Goal: Transaction & Acquisition: Purchase product/service

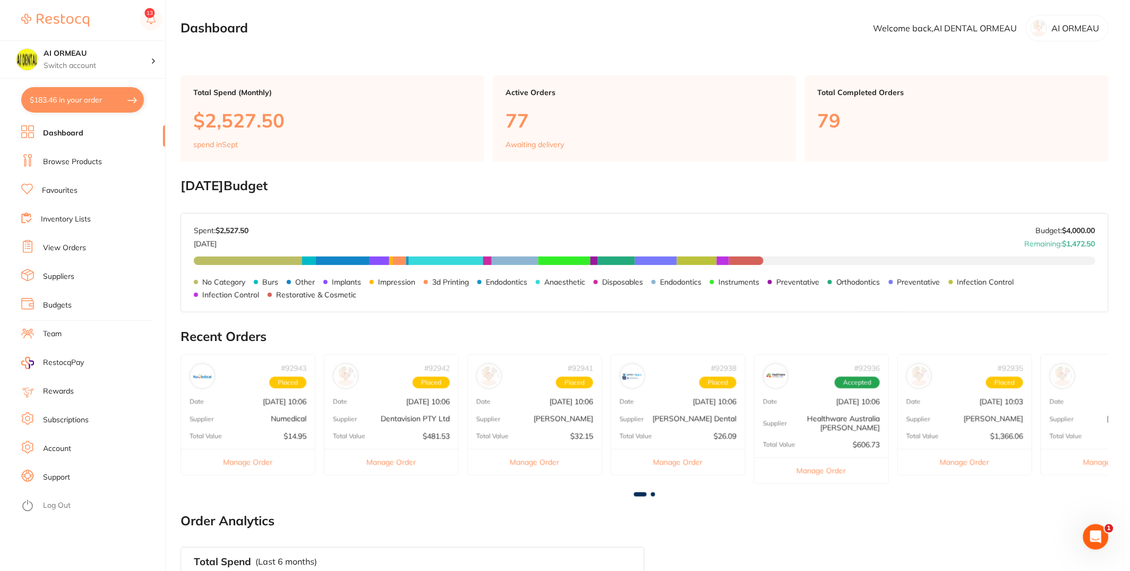
click at [85, 101] on button "$183.46 in your order" at bounding box center [82, 99] width 123 height 25
checkbox input "true"
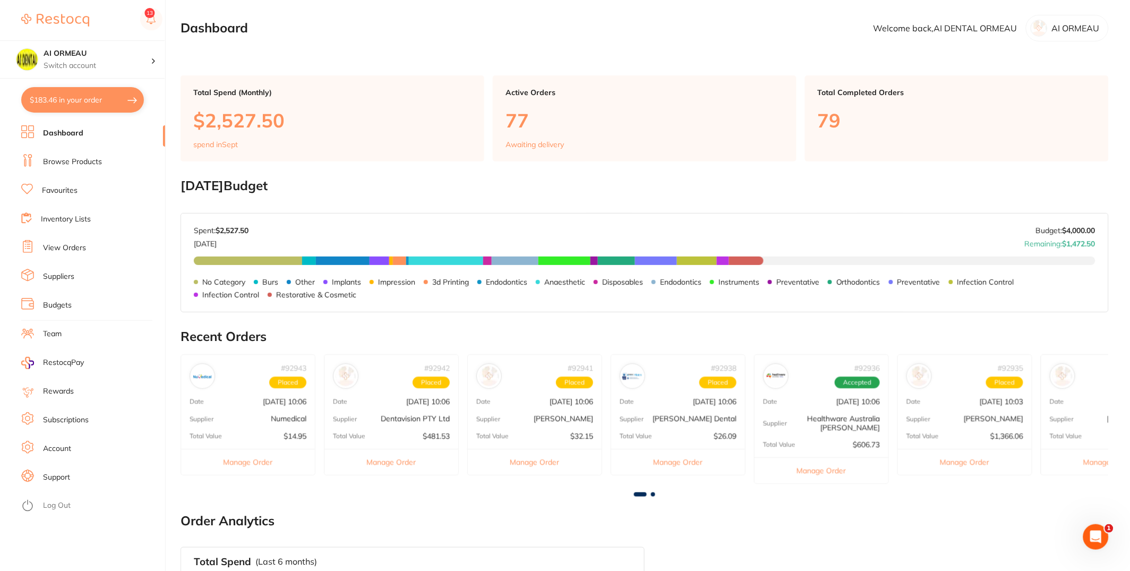
checkbox input "true"
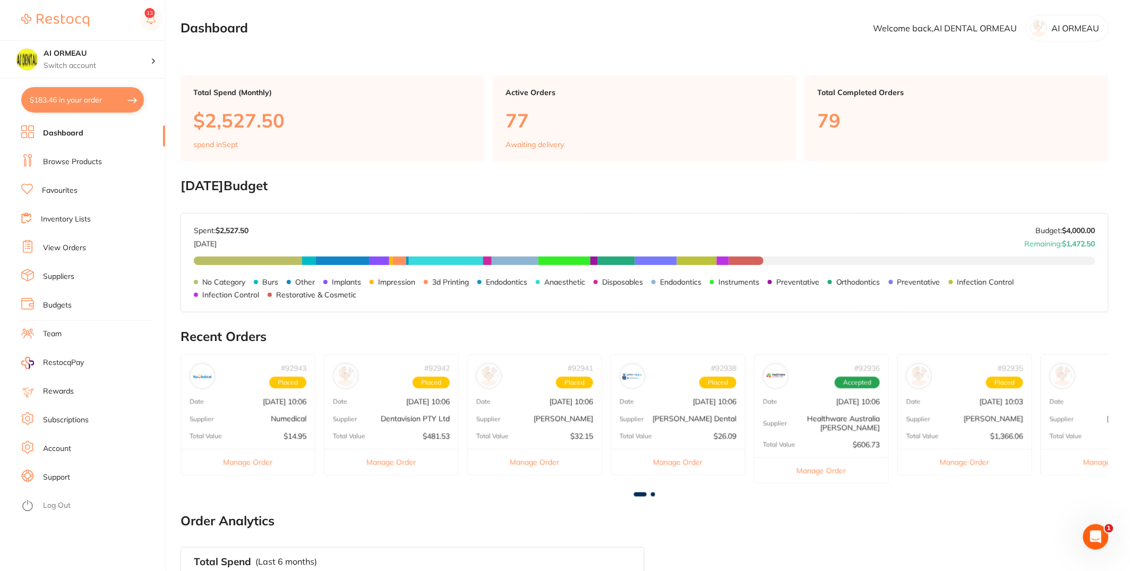
checkbox input "true"
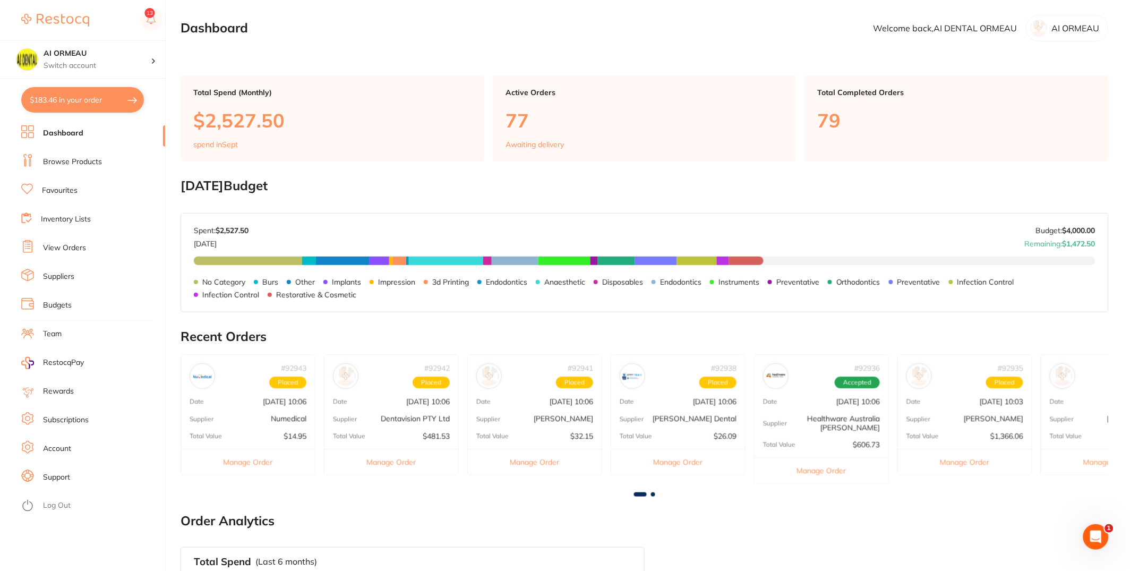
checkbox input "true"
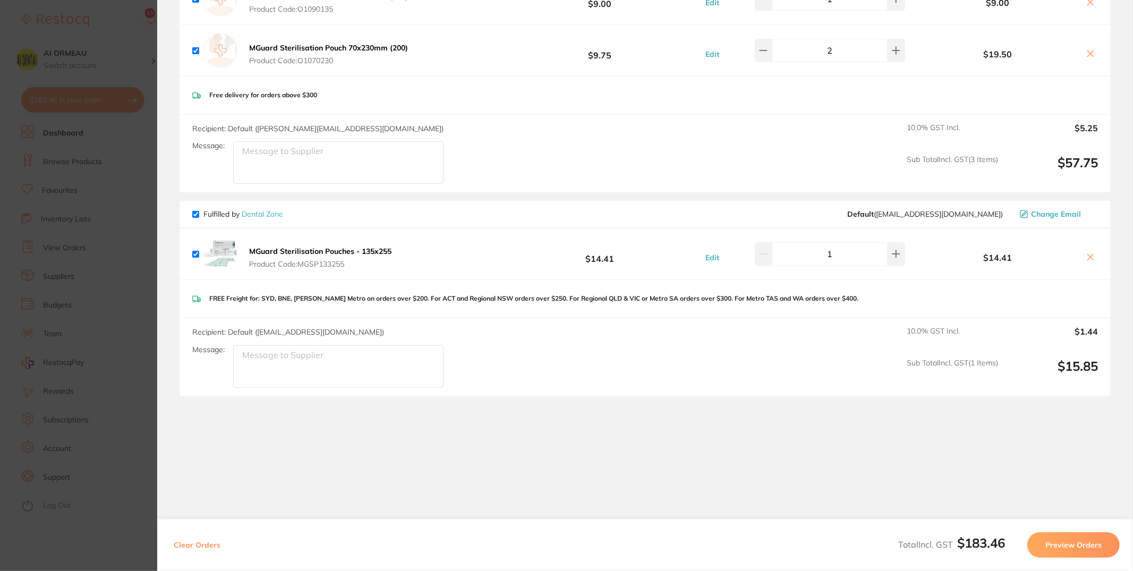
scroll to position [899, 0]
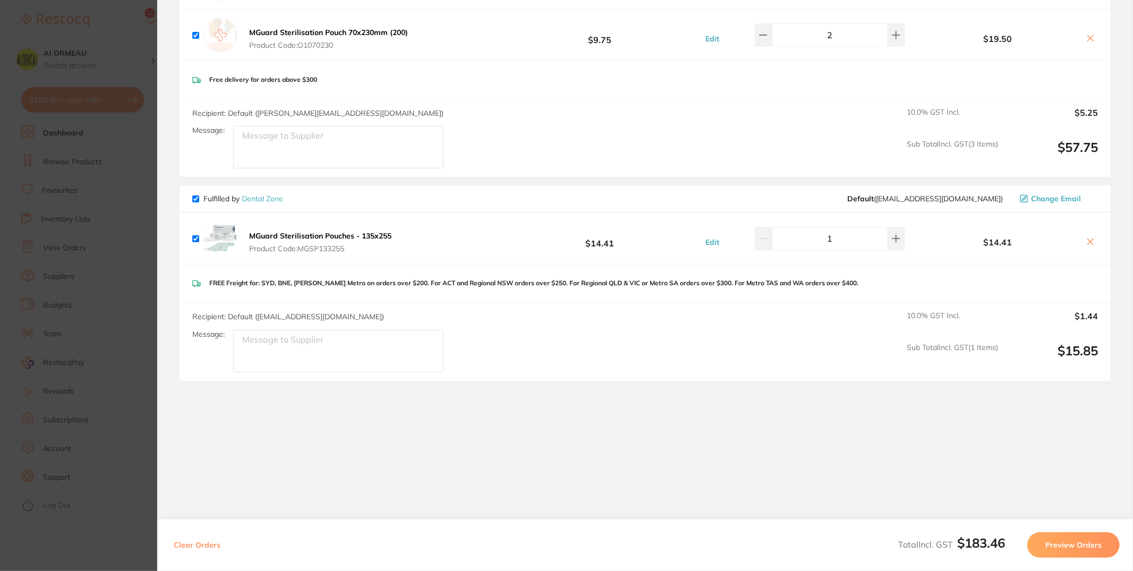
click at [98, 463] on section "Update RRP Set your pre negotiated price for this item. Item Agreed RRP (excl. …" at bounding box center [566, 285] width 1133 height 571
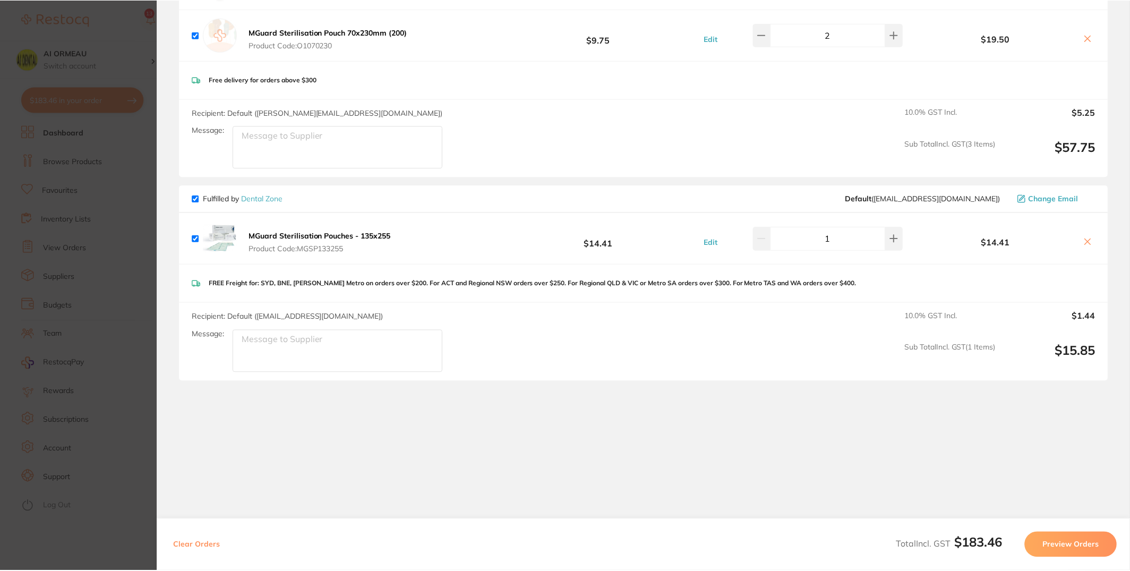
scroll to position [184, 0]
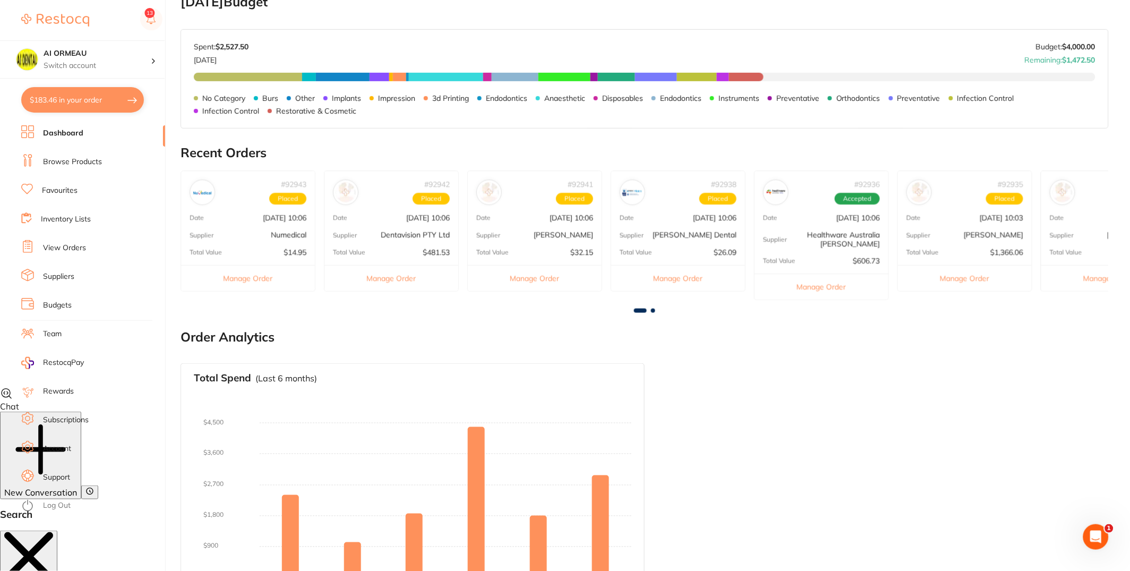
click at [96, 243] on li "View Orders" at bounding box center [93, 248] width 144 height 16
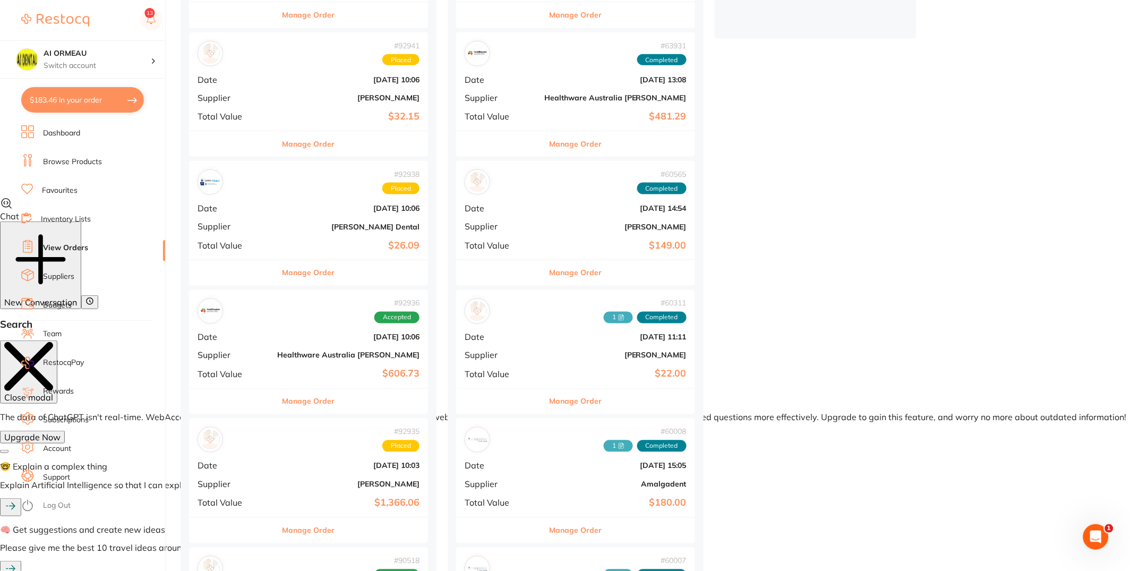
scroll to position [491, 0]
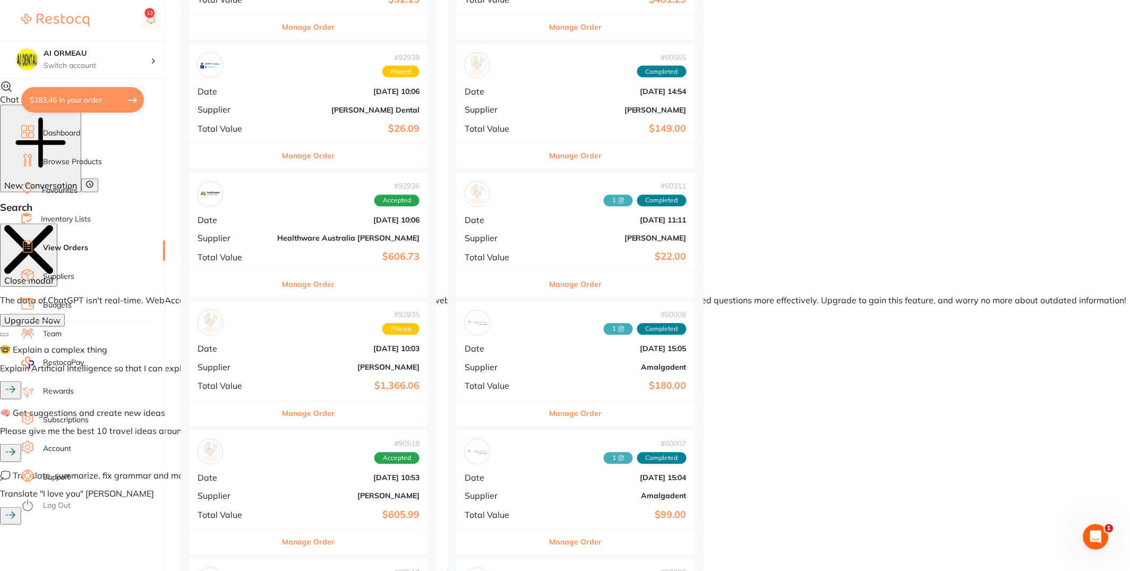
click at [310, 344] on div "# 92935 Placed Date [DATE] 10:03 Supplier [PERSON_NAME] Total Value $1,366.06" at bounding box center [308, 351] width 239 height 98
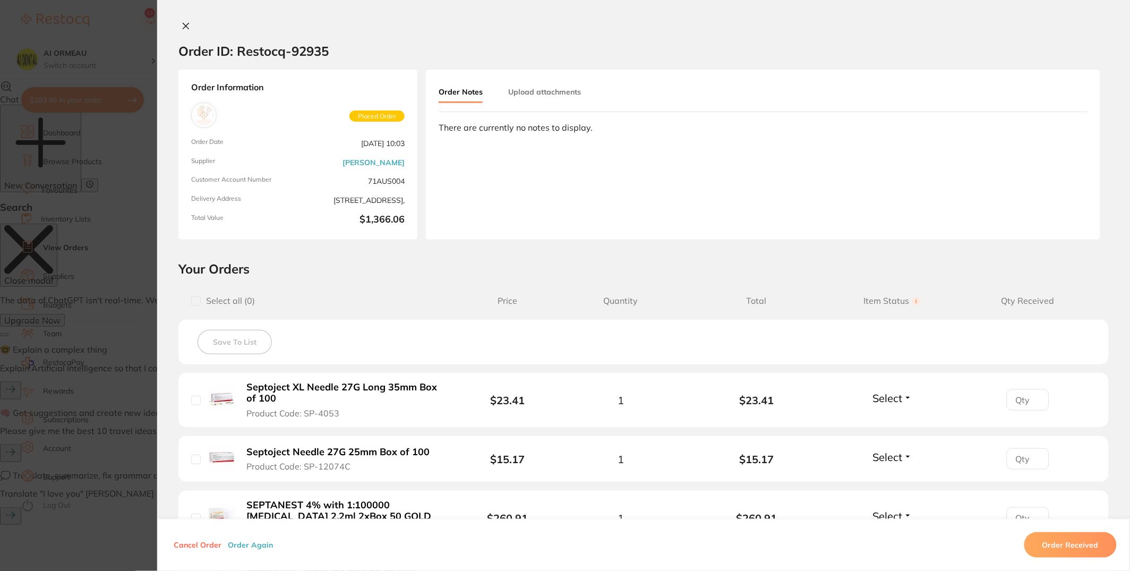
click at [245, 544] on button "Order Again" at bounding box center [251, 545] width 52 height 10
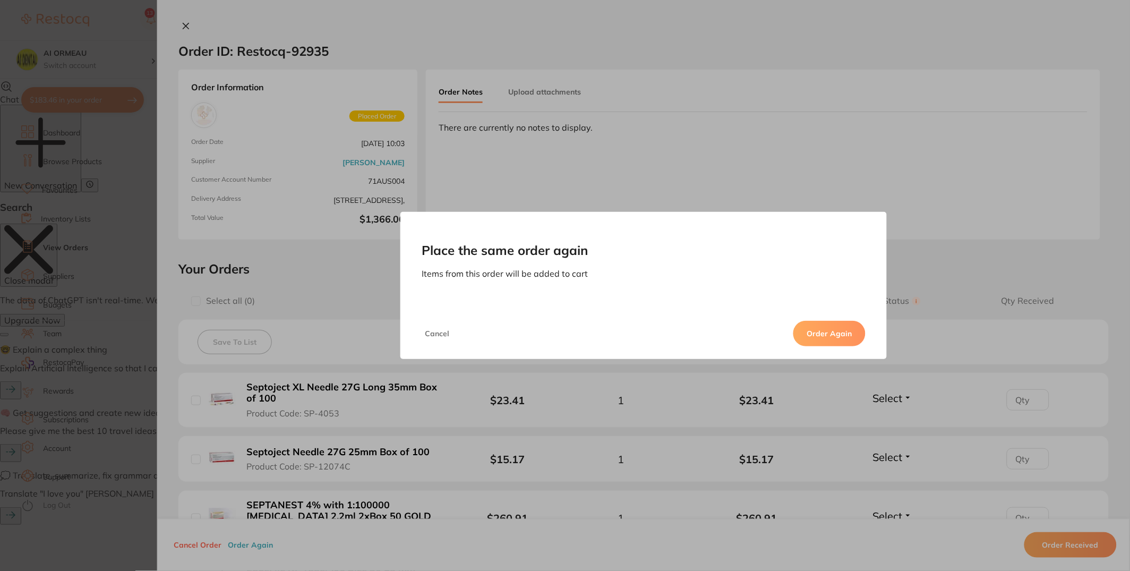
click at [854, 338] on button "Order Again" at bounding box center [829, 333] width 72 height 25
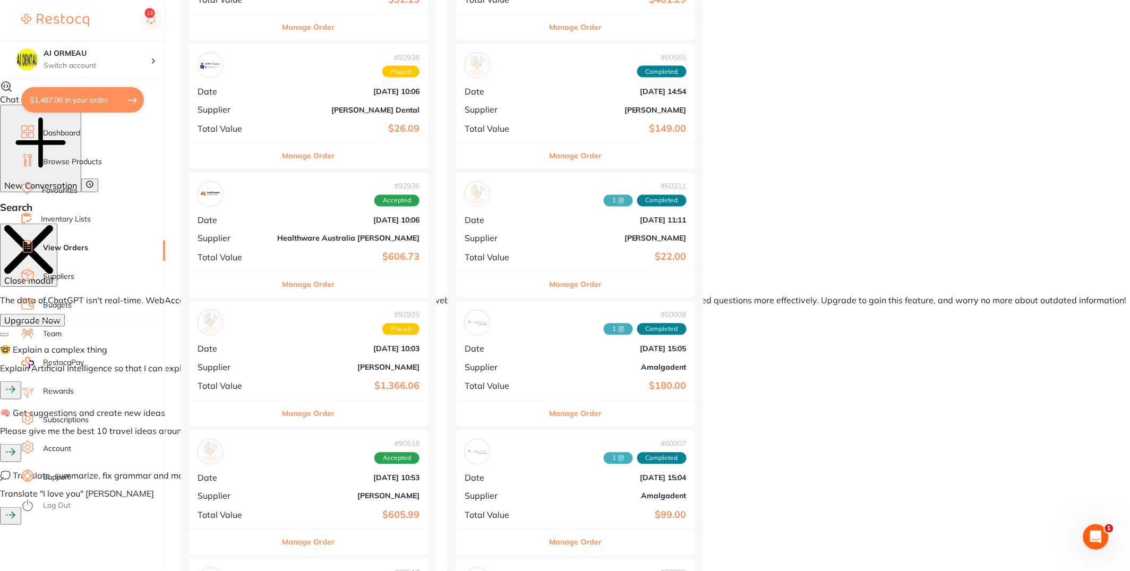
click at [53, 96] on button "$1,487.06 in your order" at bounding box center [82, 99] width 123 height 25
checkbox input "true"
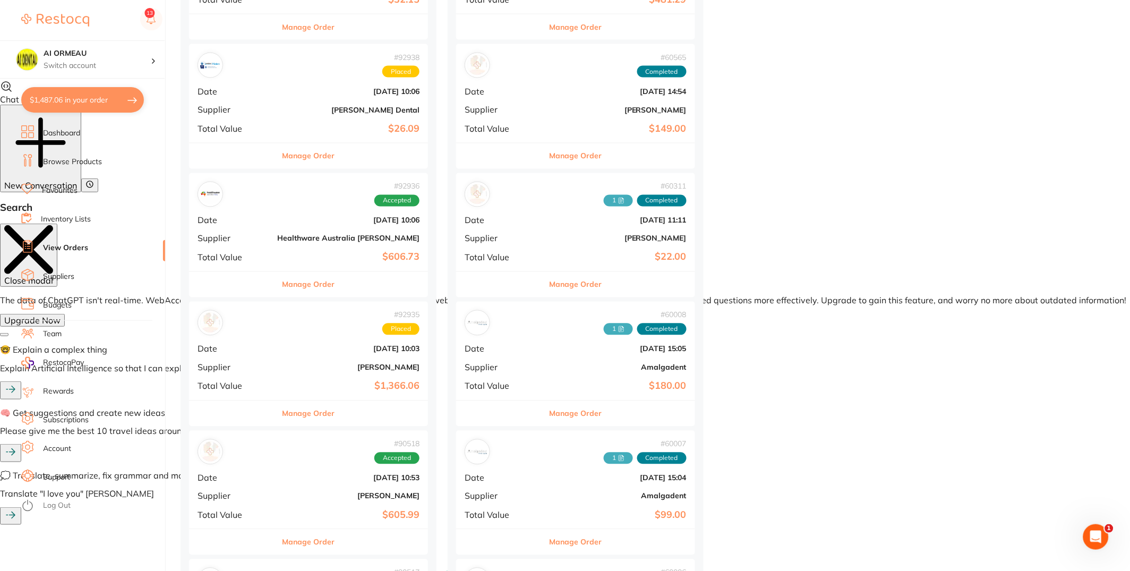
checkbox input "true"
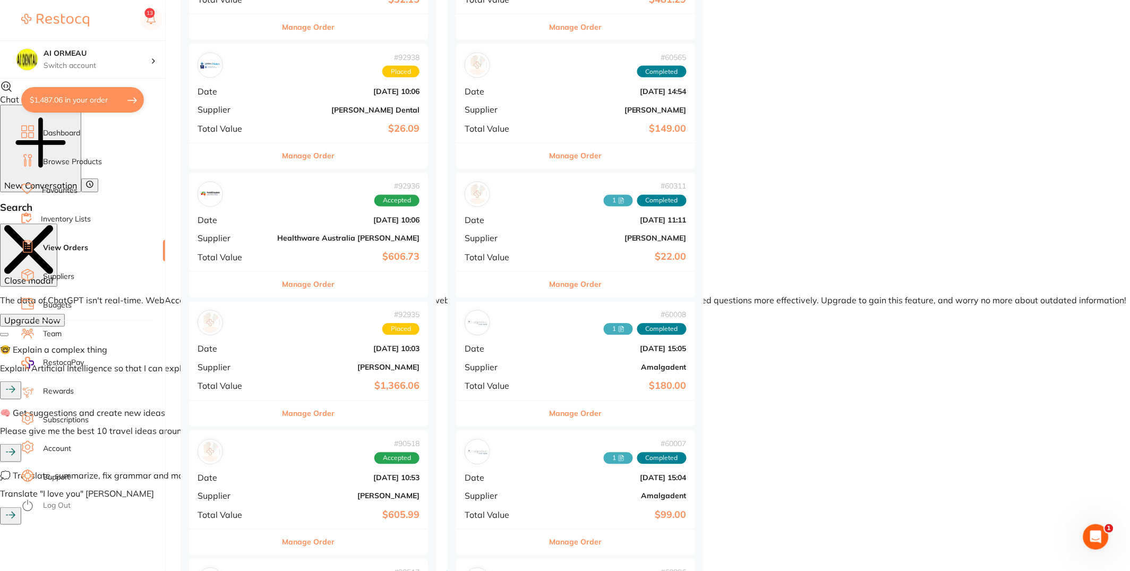
checkbox input "true"
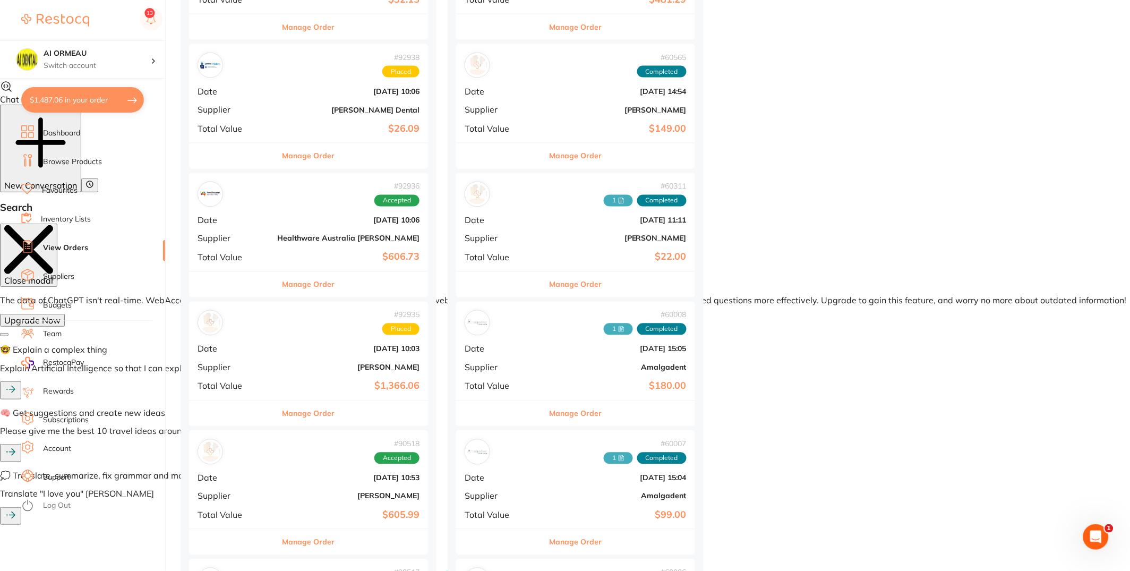
checkbox input "true"
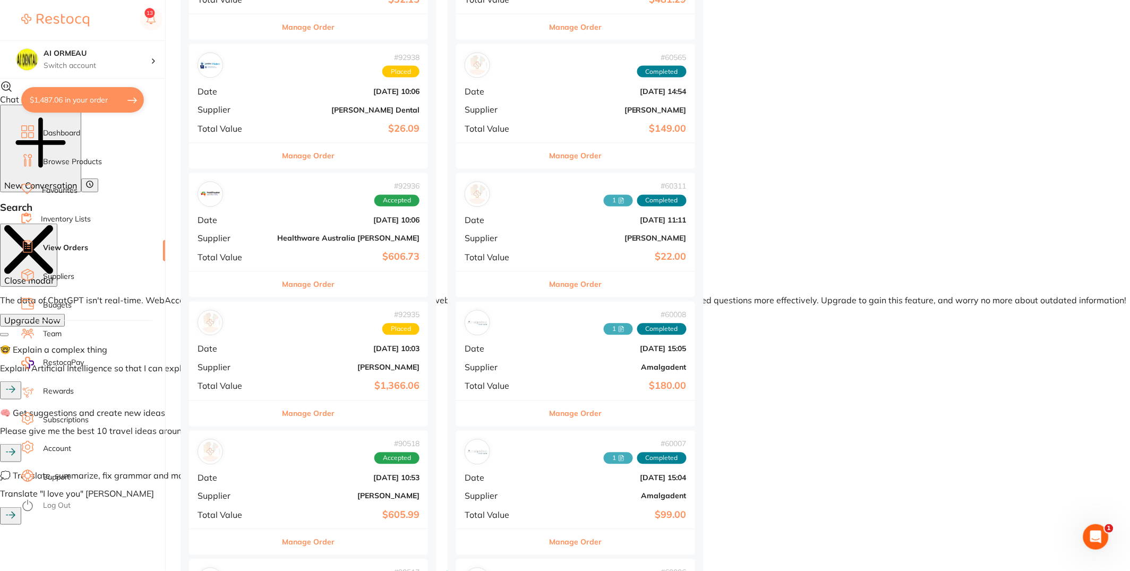
checkbox input "true"
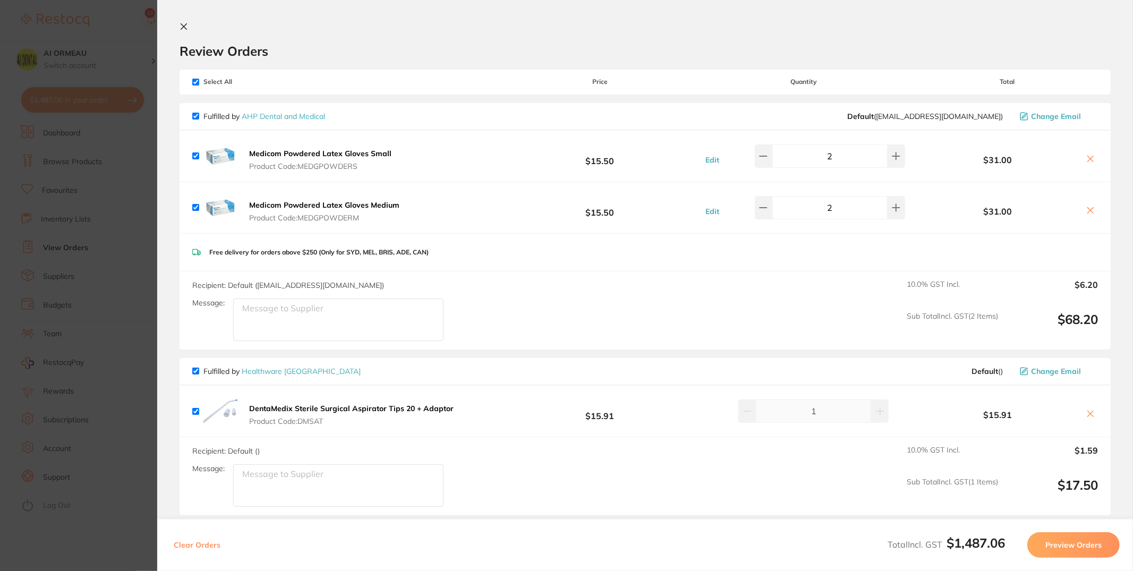
click at [197, 75] on div "Select All Price Quantity Total" at bounding box center [644, 82] width 931 height 24
click at [196, 82] on input "checkbox" at bounding box center [195, 82] width 7 height 7
checkbox input "false"
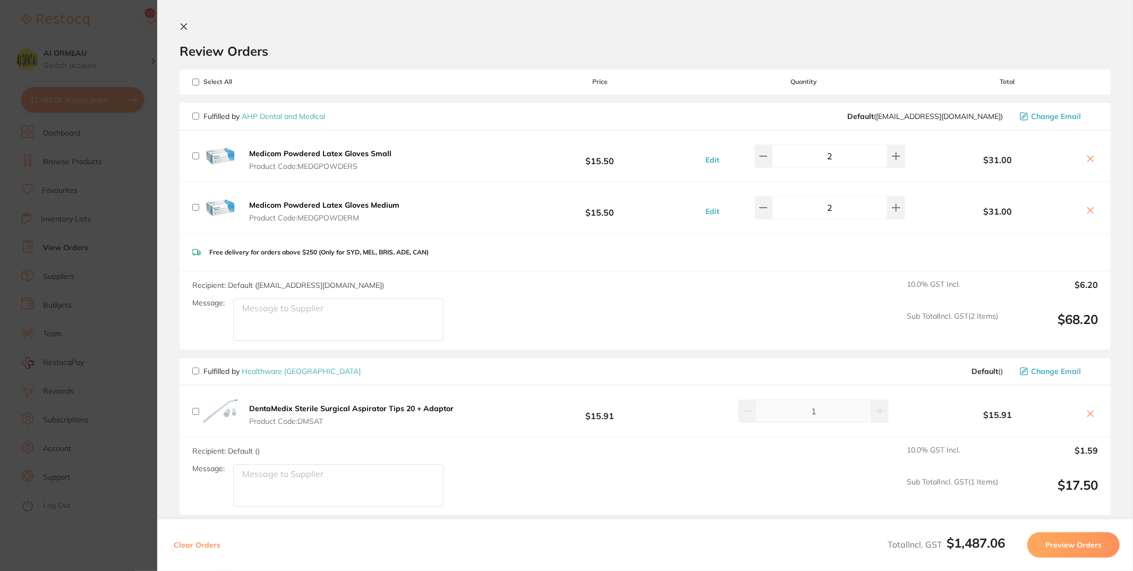
checkbox input "false"
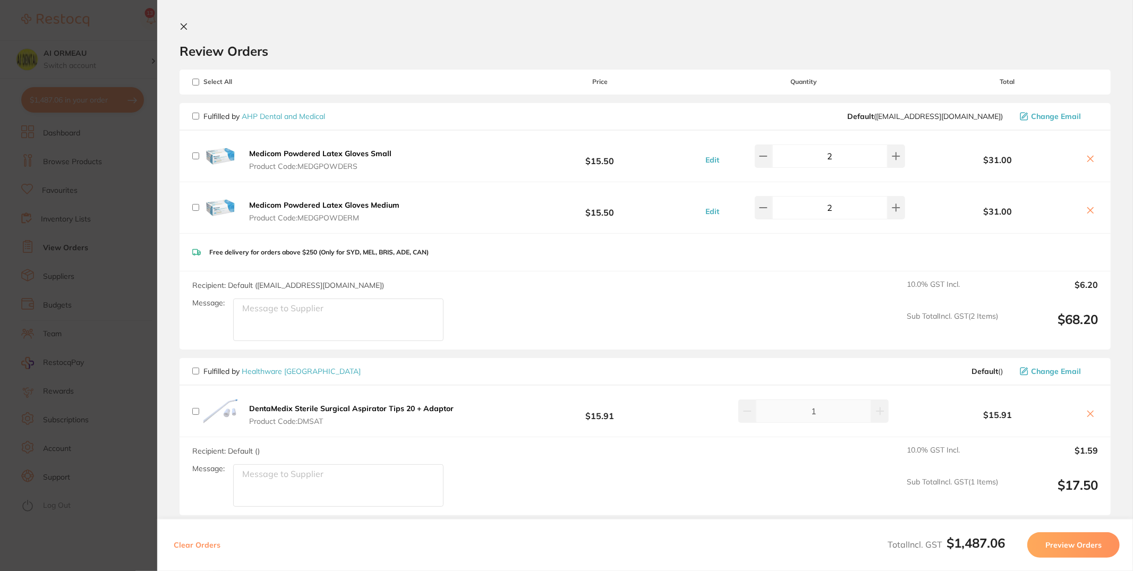
checkbox input "false"
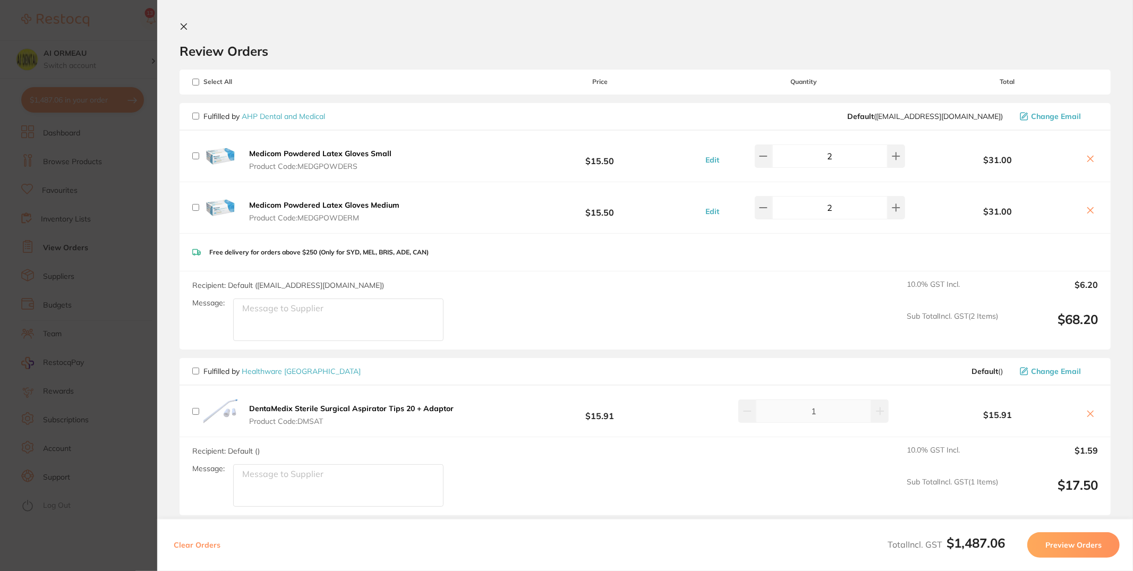
checkbox input "false"
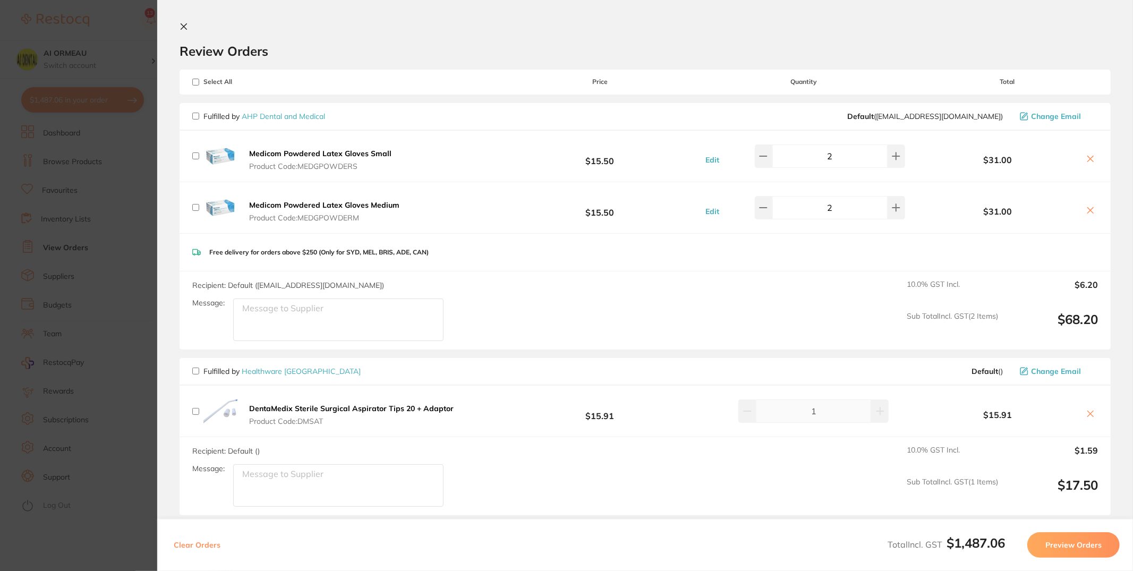
checkbox input "false"
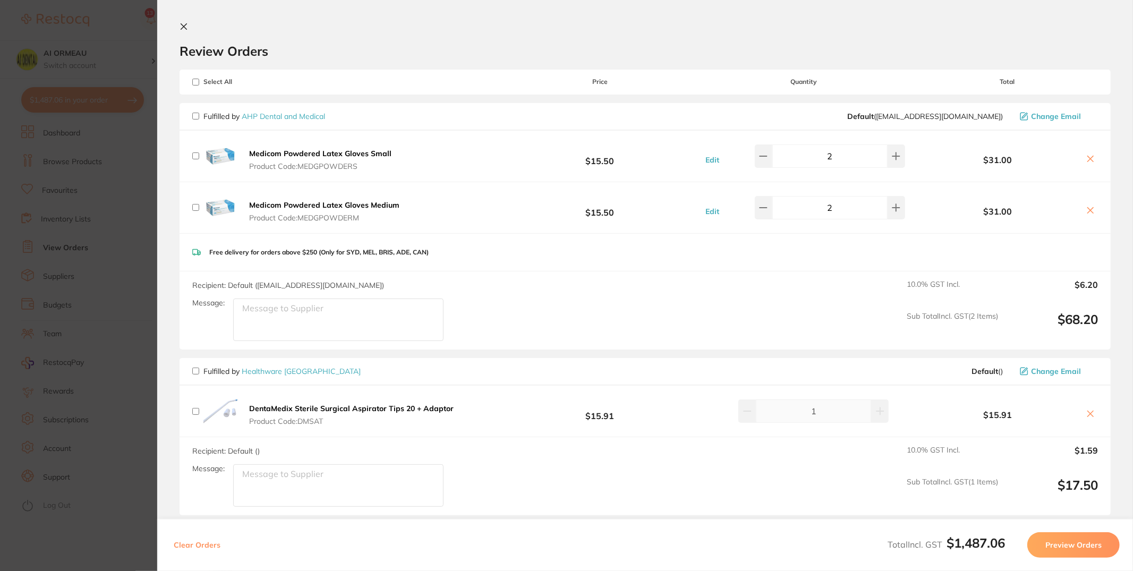
checkbox input "false"
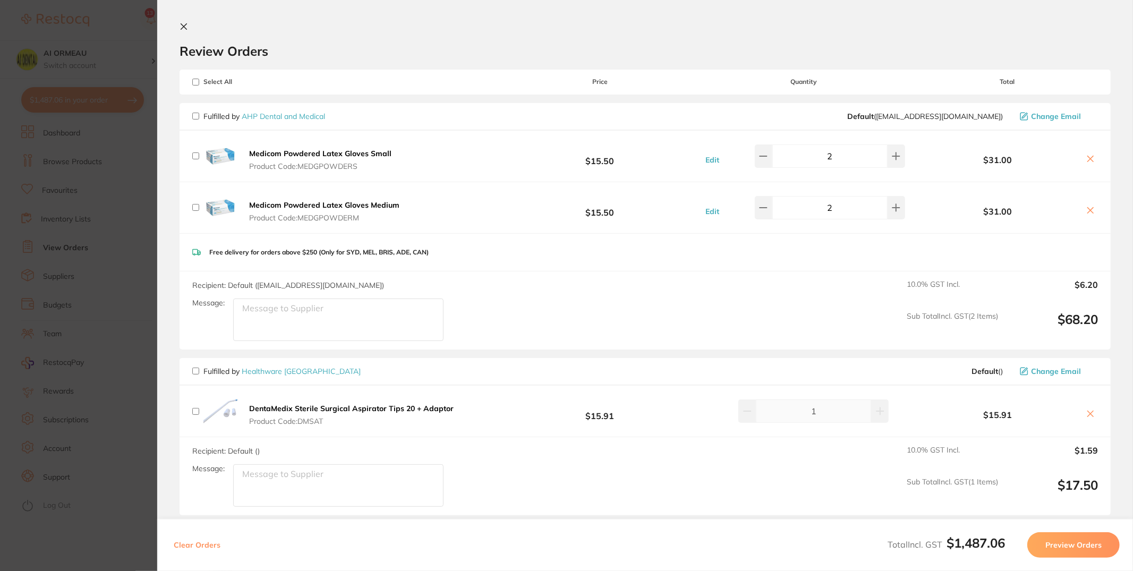
checkbox input "false"
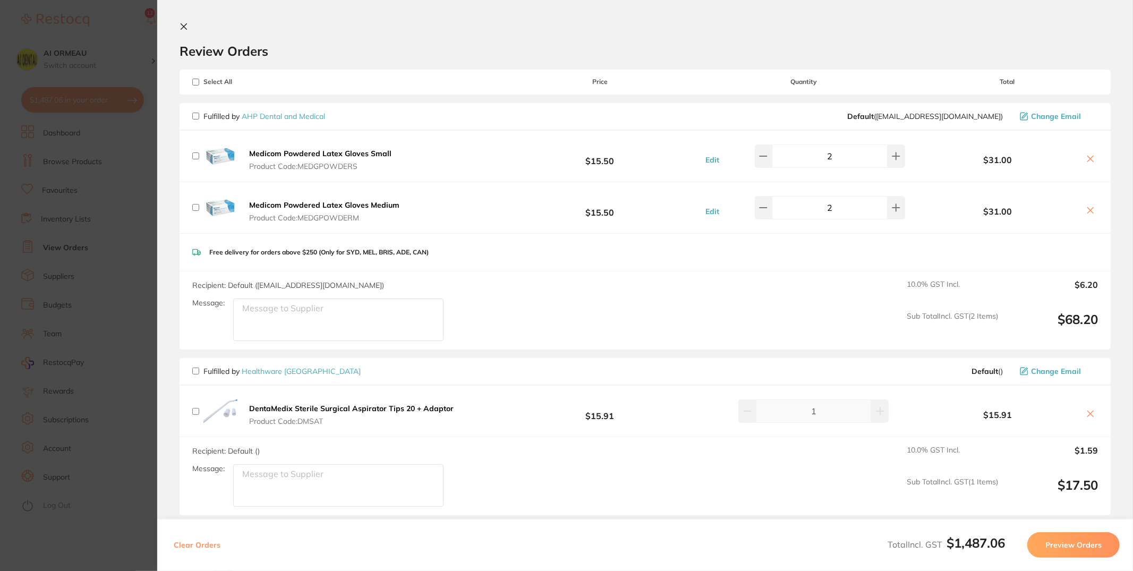
checkbox input "false"
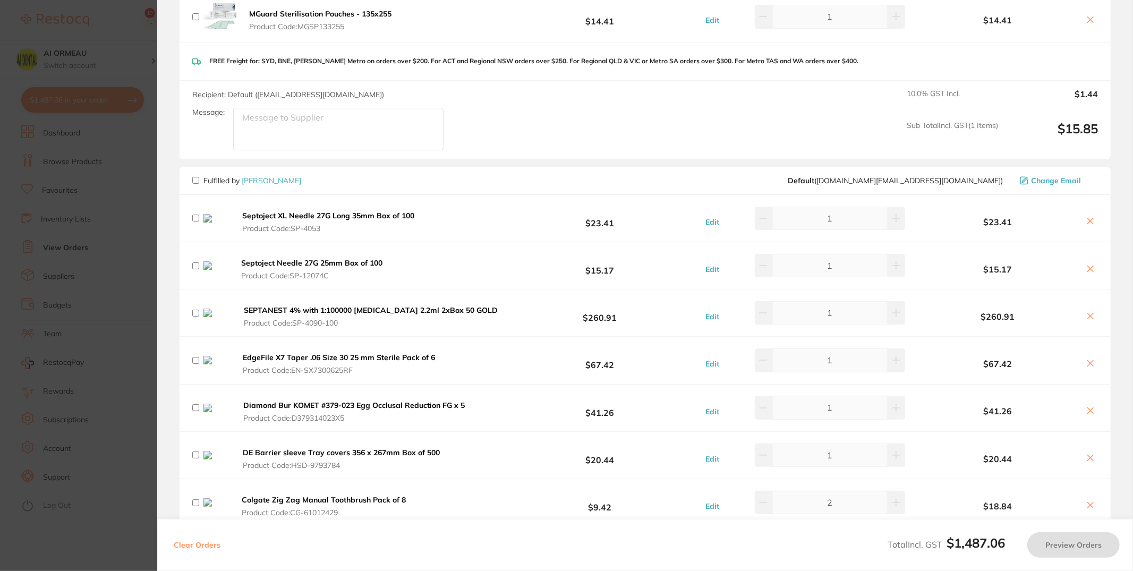
scroll to position [1108, 0]
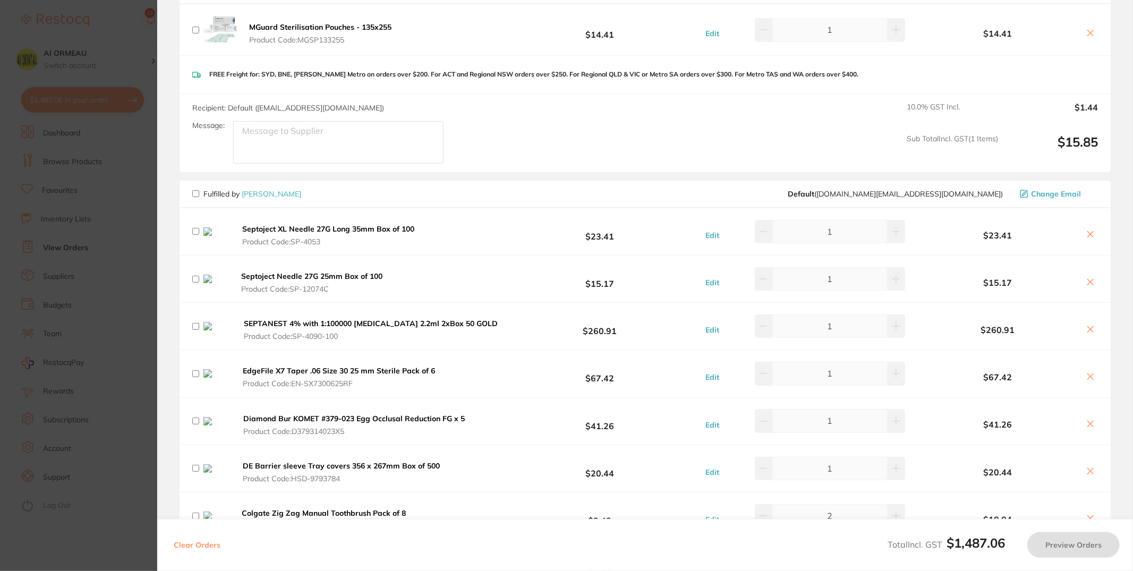
click at [198, 190] on input "checkbox" at bounding box center [195, 193] width 7 height 7
checkbox input "true"
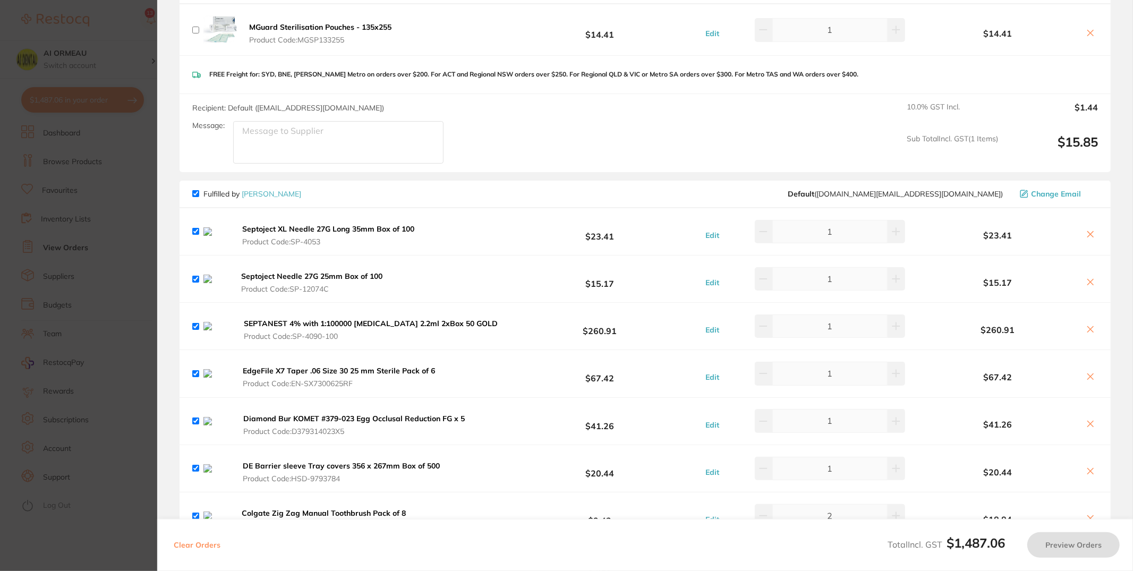
checkbox input "true"
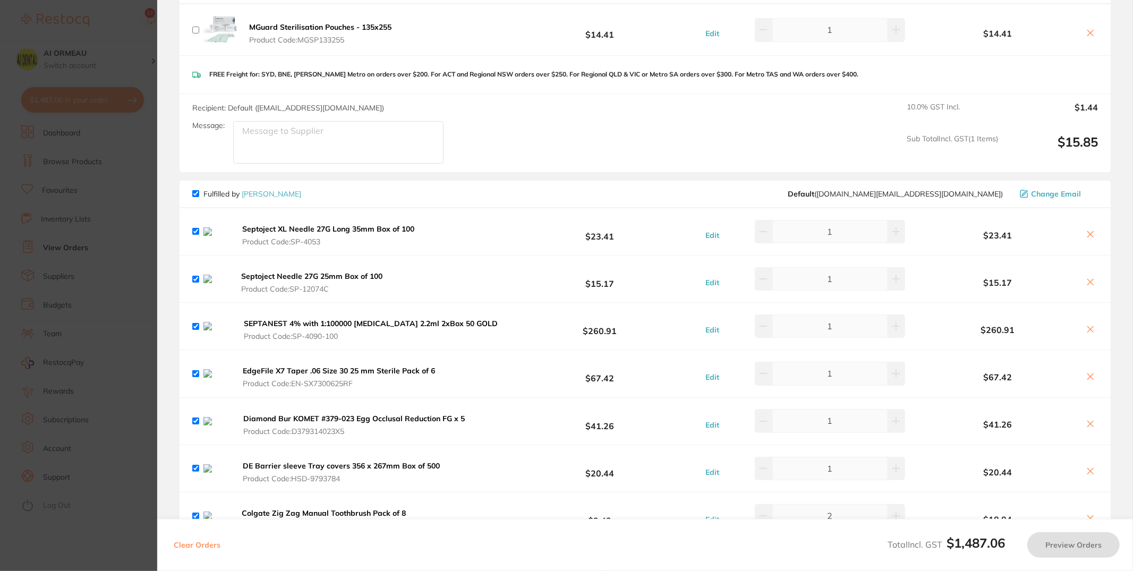
checkbox input "true"
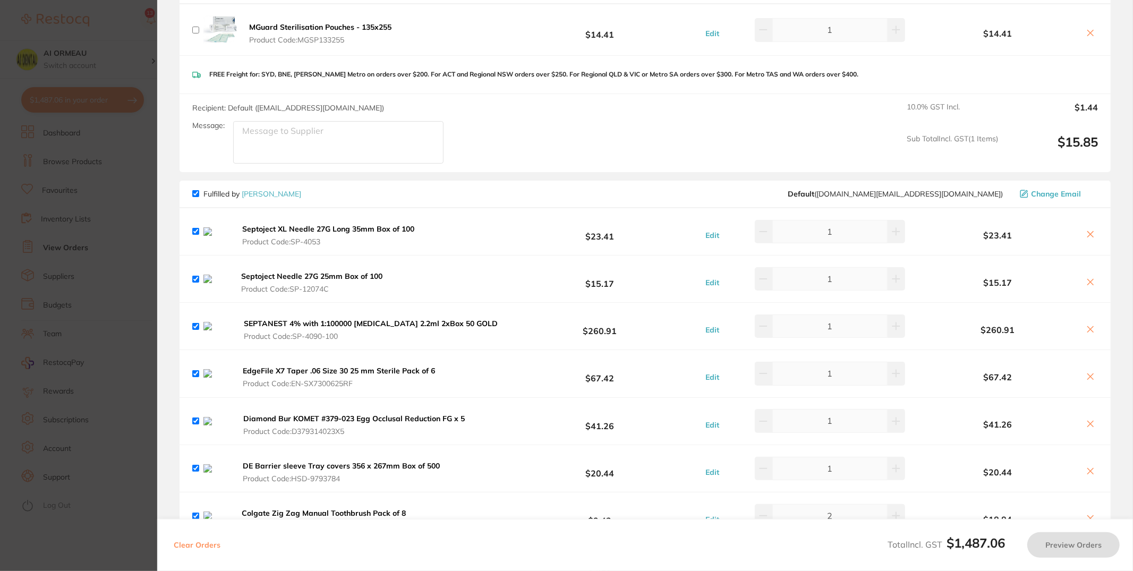
checkbox input "true"
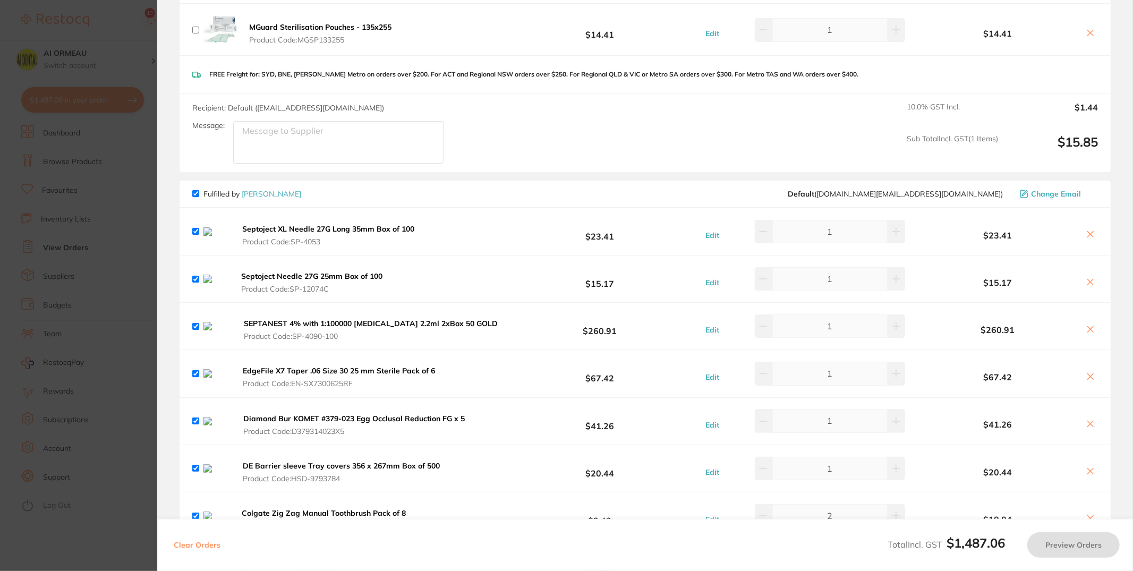
checkbox input "true"
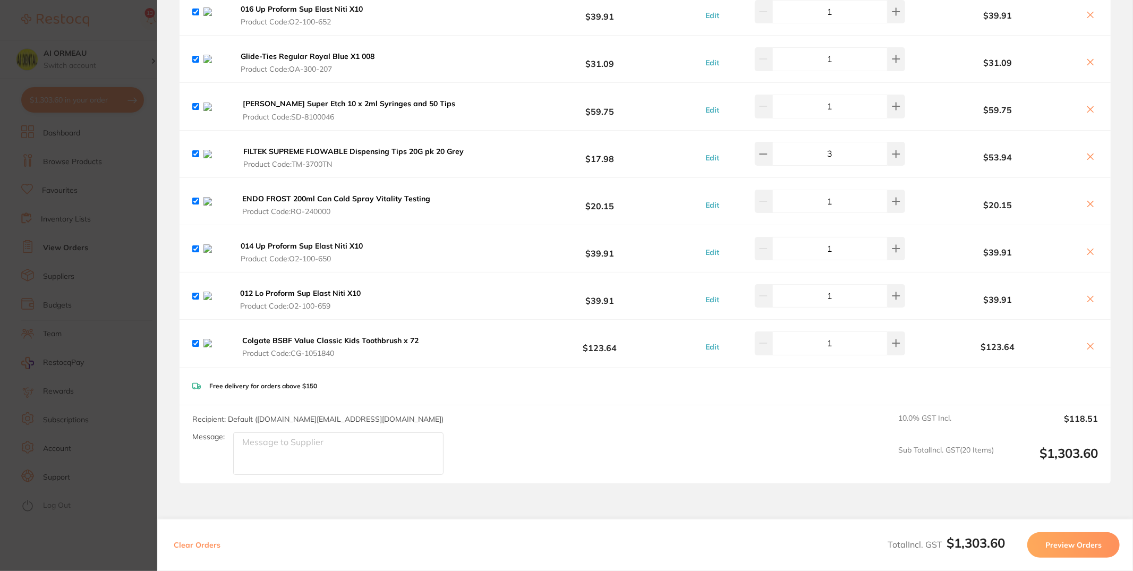
scroll to position [1893, 0]
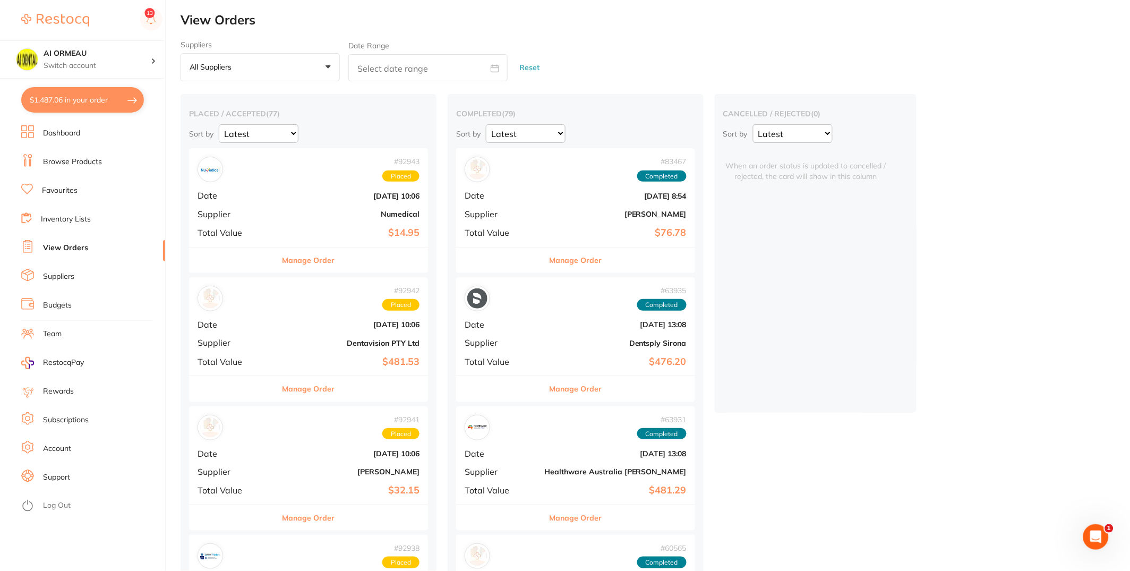
click at [81, 96] on button "$1,487.06 in your order" at bounding box center [82, 99] width 123 height 25
checkbox input "true"
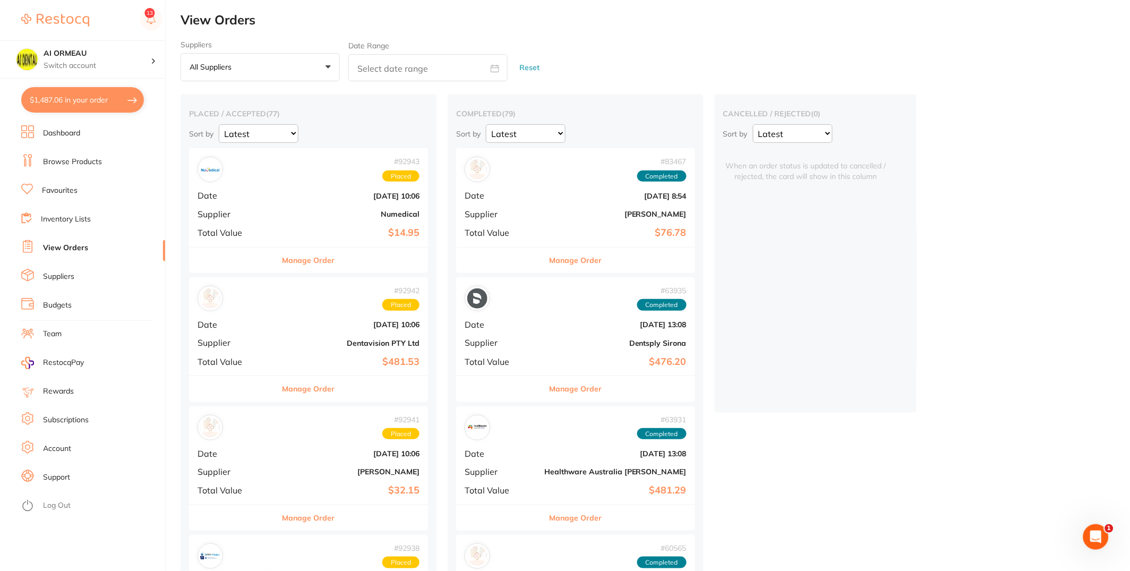
checkbox input "true"
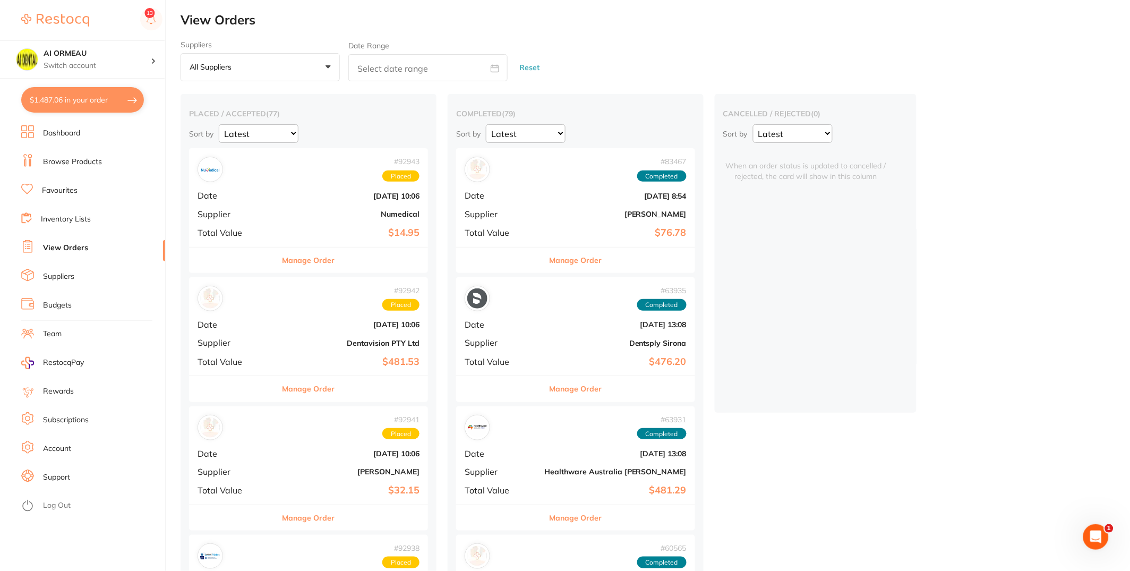
checkbox input "true"
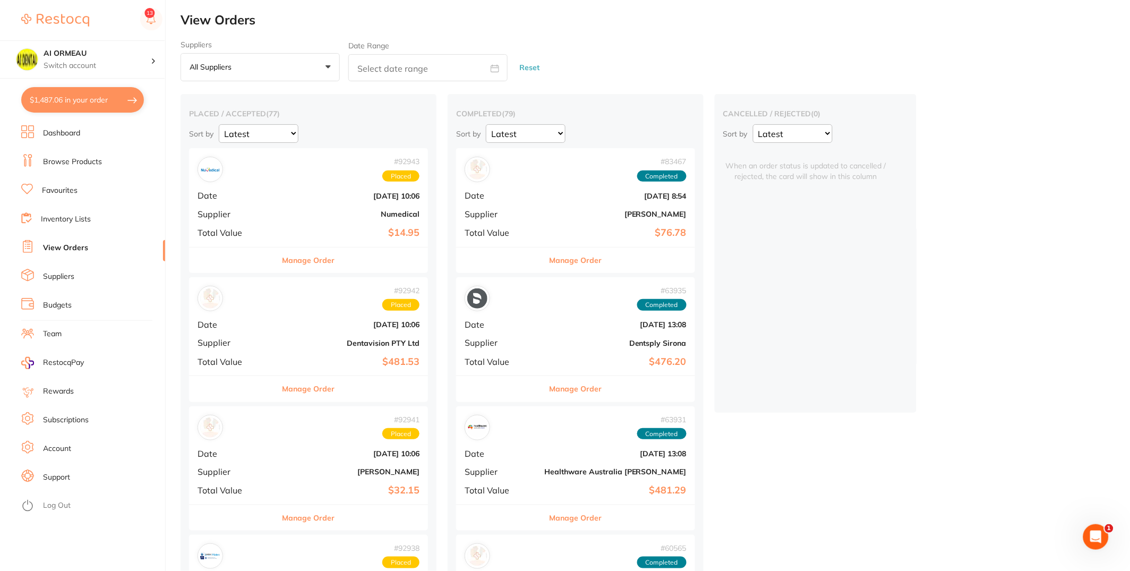
checkbox input "true"
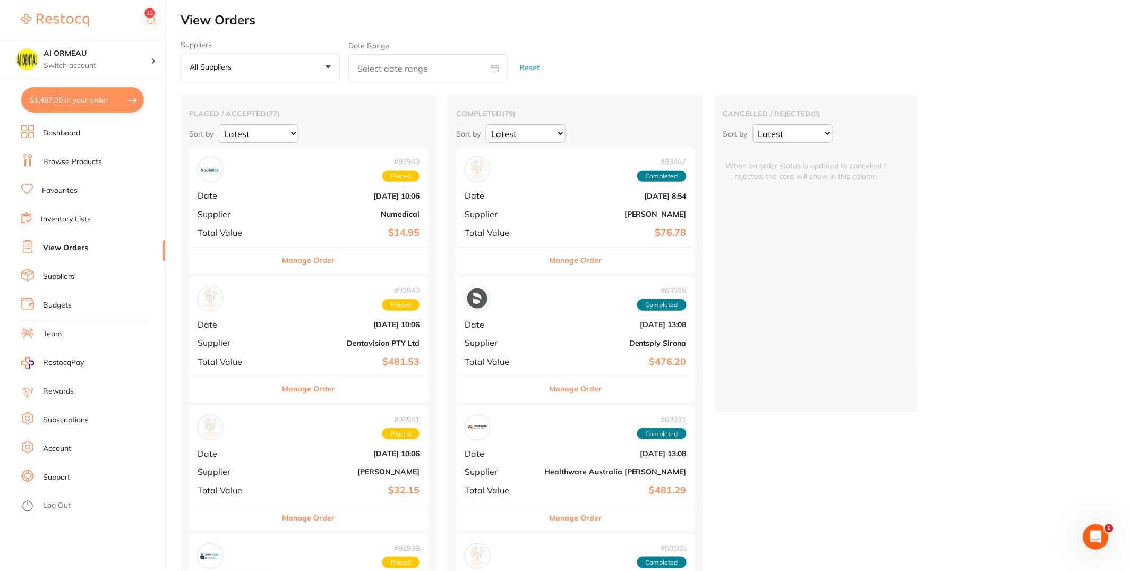
checkbox input "true"
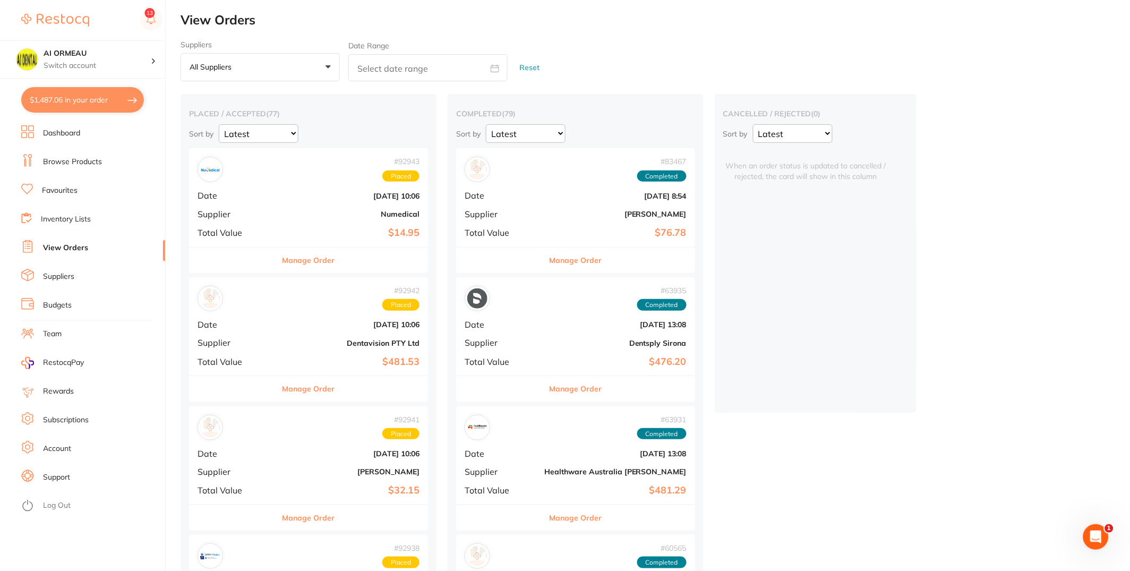
checkbox input "true"
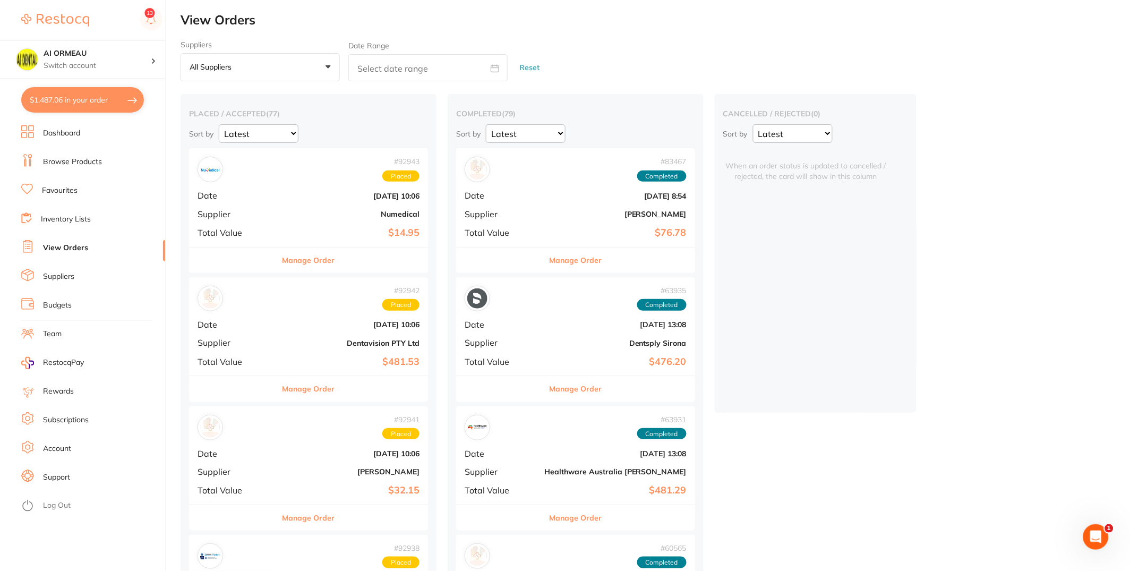
checkbox input "true"
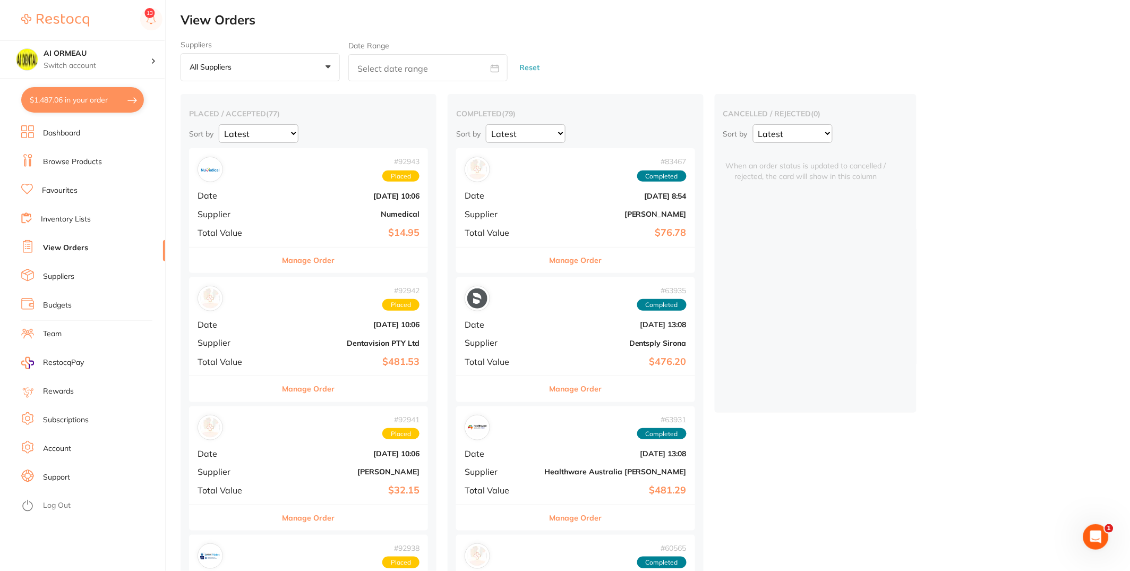
checkbox input "true"
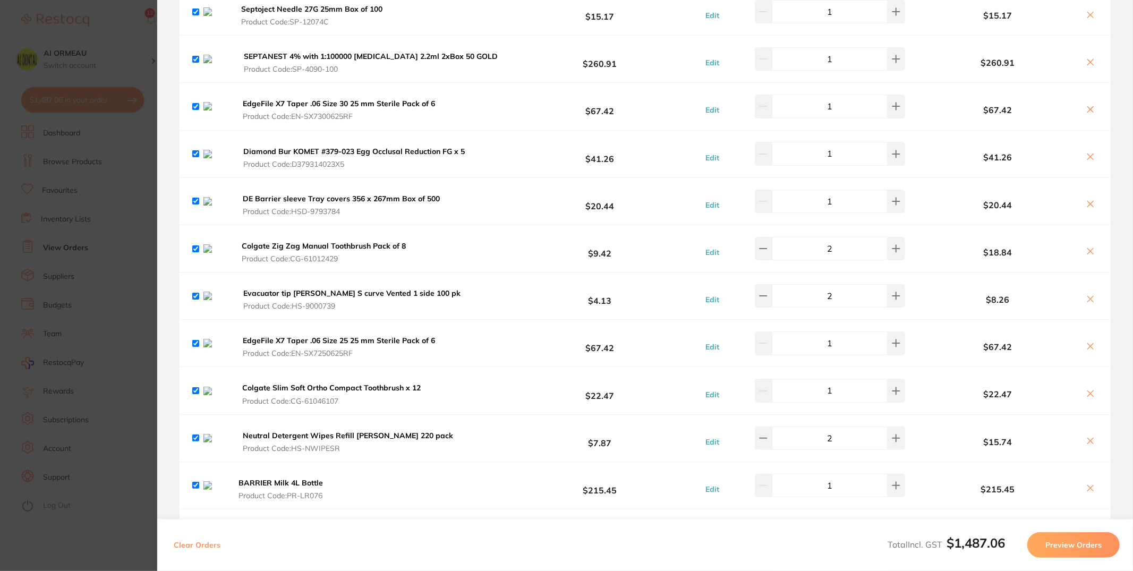
scroll to position [1055, 0]
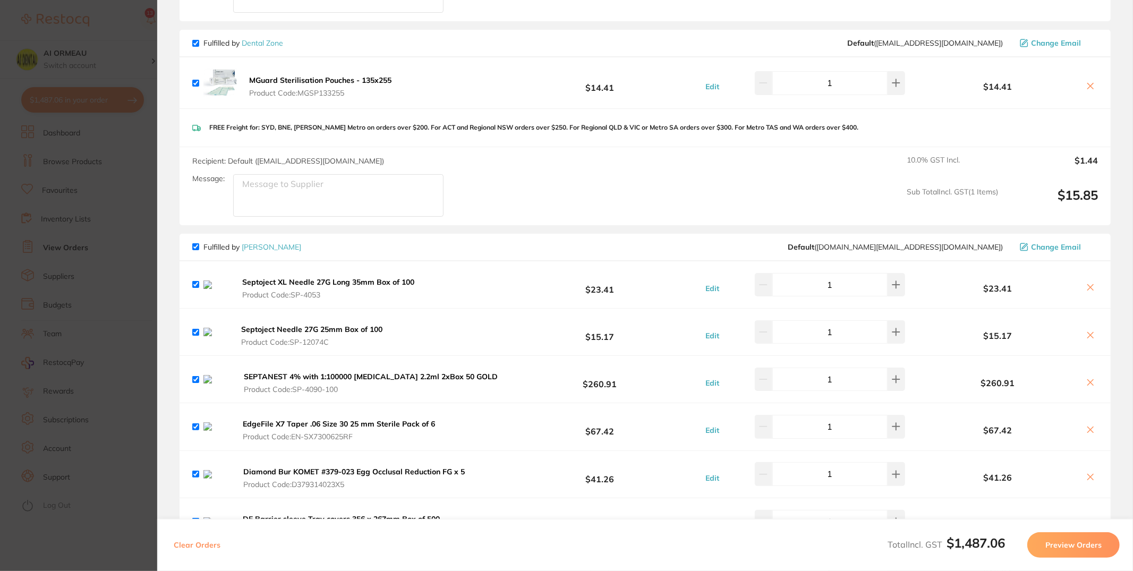
click at [1092, 283] on icon at bounding box center [1090, 287] width 8 height 8
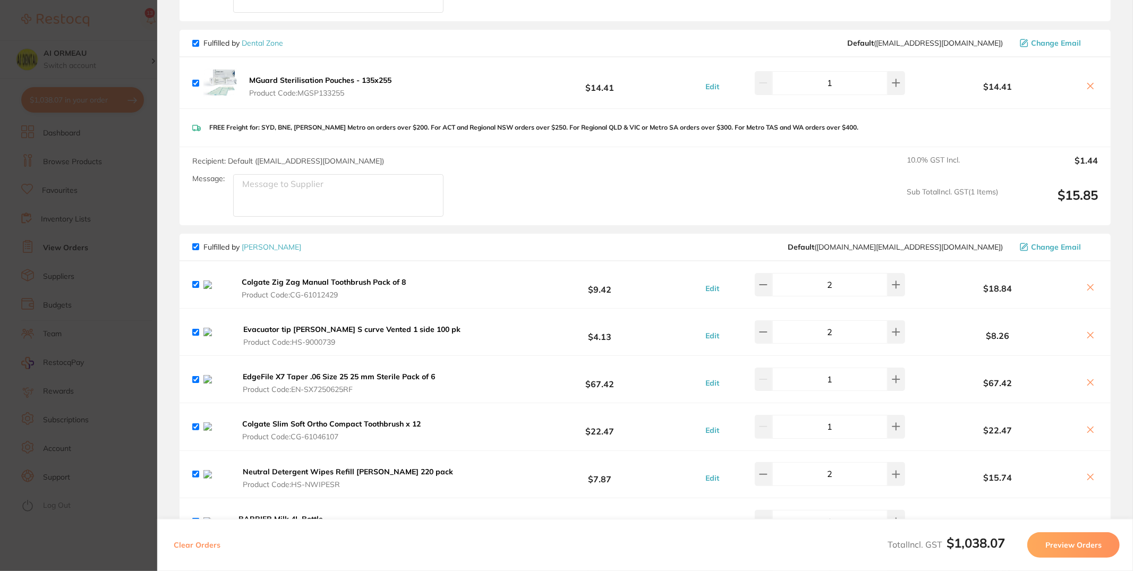
click at [1092, 283] on icon at bounding box center [1090, 287] width 8 height 8
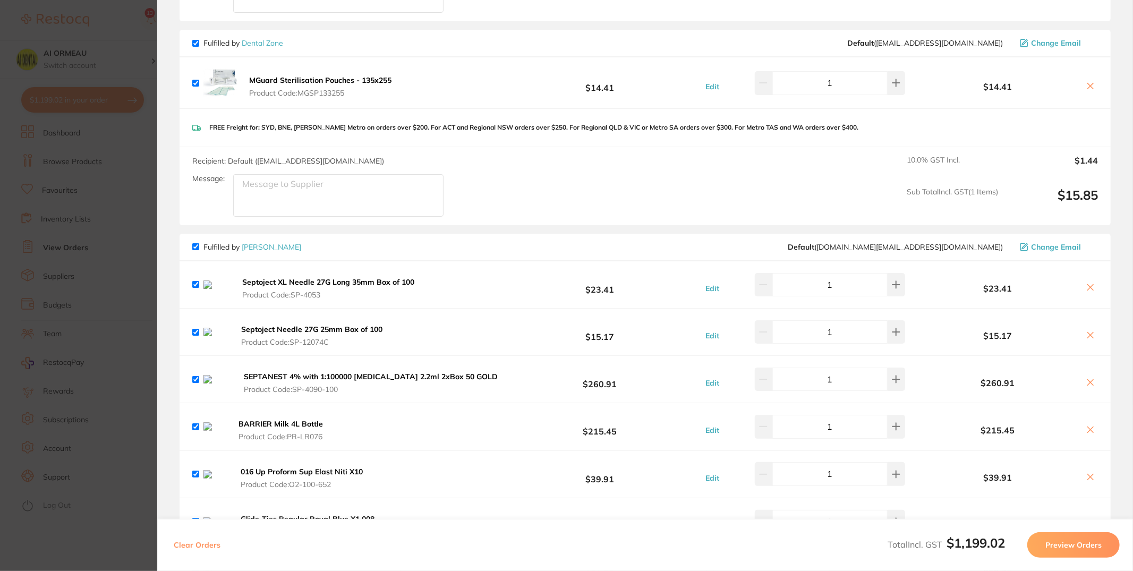
click at [1088, 286] on icon at bounding box center [1090, 287] width 8 height 8
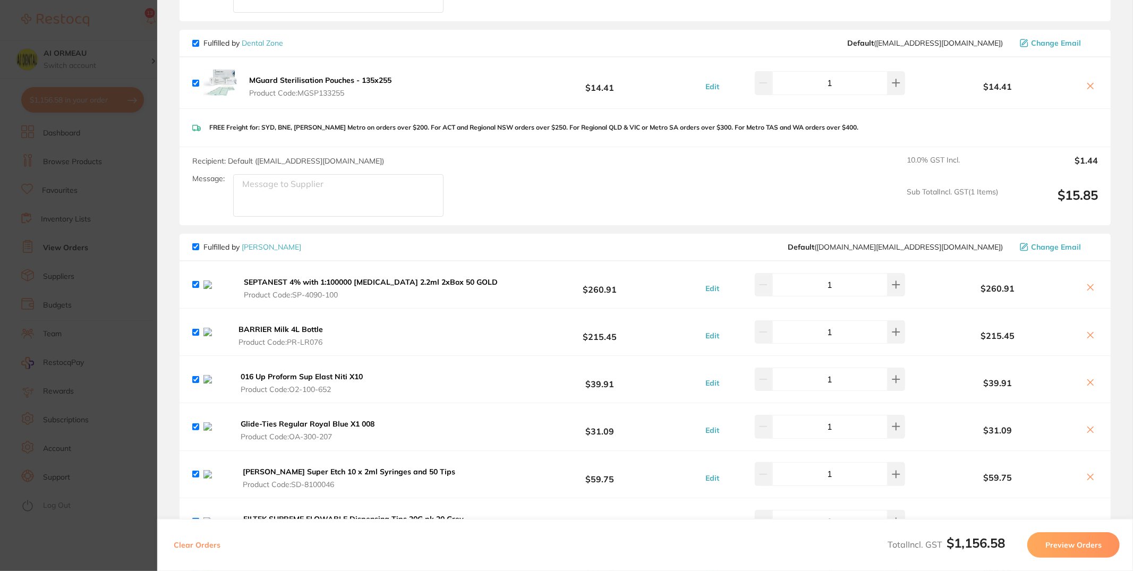
click at [1090, 287] on icon at bounding box center [1090, 287] width 8 height 8
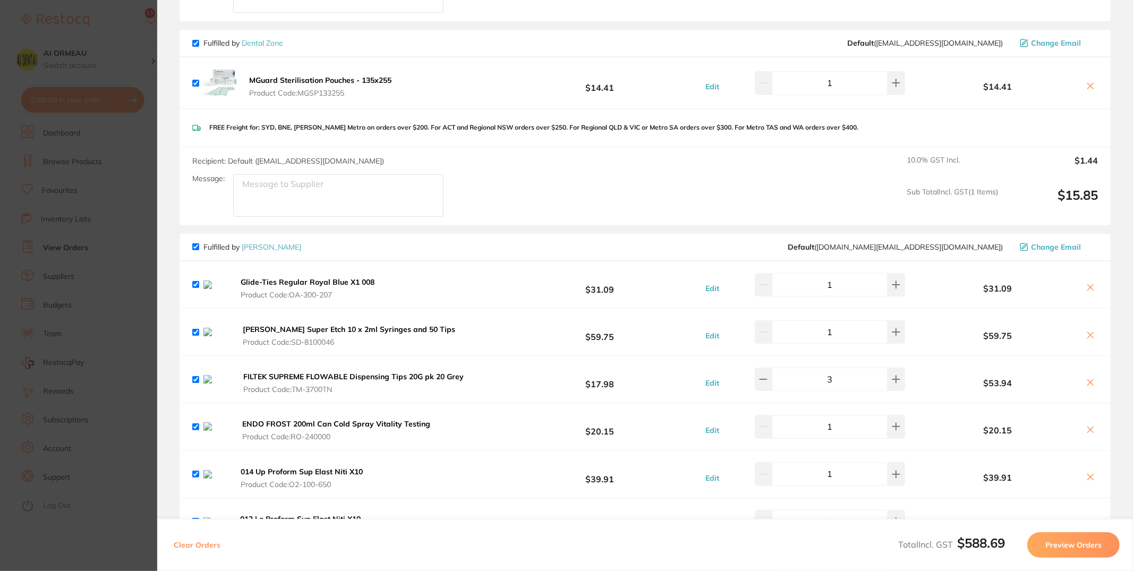
click at [1090, 287] on icon at bounding box center [1090, 287] width 8 height 8
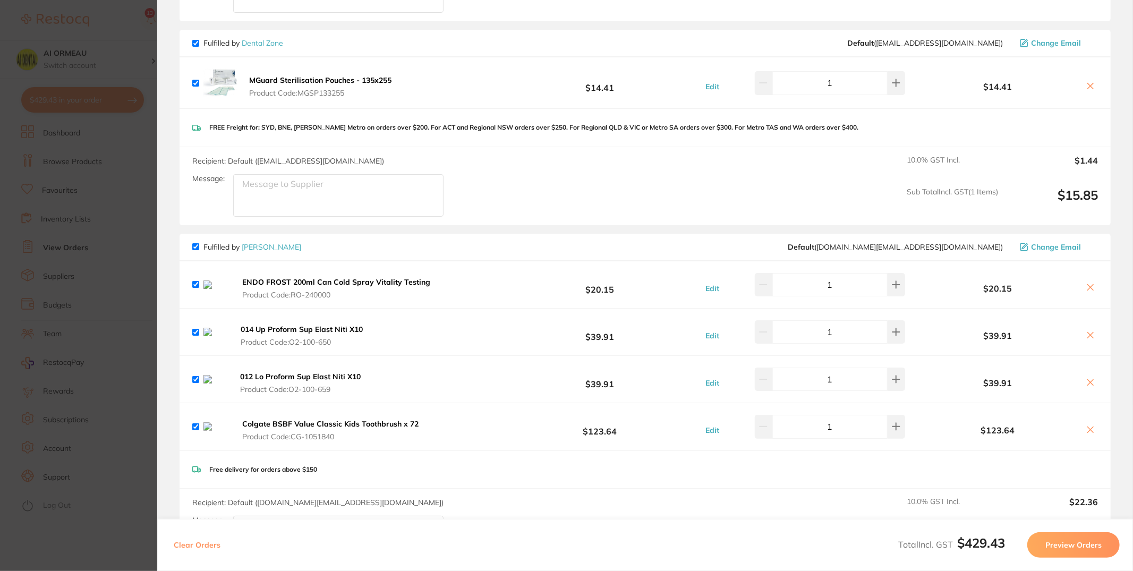
click at [1090, 287] on icon at bounding box center [1090, 287] width 8 height 8
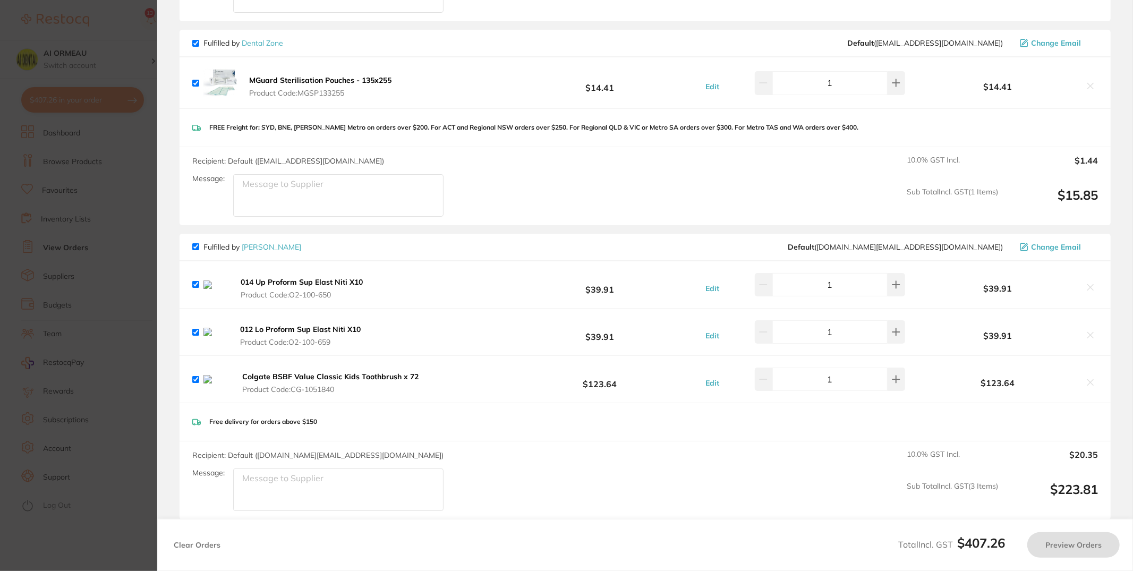
checkbox input "true"
drag, startPoint x: 302, startPoint y: 293, endPoint x: 474, endPoint y: 282, distance: 172.9
click at [357, 295] on span "Product Code: O2-100-650" at bounding box center [306, 294] width 131 height 8
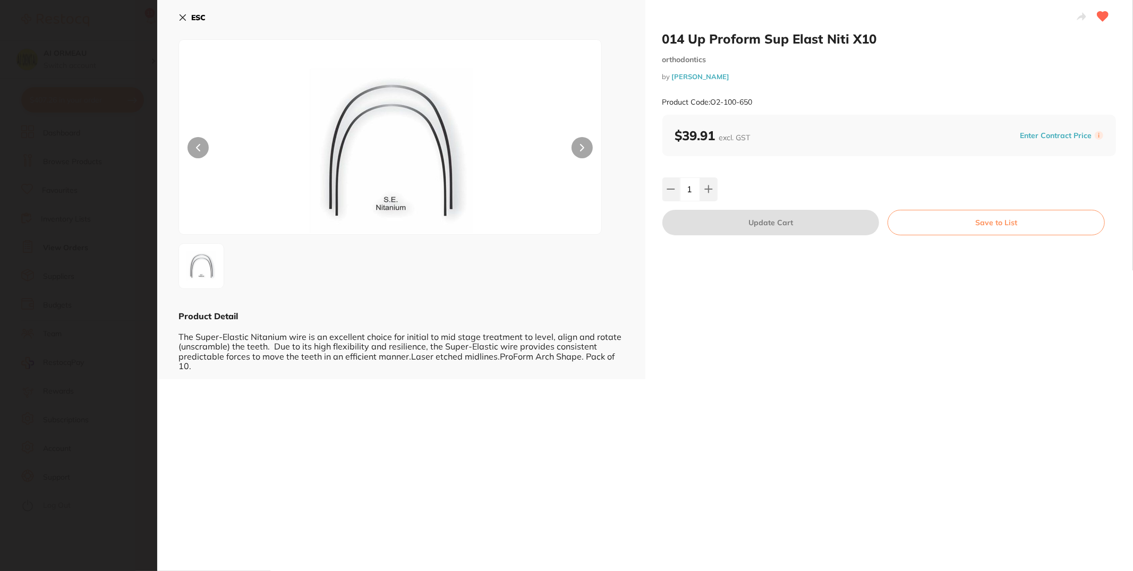
scroll to position [0, 0]
drag, startPoint x: 762, startPoint y: 96, endPoint x: 724, endPoint y: 97, distance: 38.2
click at [724, 97] on div "Product Code: O2-100-650" at bounding box center [889, 102] width 454 height 26
click at [796, 88] on div "014 Up Proform Sup Elast Niti X10 orthodontics by [PERSON_NAME] Product Code: O…" at bounding box center [889, 73] width 454 height 84
drag, startPoint x: 761, startPoint y: 98, endPoint x: 755, endPoint y: 98, distance: 6.9
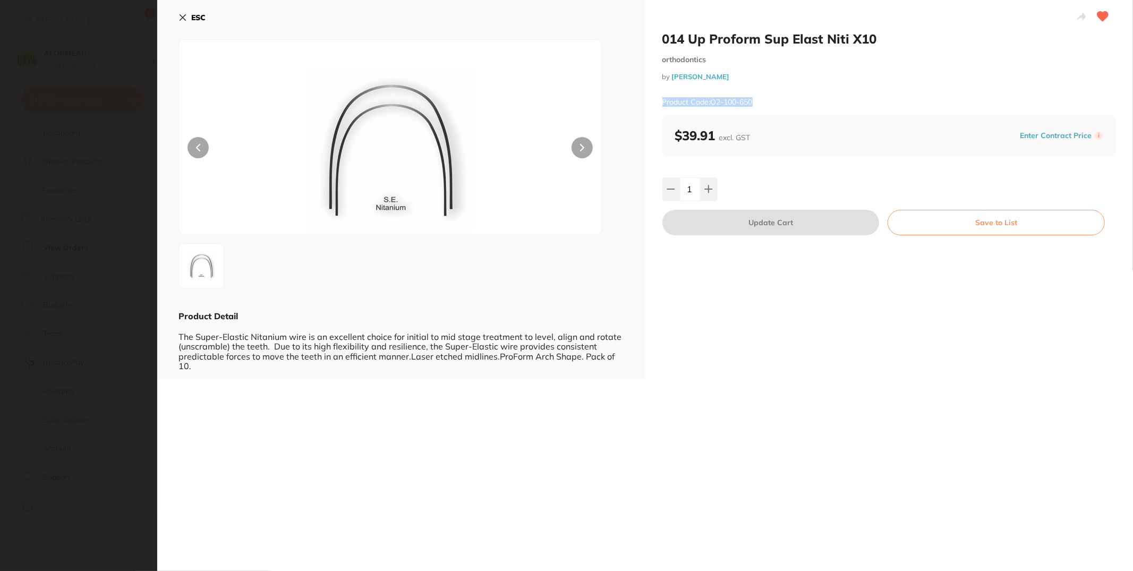
type textarea "Product Code: O2-100-650"
click at [755, 98] on div "Product Code: O2-100-650" at bounding box center [889, 102] width 454 height 26
click at [772, 101] on div "Product Code: O2-100-650" at bounding box center [889, 102] width 454 height 26
drag, startPoint x: 713, startPoint y: 99, endPoint x: 775, endPoint y: 100, distance: 62.7
click at [775, 100] on div "Product Code: O2-100-650" at bounding box center [889, 102] width 454 height 26
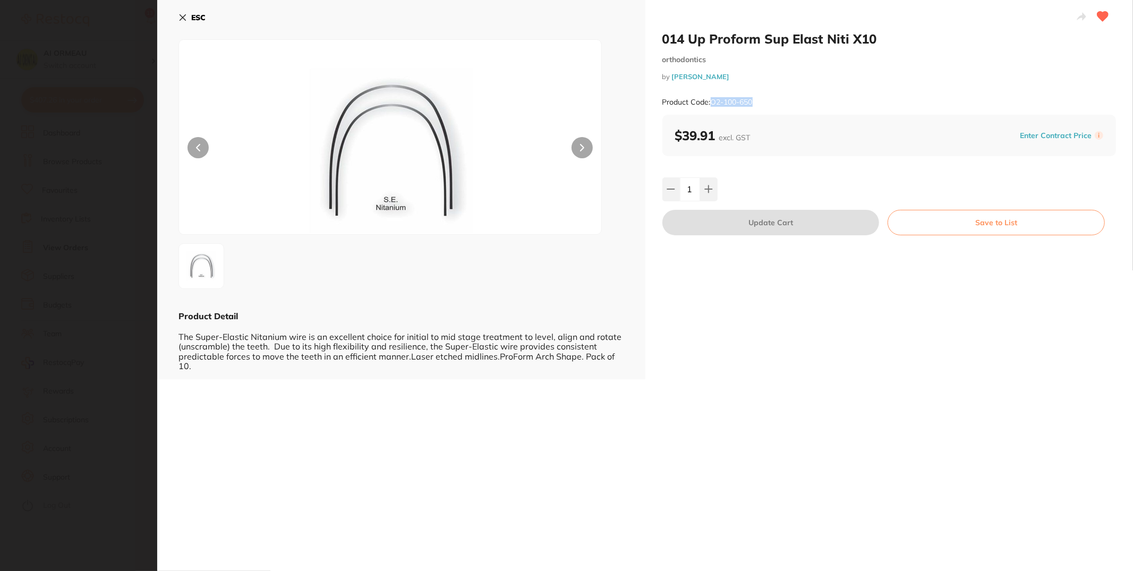
copy small "O2-100-650"
click at [187, 12] on button "ESC" at bounding box center [191, 17] width 27 height 18
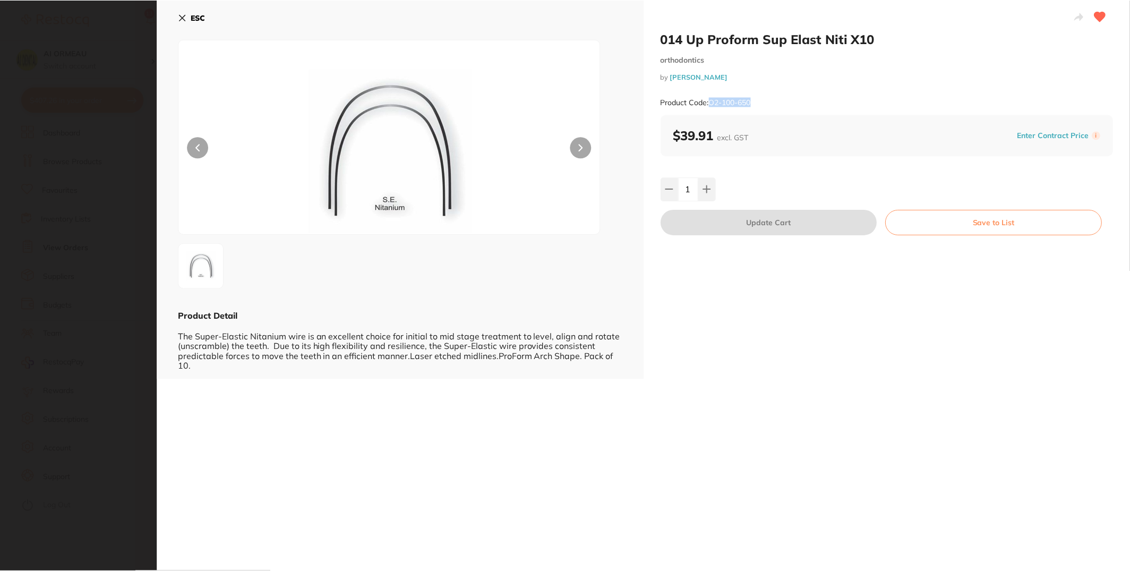
scroll to position [491, 0]
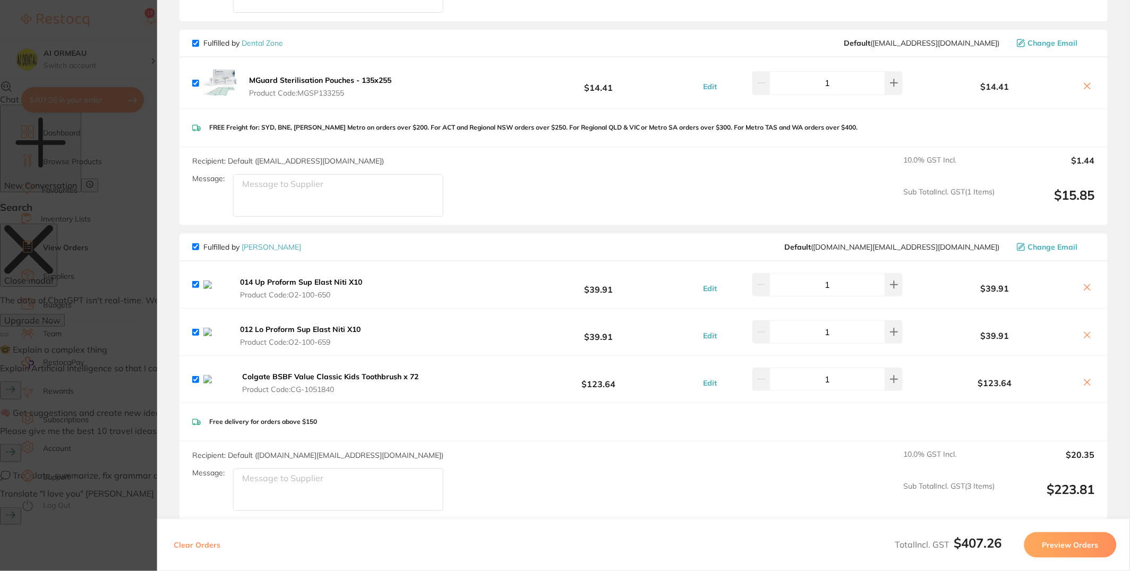
click at [1089, 279] on div "$39.91" at bounding box center [1004, 284] width 181 height 19
click at [1089, 288] on icon at bounding box center [1087, 287] width 8 height 8
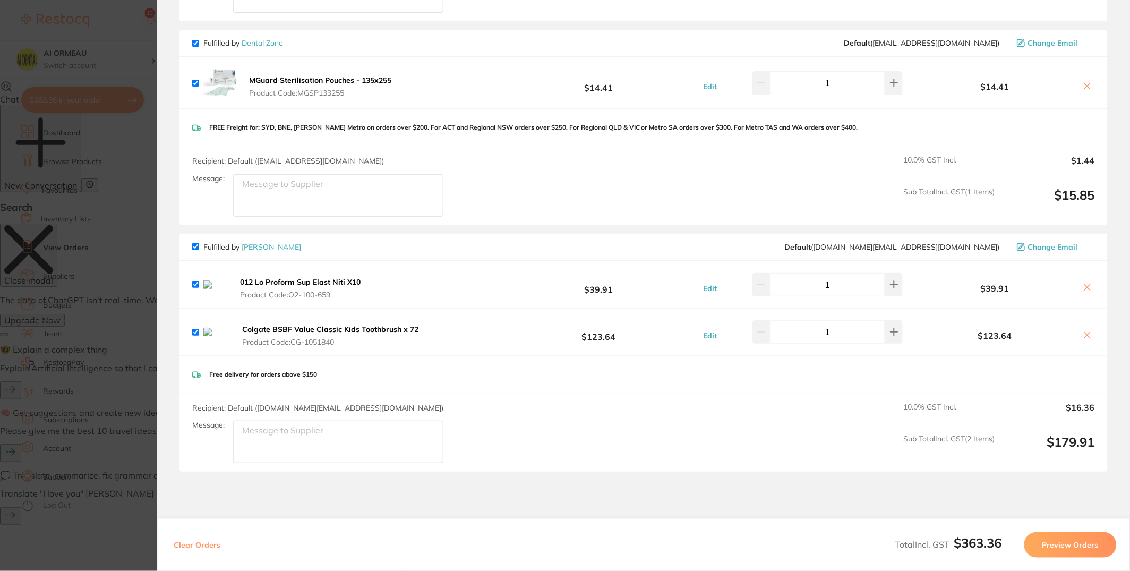
click at [1089, 288] on icon at bounding box center [1087, 287] width 8 height 8
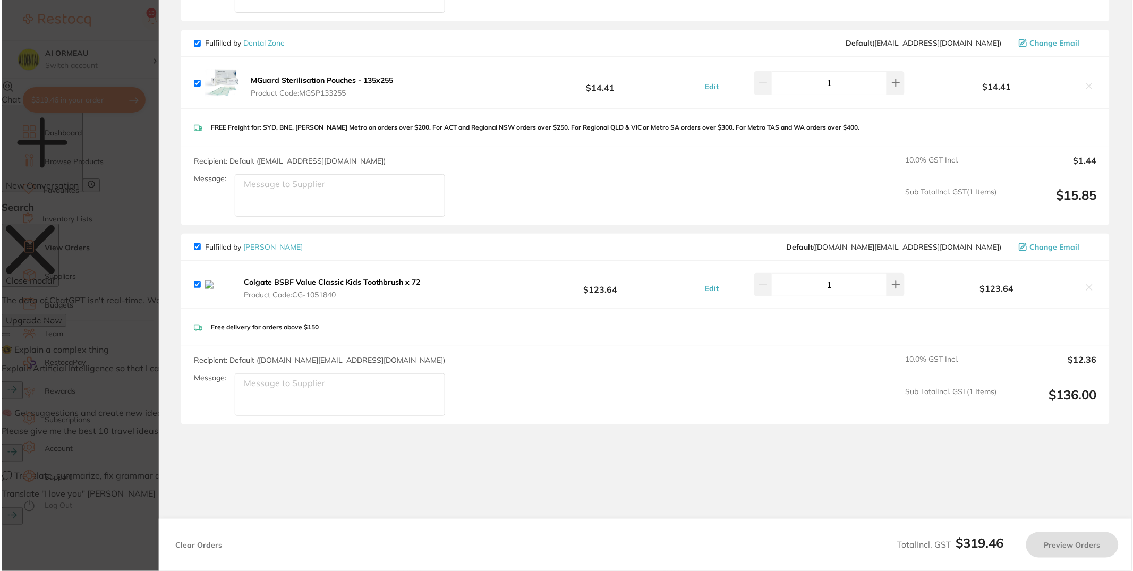
scroll to position [0, 0]
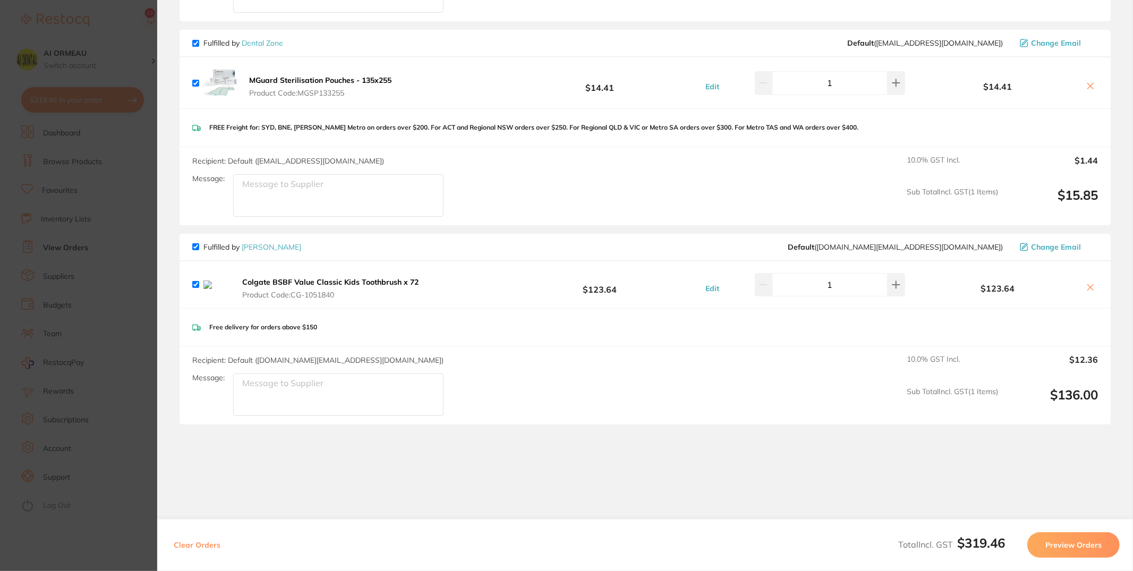
click at [1089, 288] on icon at bounding box center [1090, 287] width 8 height 8
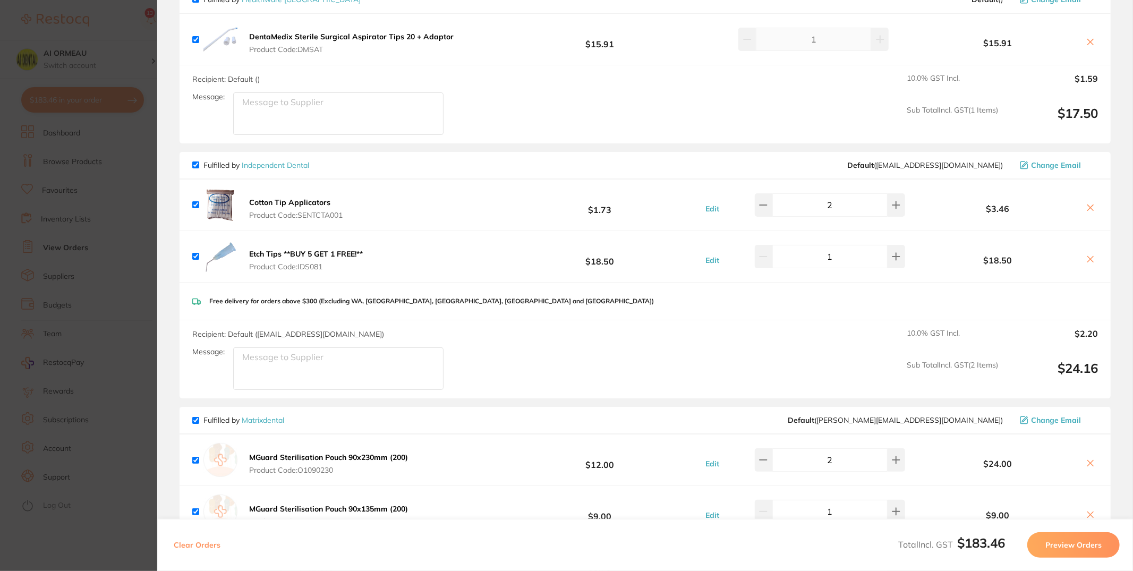
scroll to position [367, 0]
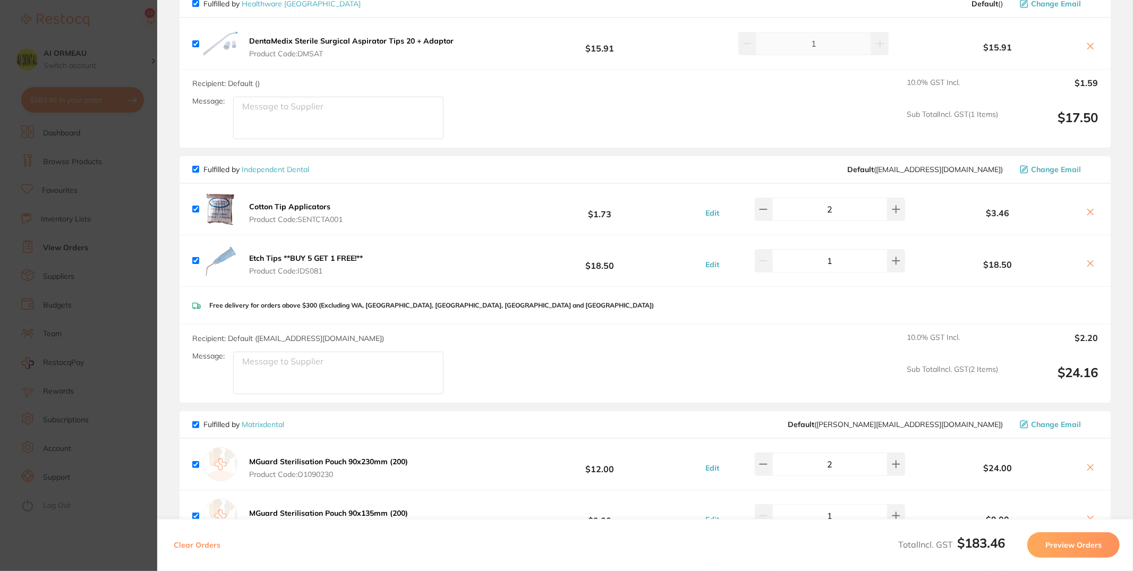
click at [79, 275] on section "Update RRP Set your pre negotiated price for this item. Item Agreed RRP (excl. …" at bounding box center [566, 285] width 1133 height 571
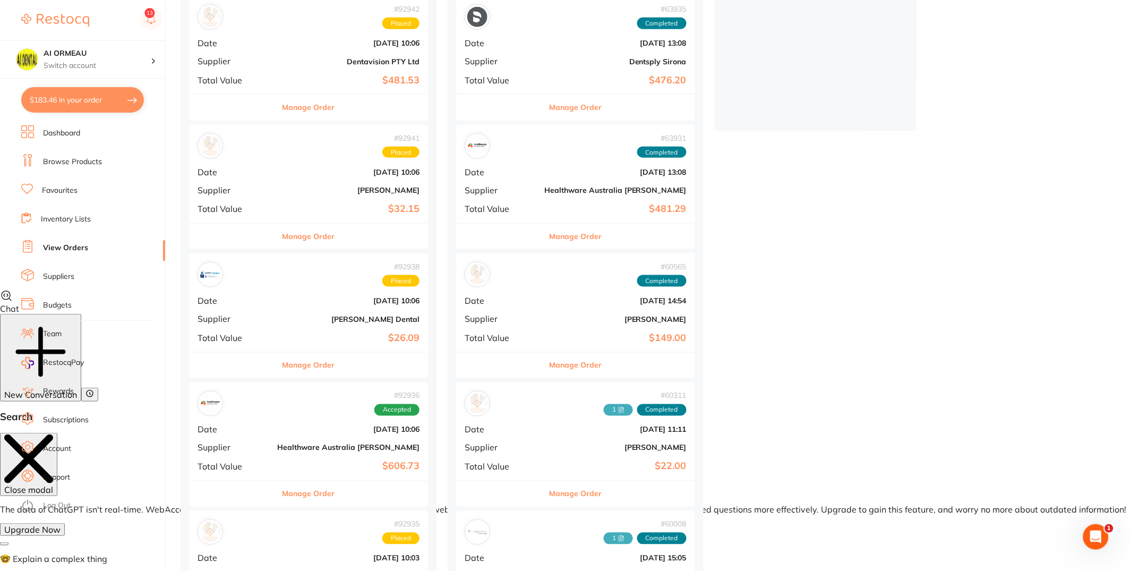
scroll to position [73, 0]
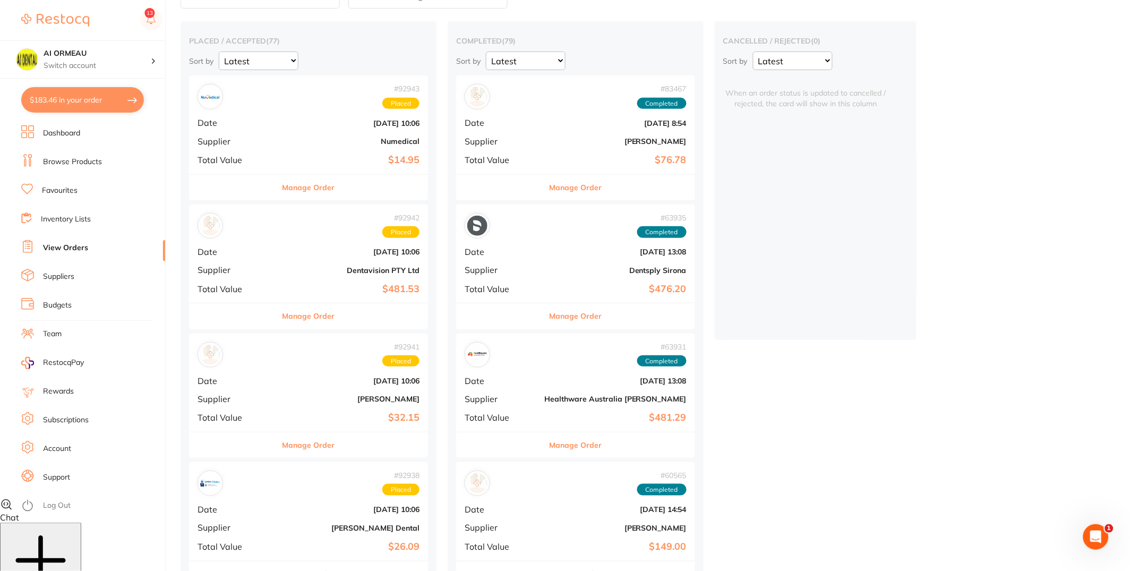
click at [295, 58] on select "Latest Notification" at bounding box center [259, 61] width 80 height 19
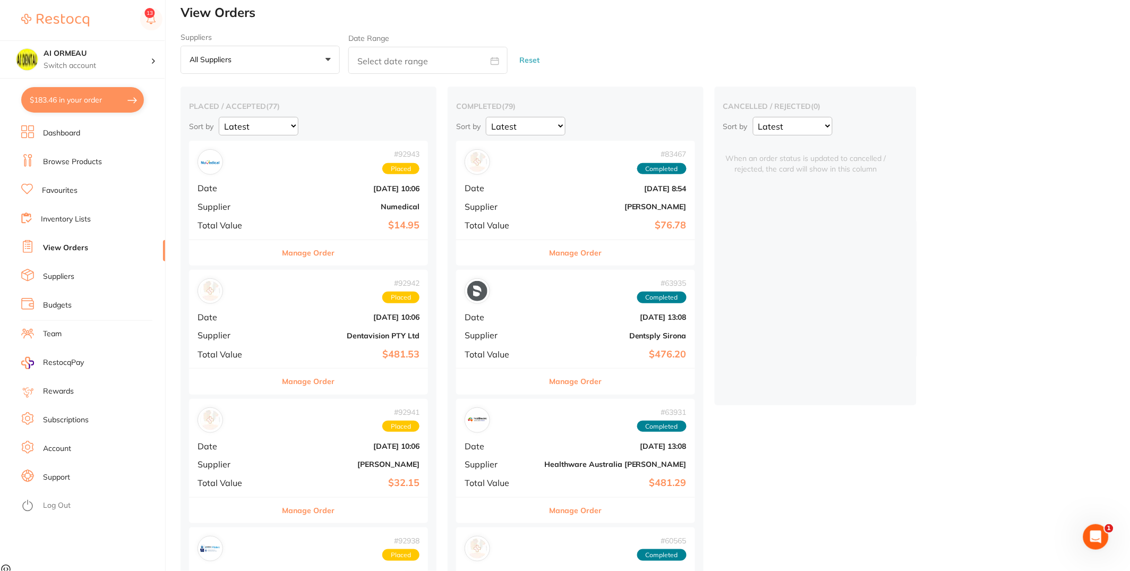
scroll to position [0, 0]
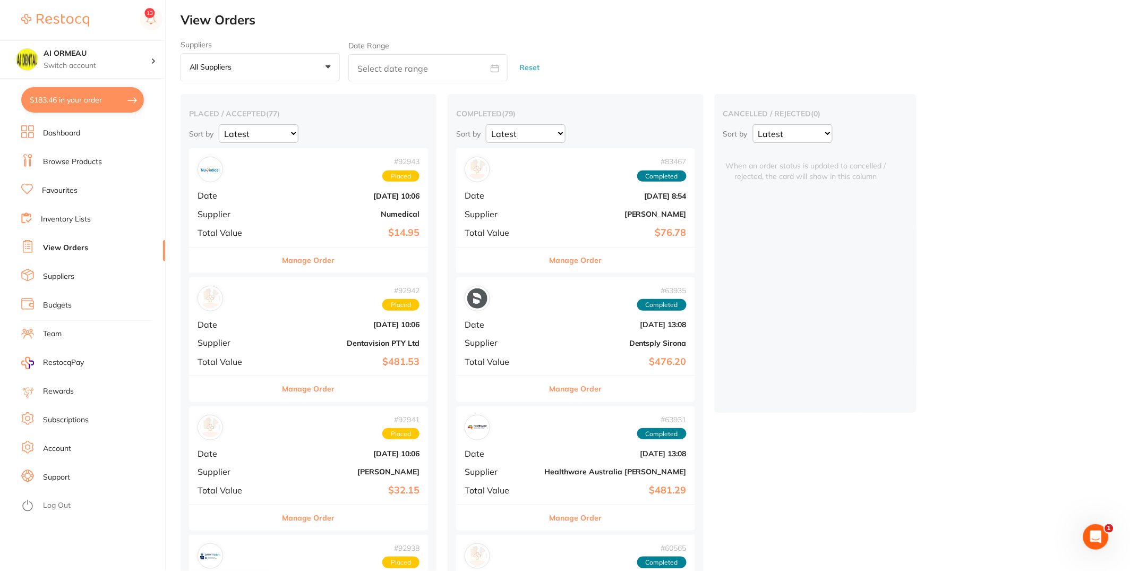
click at [283, 68] on button "All suppliers +0" at bounding box center [260, 67] width 159 height 29
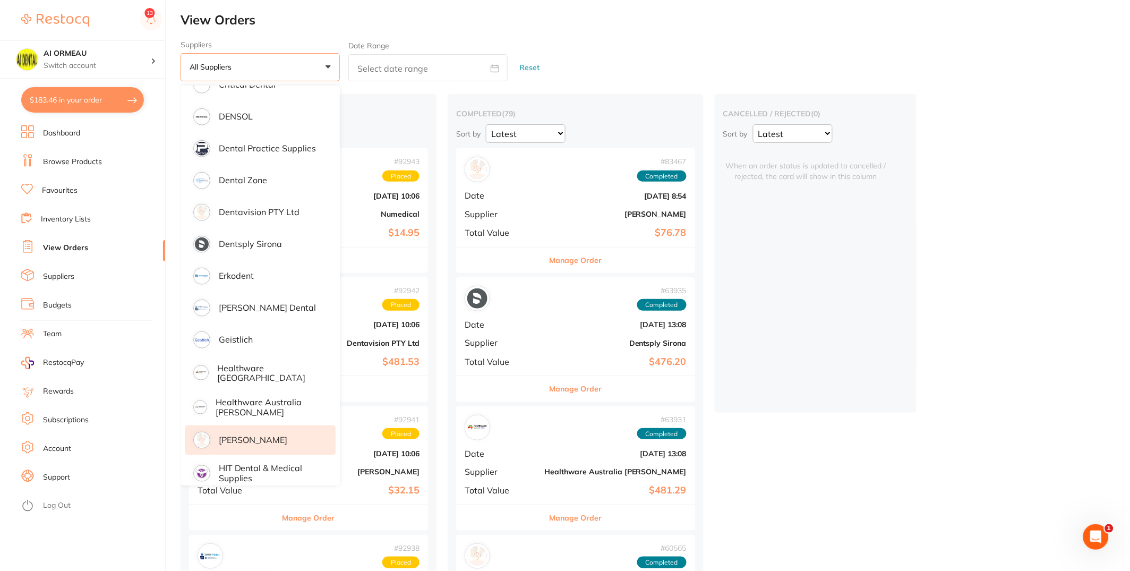
scroll to position [303, 0]
click at [283, 424] on li "[PERSON_NAME]" at bounding box center [260, 439] width 151 height 30
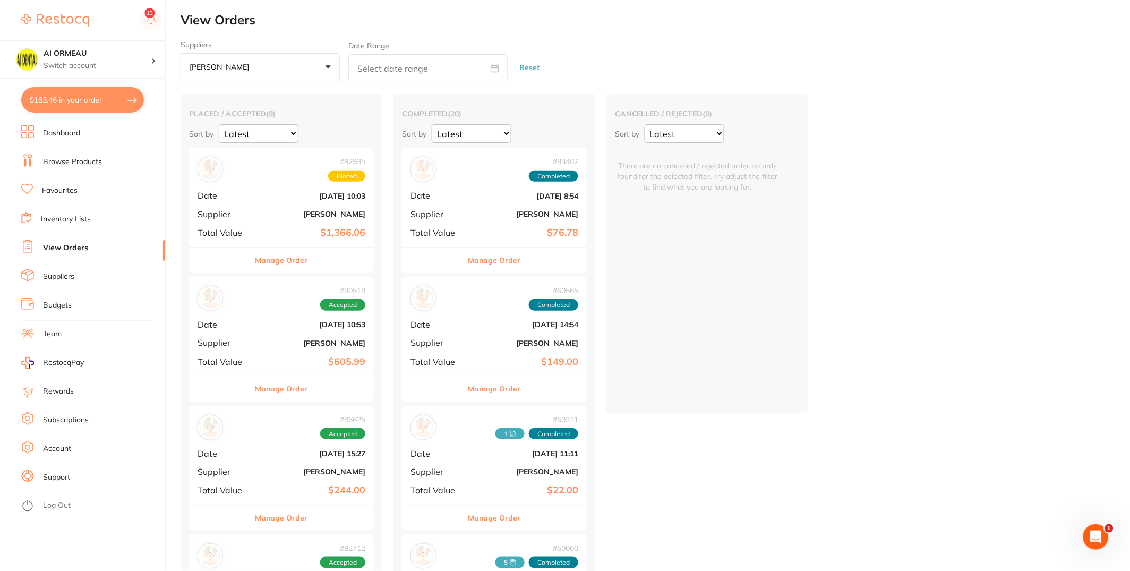
click at [286, 224] on div "# 92935 Placed Date [DATE] 10:03 Supplier [PERSON_NAME] Total Value $1,366.06" at bounding box center [281, 197] width 185 height 98
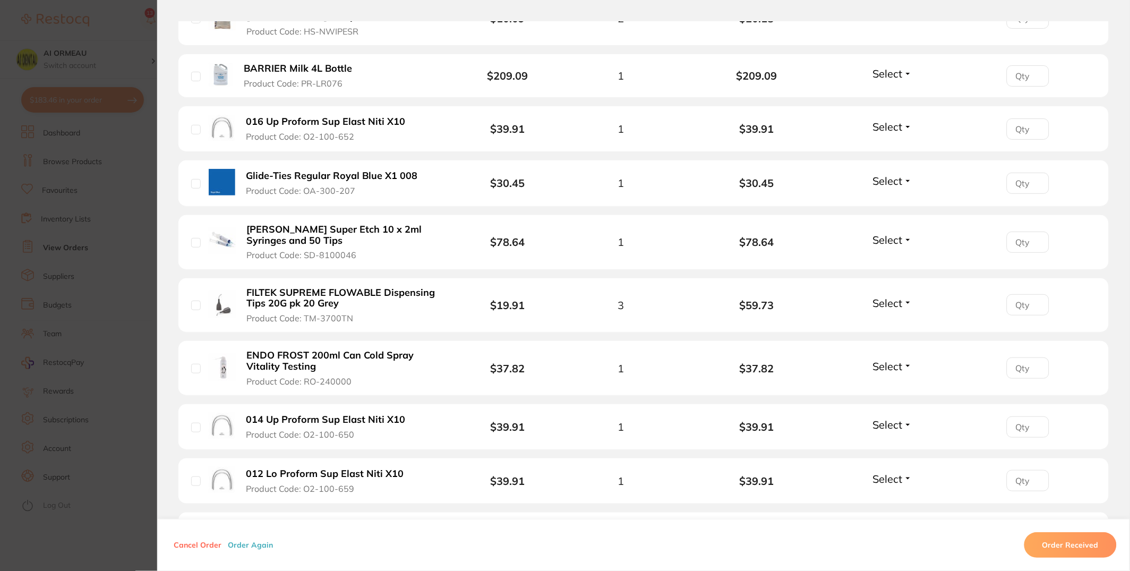
scroll to position [1221, 0]
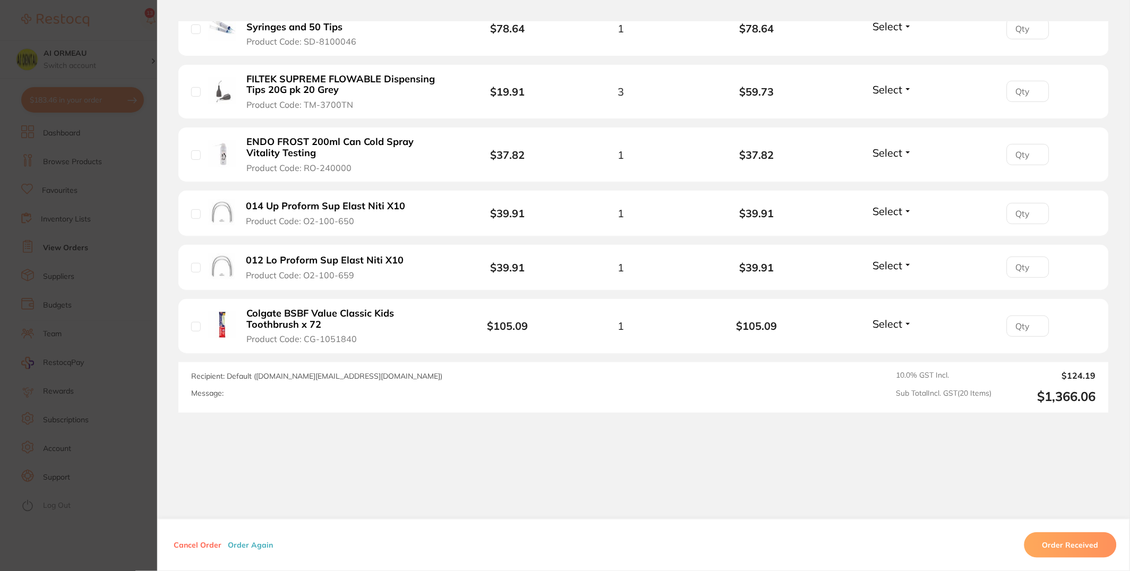
click at [249, 540] on button "Order Again" at bounding box center [251, 545] width 52 height 10
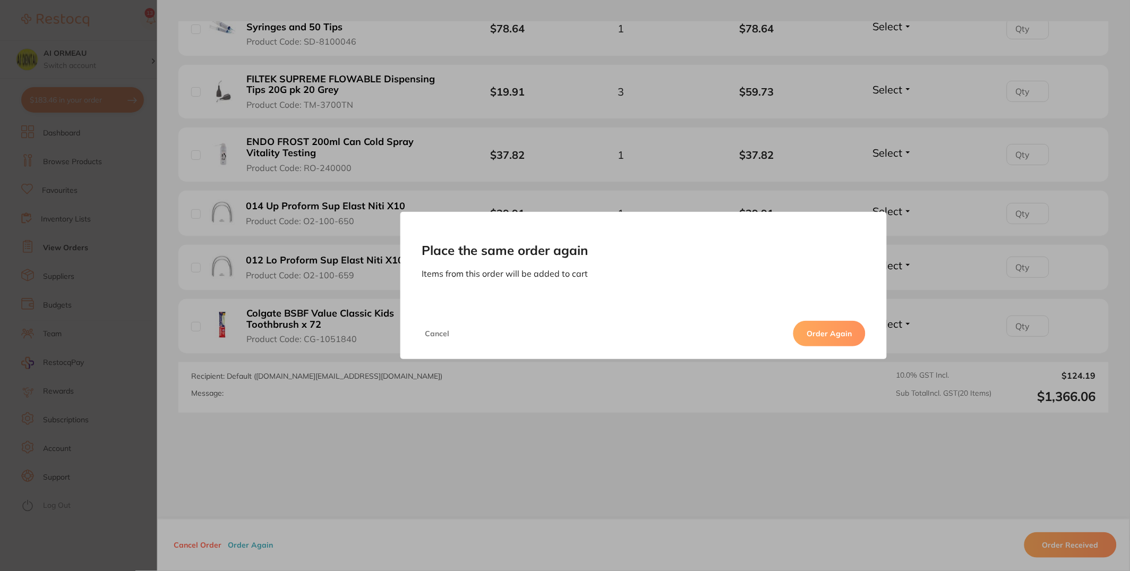
click at [830, 331] on button "Order Again" at bounding box center [829, 333] width 72 height 25
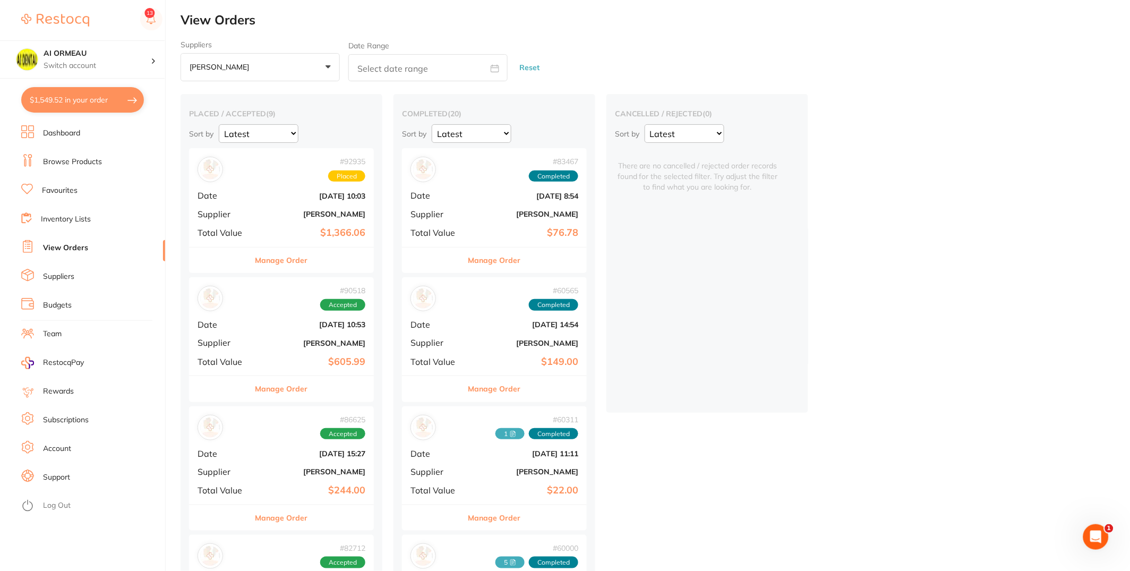
click at [91, 105] on button "$1,549.52 in your order" at bounding box center [82, 99] width 123 height 25
checkbox input "true"
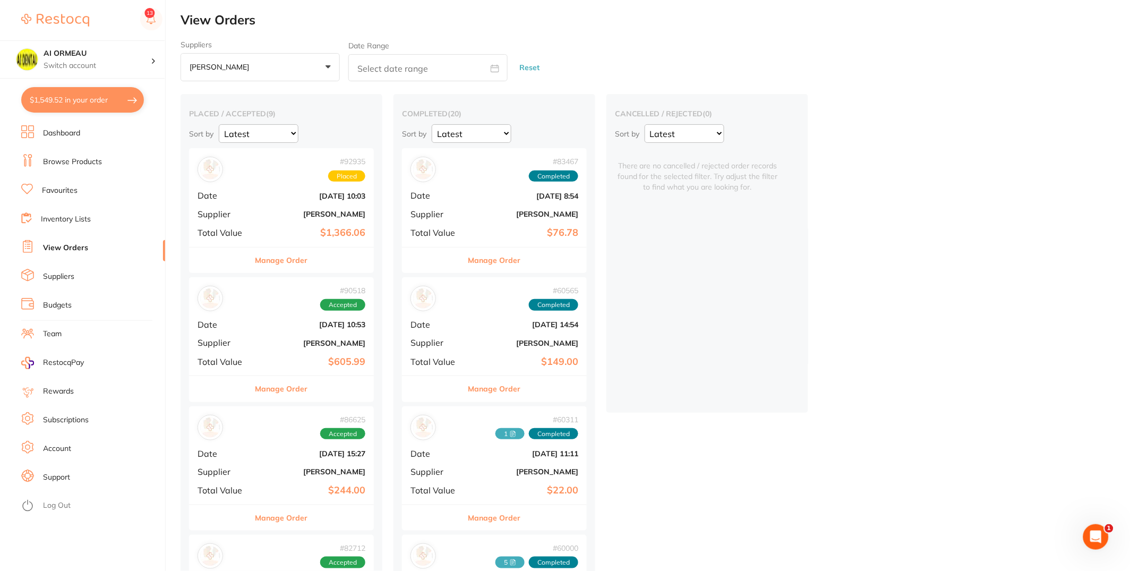
checkbox input "true"
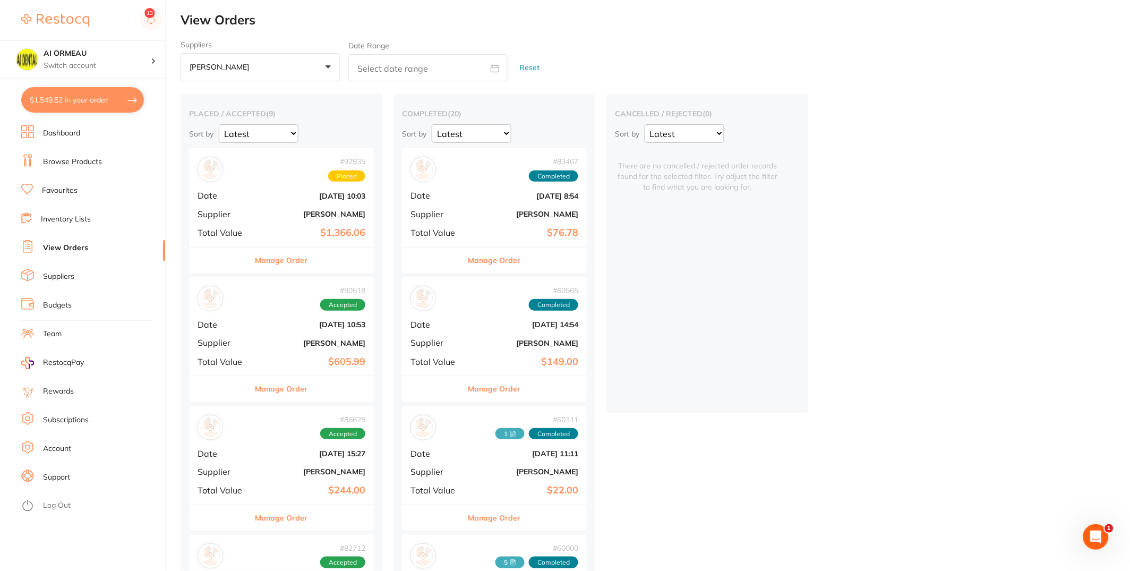
checkbox input "true"
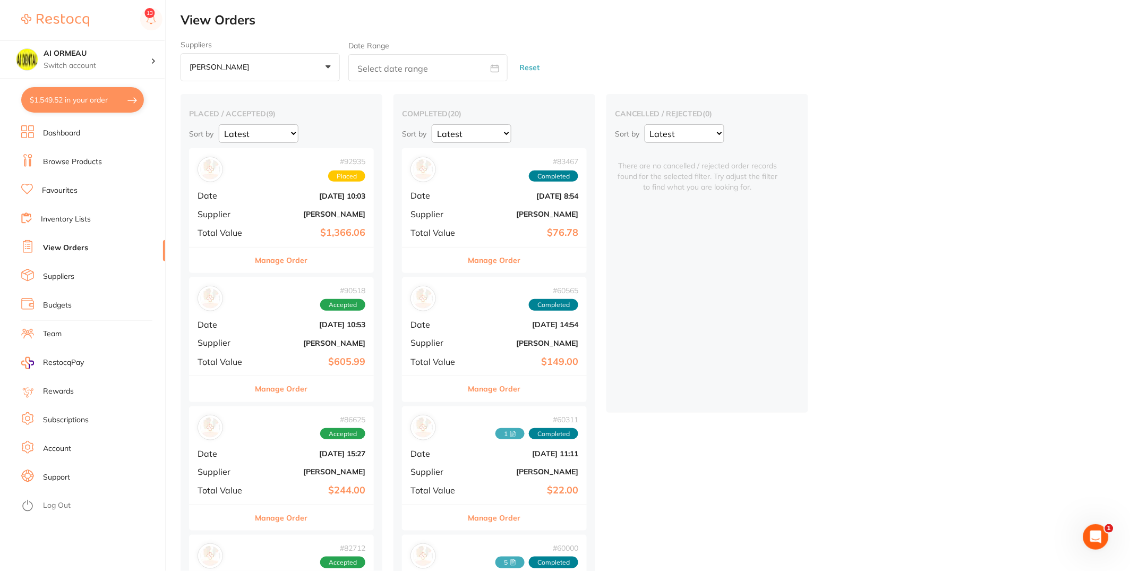
checkbox input "true"
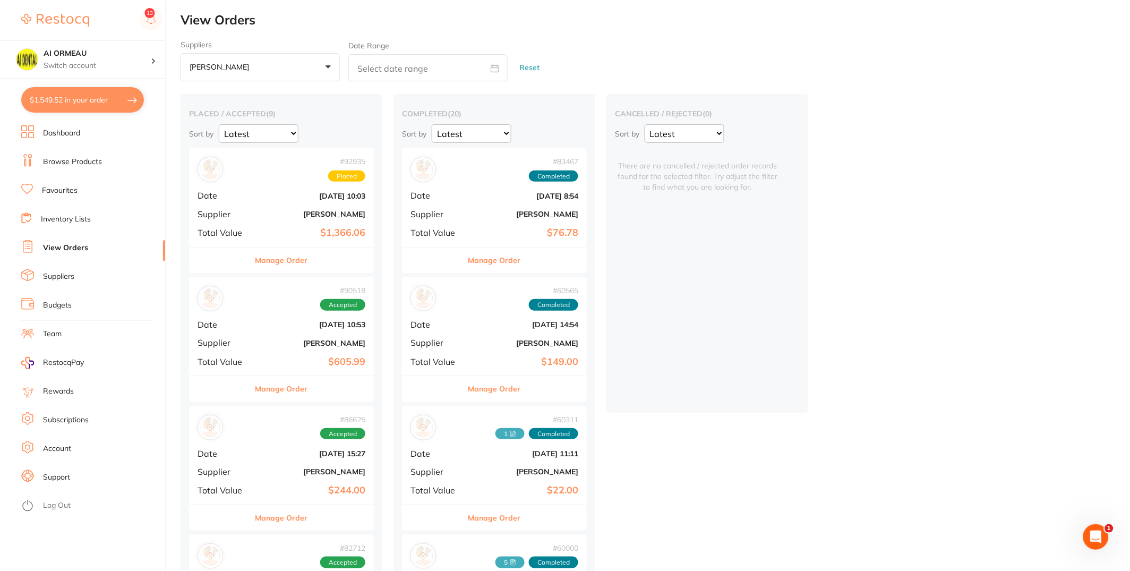
checkbox input "true"
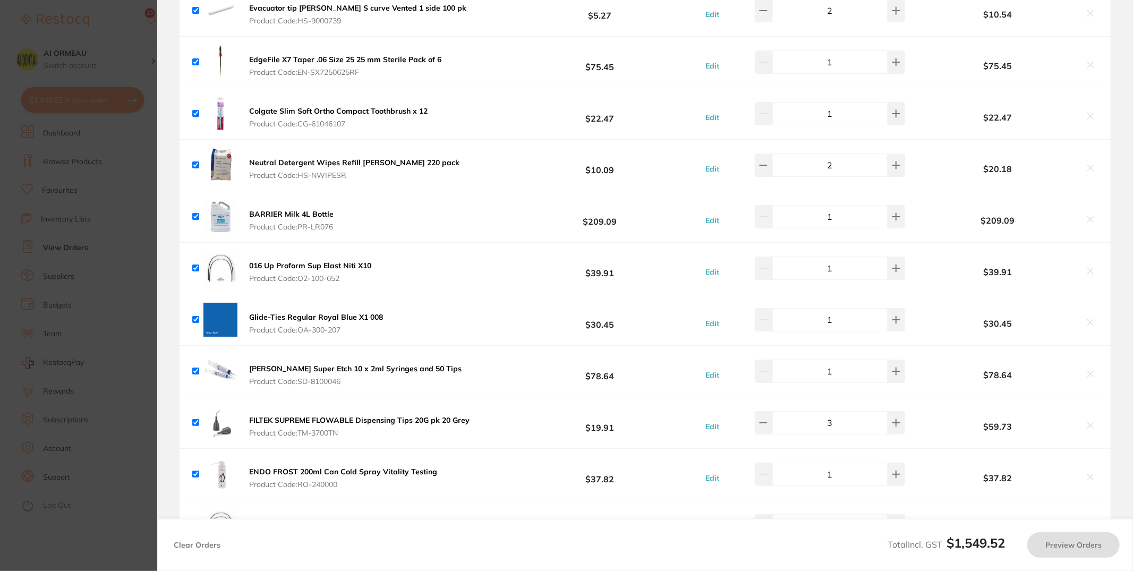
checkbox input "true"
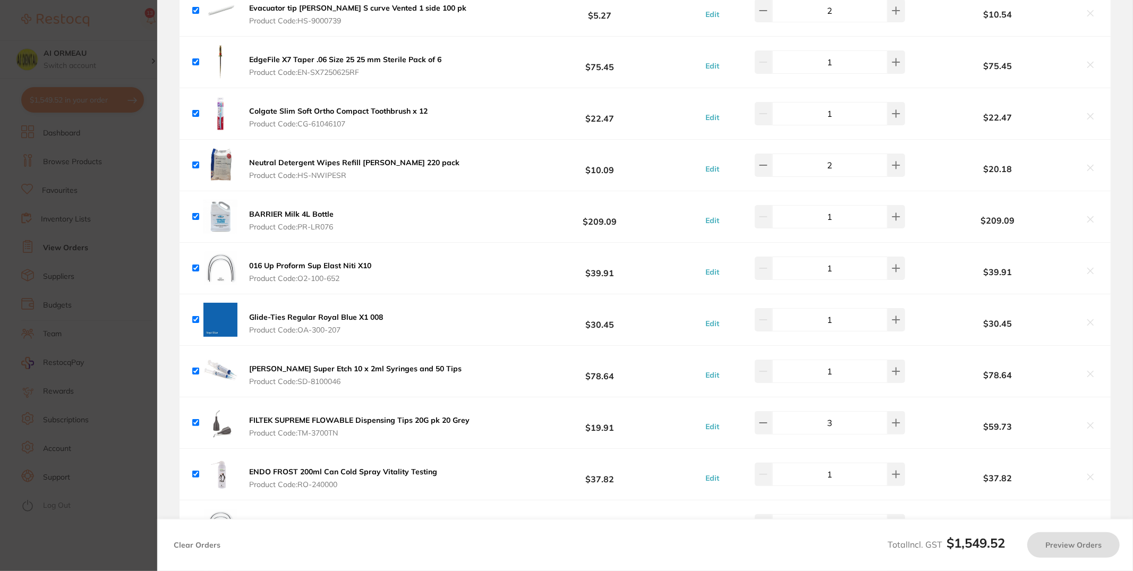
checkbox input "true"
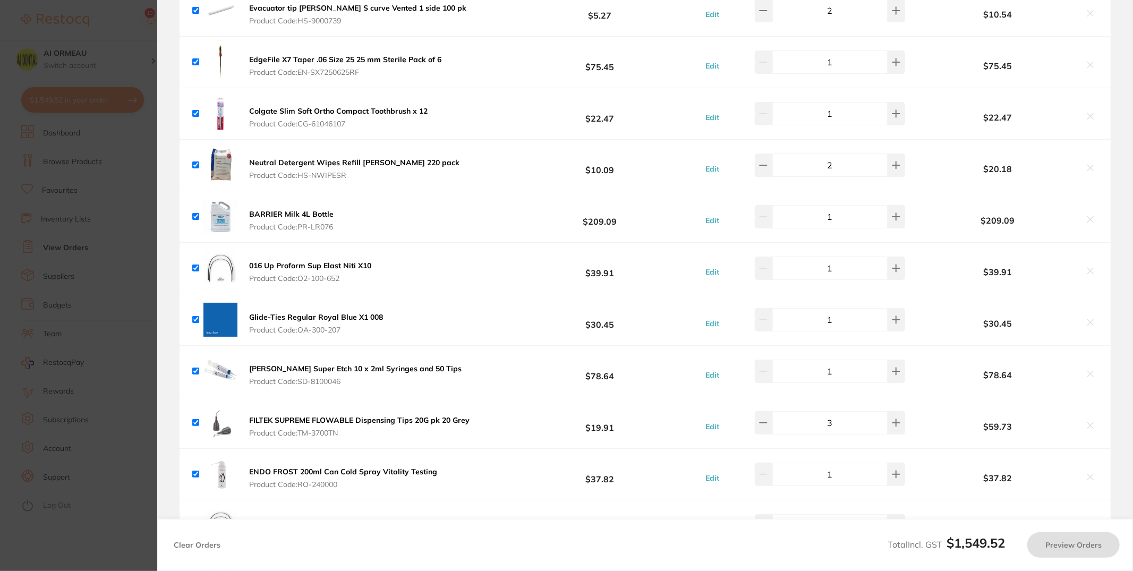
checkbox input "true"
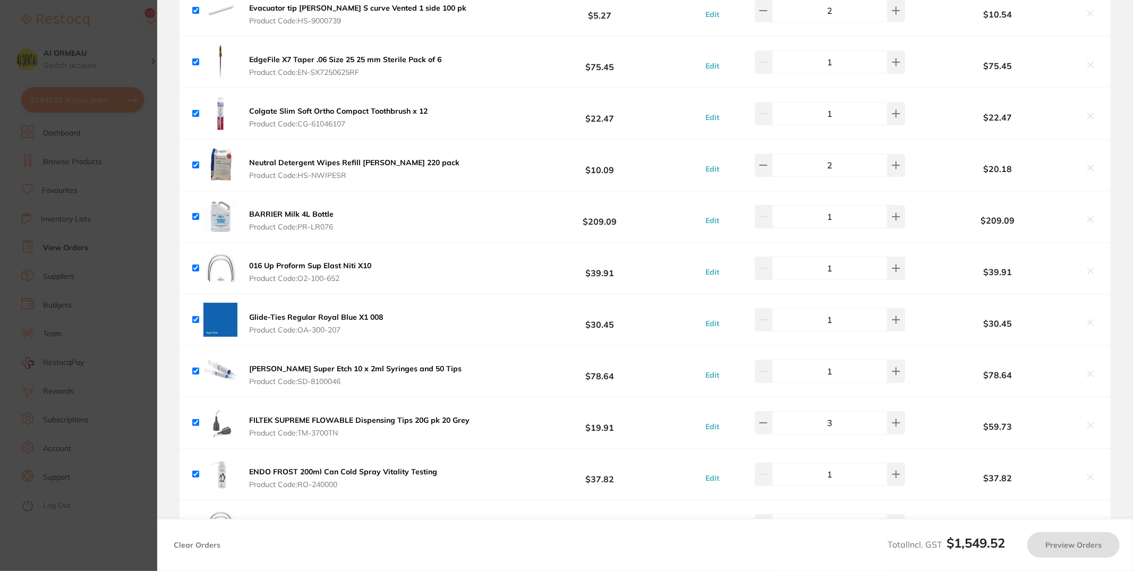
checkbox input "true"
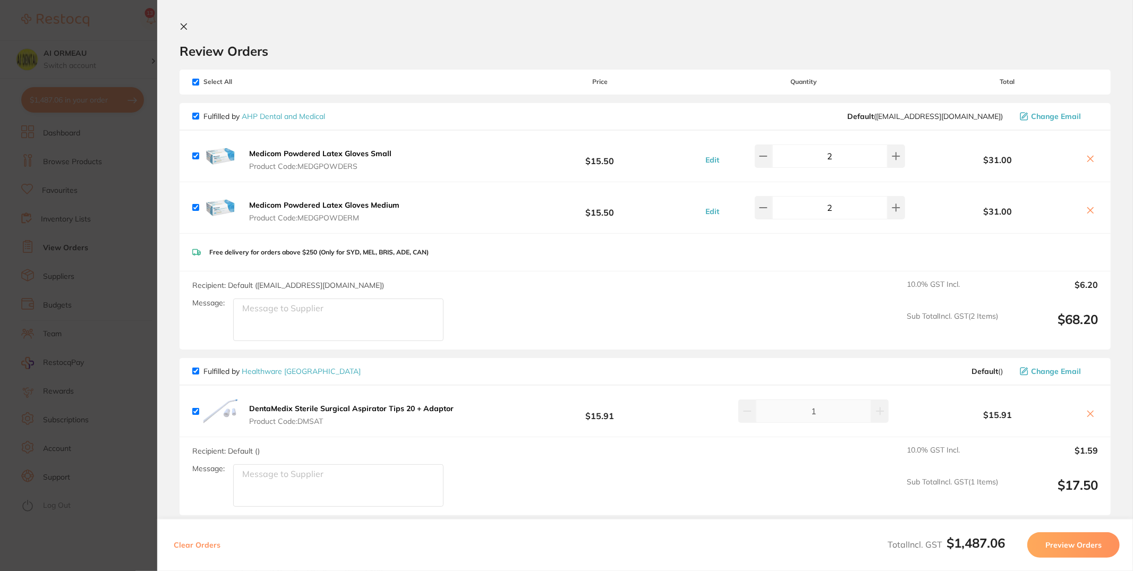
click at [194, 76] on div "Select All Price Quantity Total" at bounding box center [644, 82] width 931 height 24
click at [195, 80] on input "checkbox" at bounding box center [195, 82] width 7 height 7
checkbox input "false"
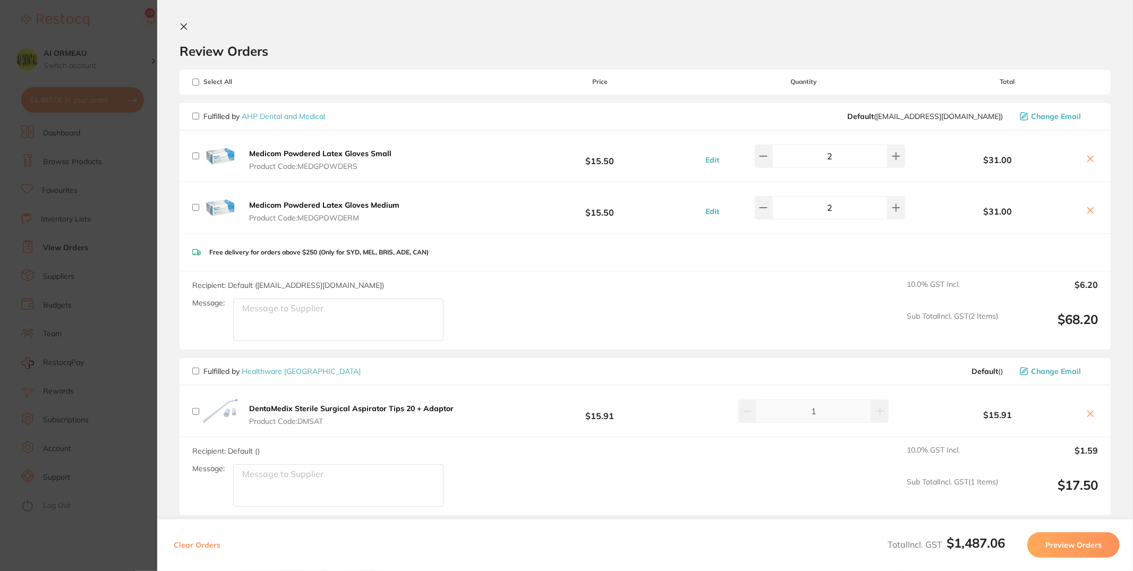
checkbox input "false"
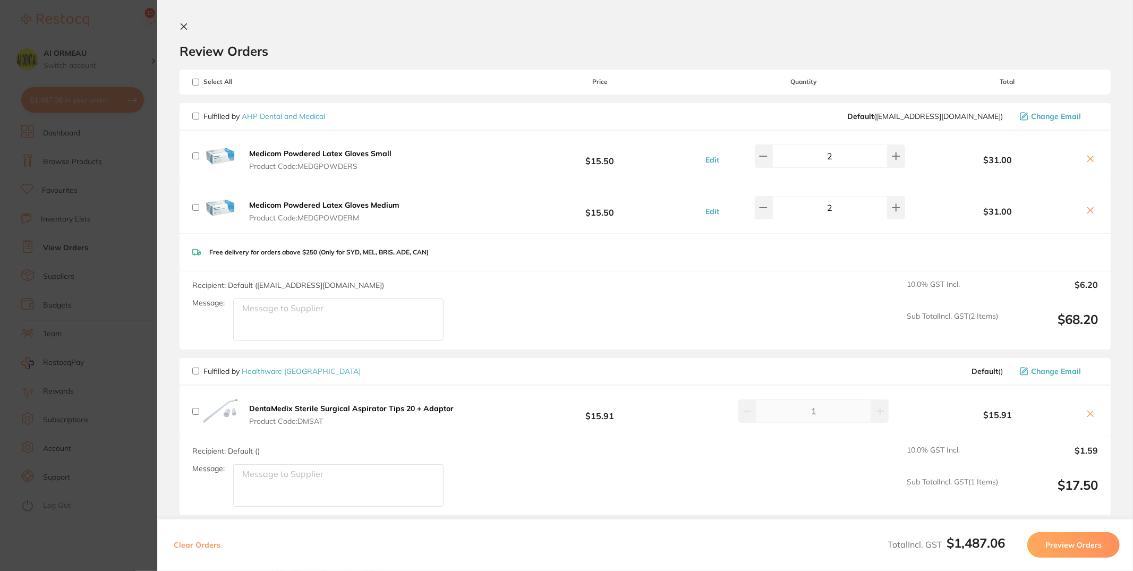
checkbox input "false"
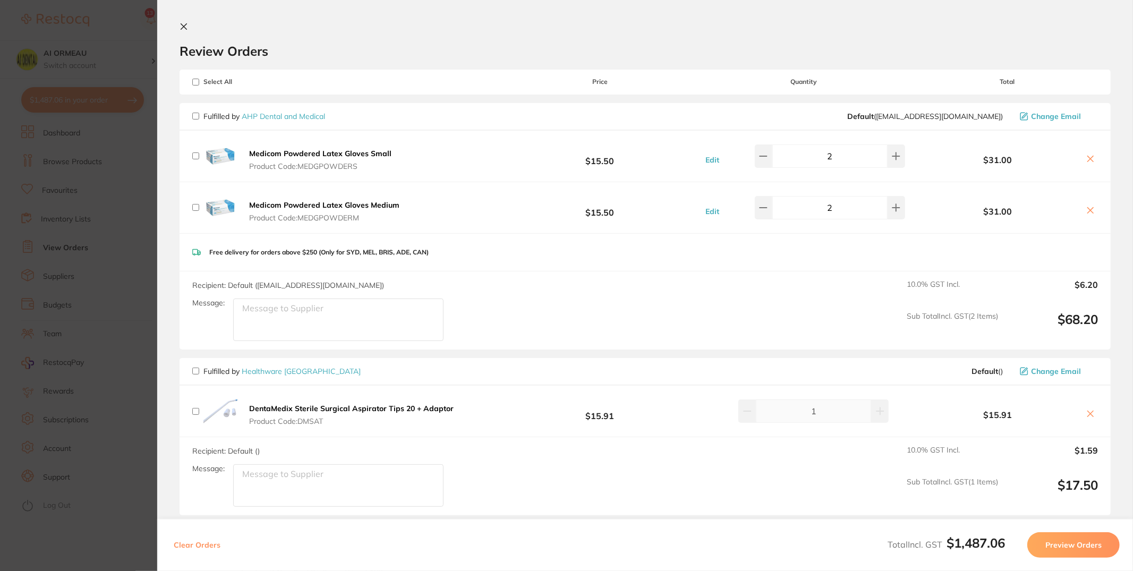
checkbox input "false"
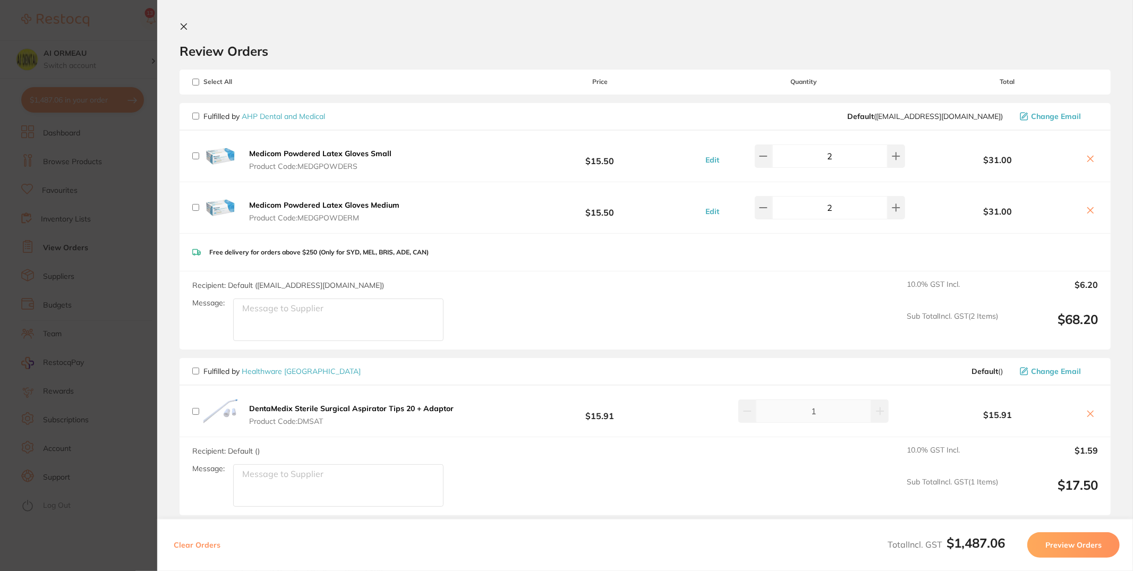
checkbox input "false"
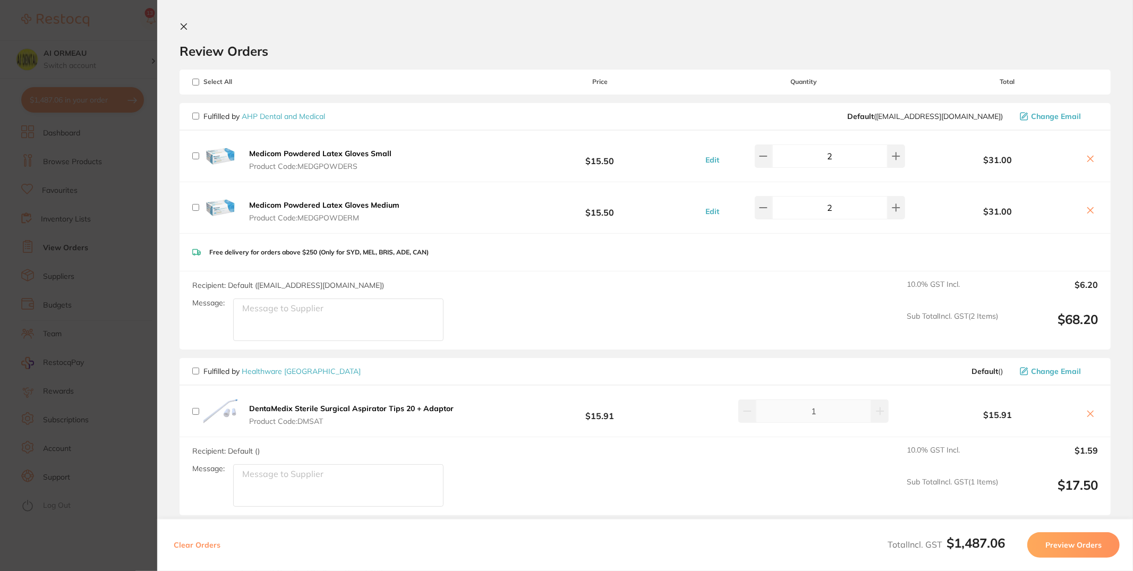
checkbox input "false"
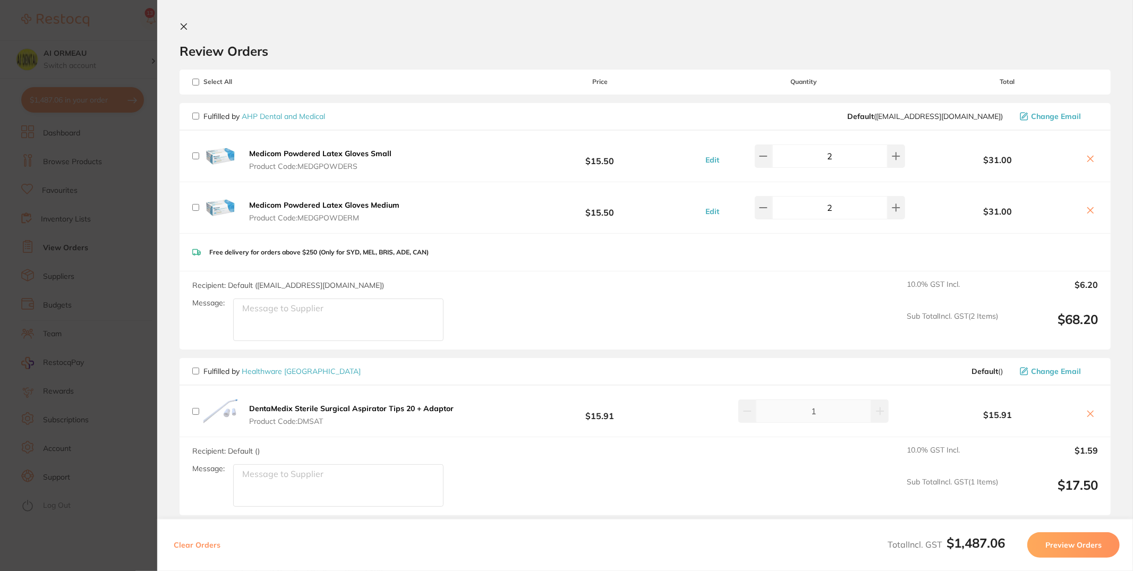
checkbox input "false"
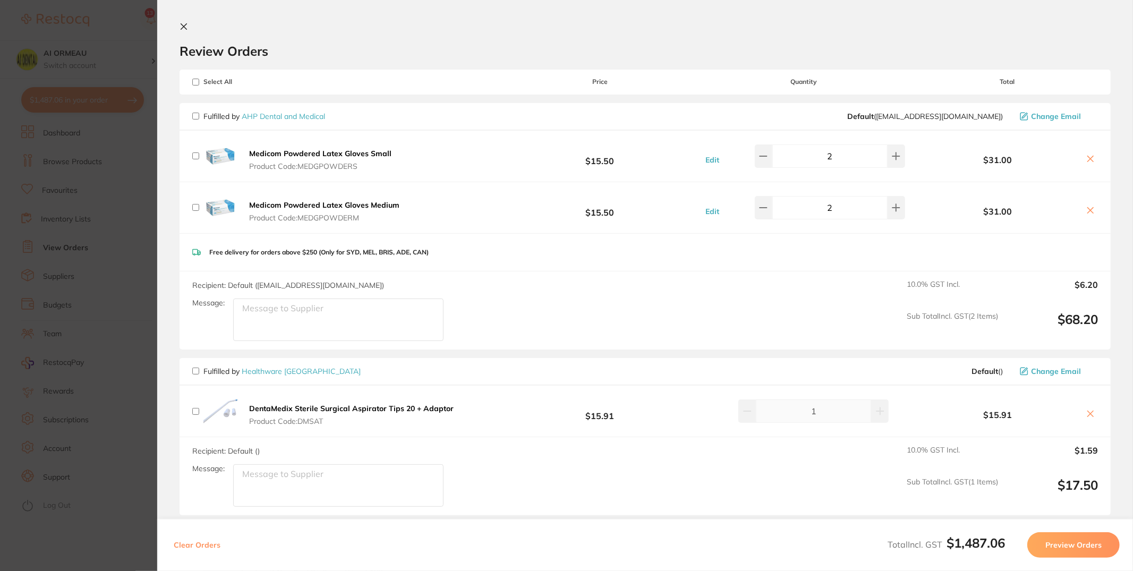
checkbox input "false"
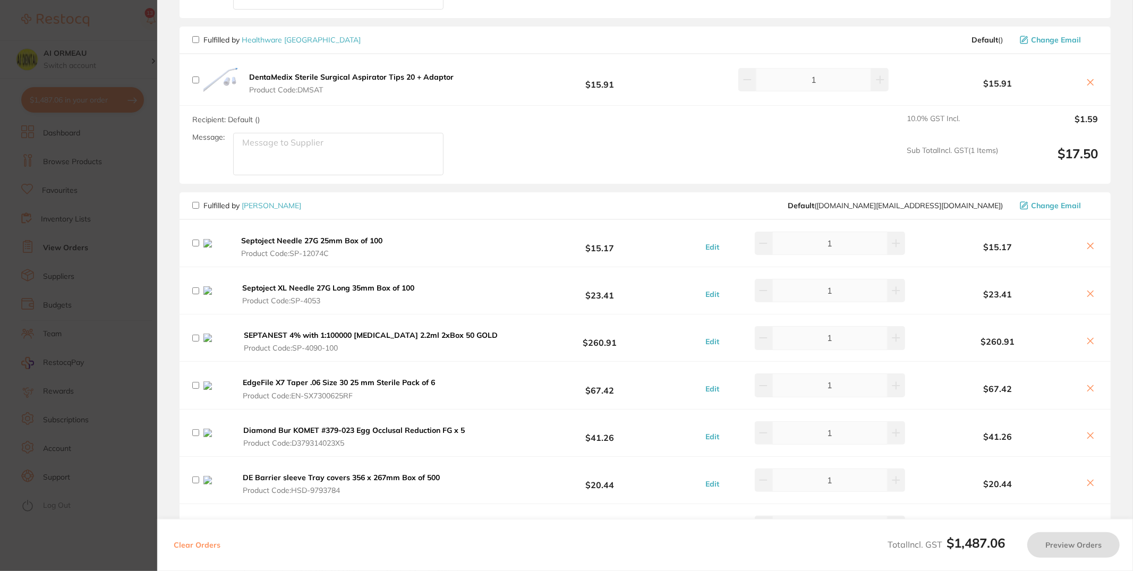
scroll to position [332, 0]
click at [195, 203] on input "checkbox" at bounding box center [195, 204] width 7 height 7
checkbox input "true"
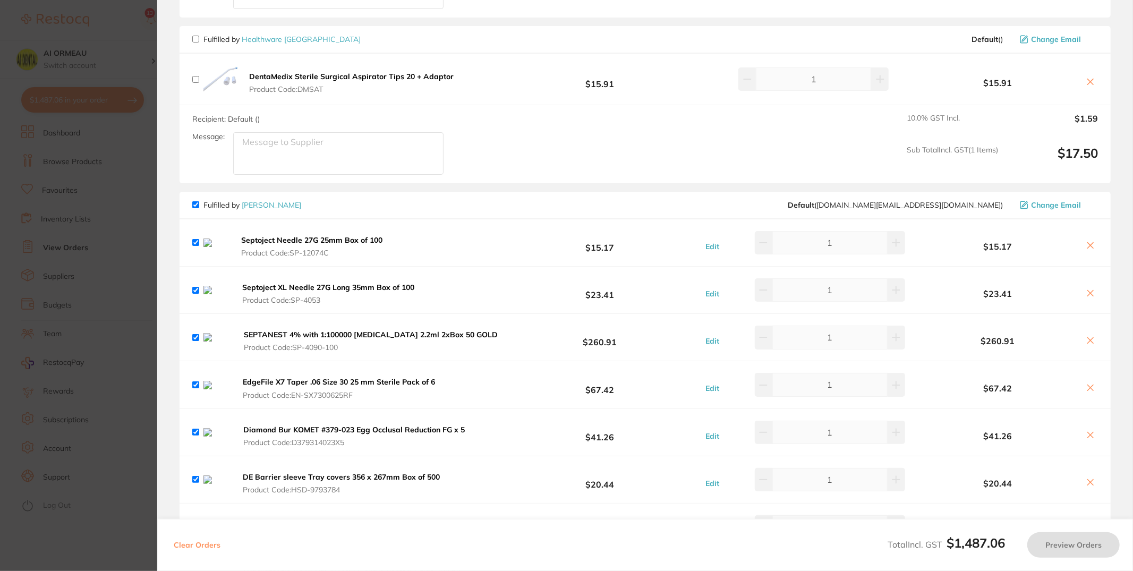
checkbox input "true"
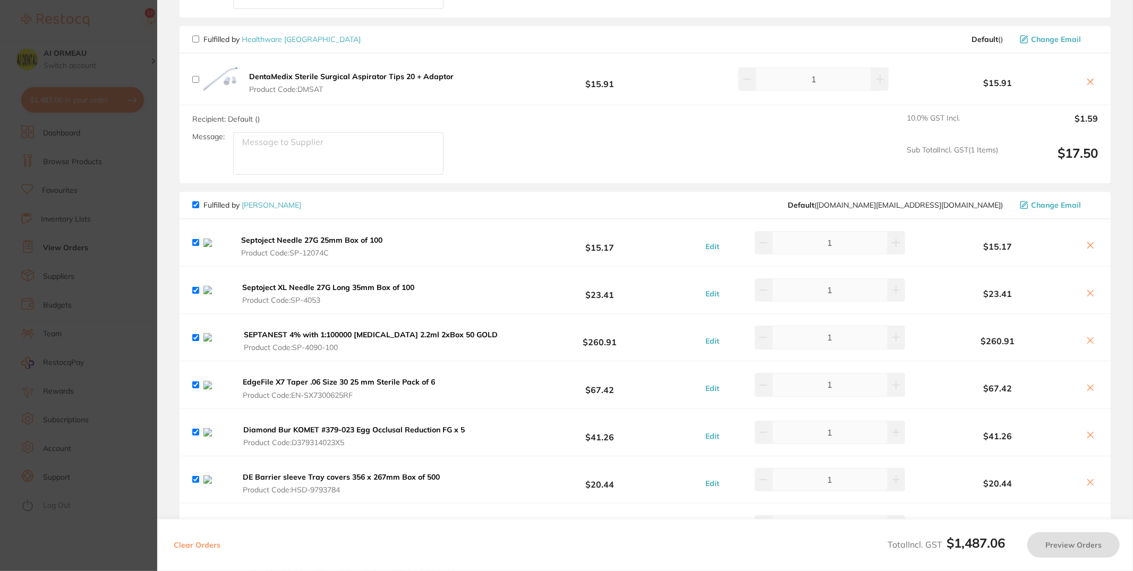
checkbox input "true"
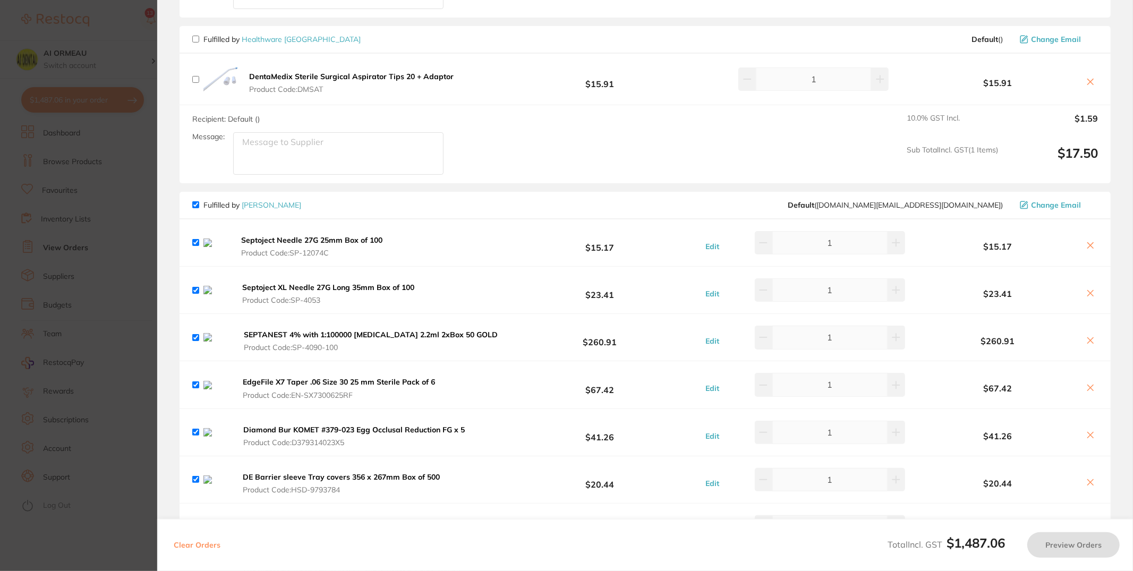
checkbox input "true"
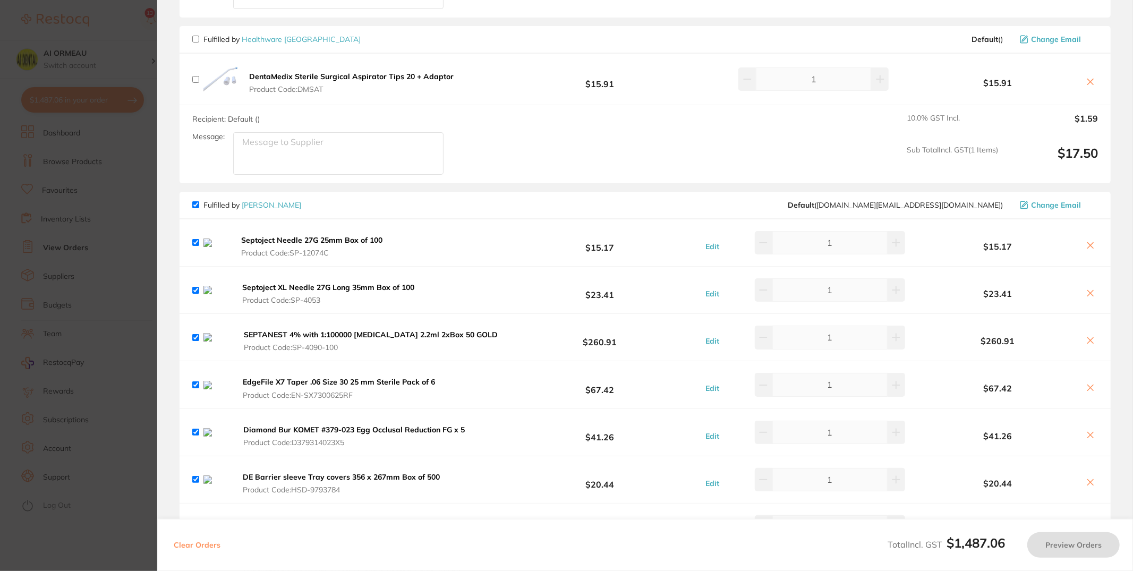
checkbox input "true"
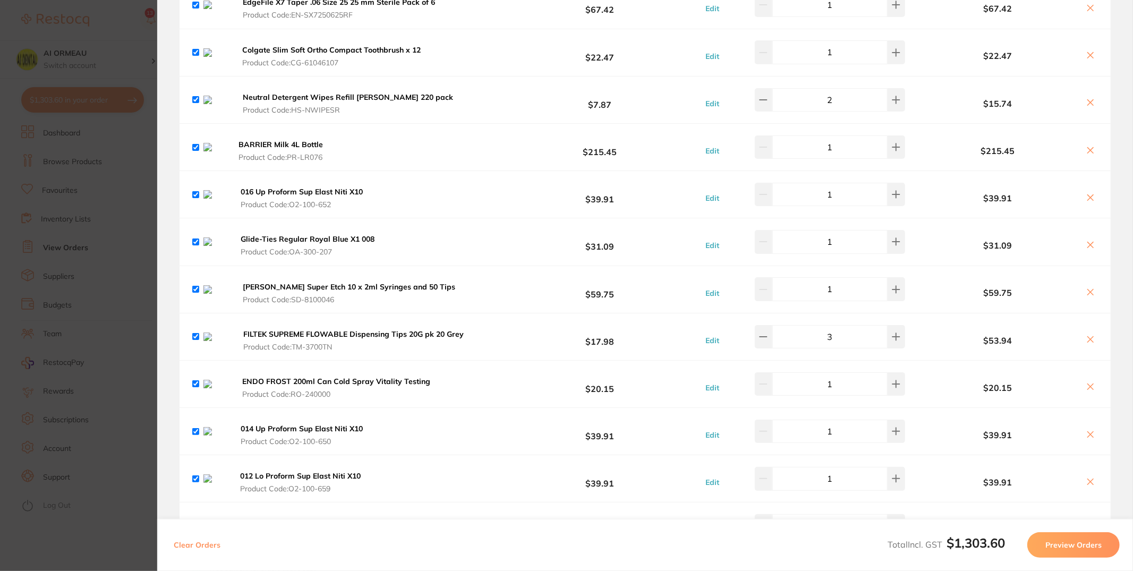
scroll to position [931, 0]
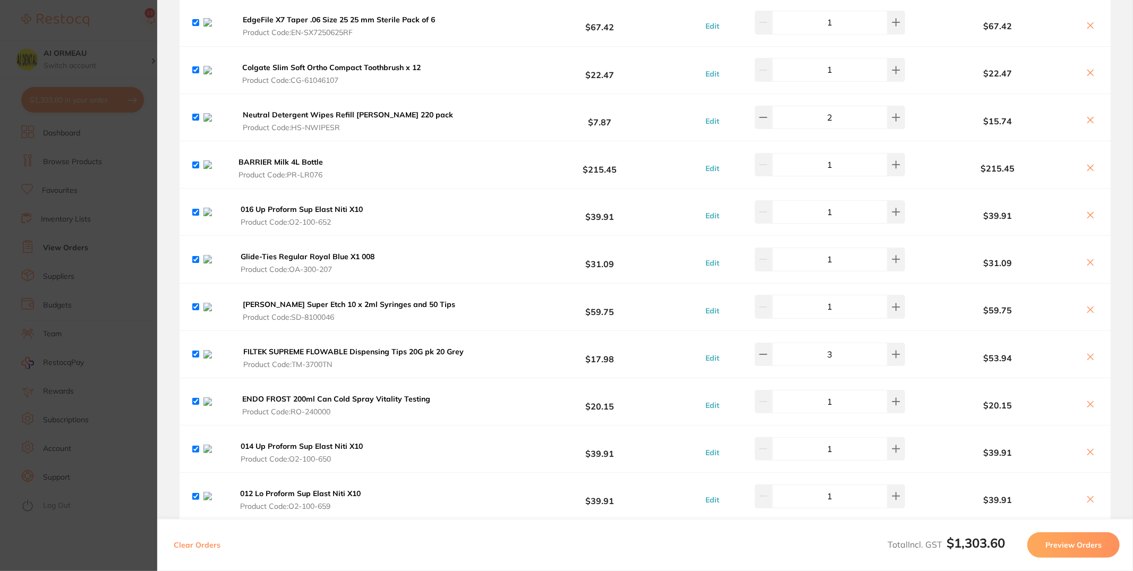
drag, startPoint x: 300, startPoint y: 222, endPoint x: 312, endPoint y: 223, distance: 11.7
click at [312, 179] on span "Product Code: PR-LR076" at bounding box center [285, 174] width 95 height 8
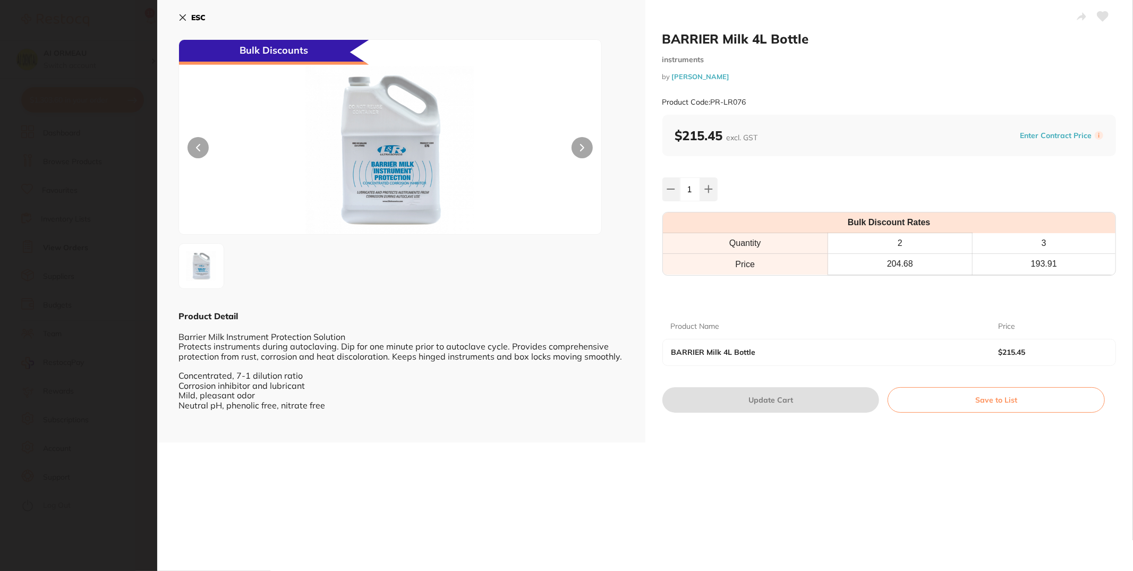
scroll to position [0, 0]
click at [177, 15] on div "ESC Bulk Discounts Product Detail Barrier Milk Instrument Protection Solution P…" at bounding box center [401, 221] width 488 height 442
click at [190, 15] on button "ESC" at bounding box center [191, 17] width 27 height 18
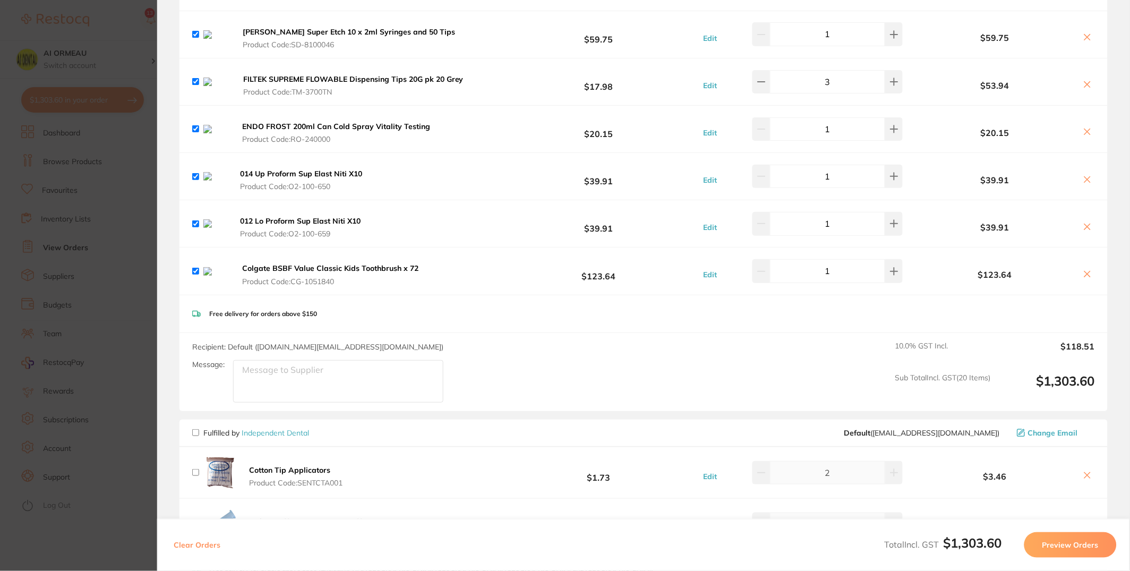
scroll to position [1218, 0]
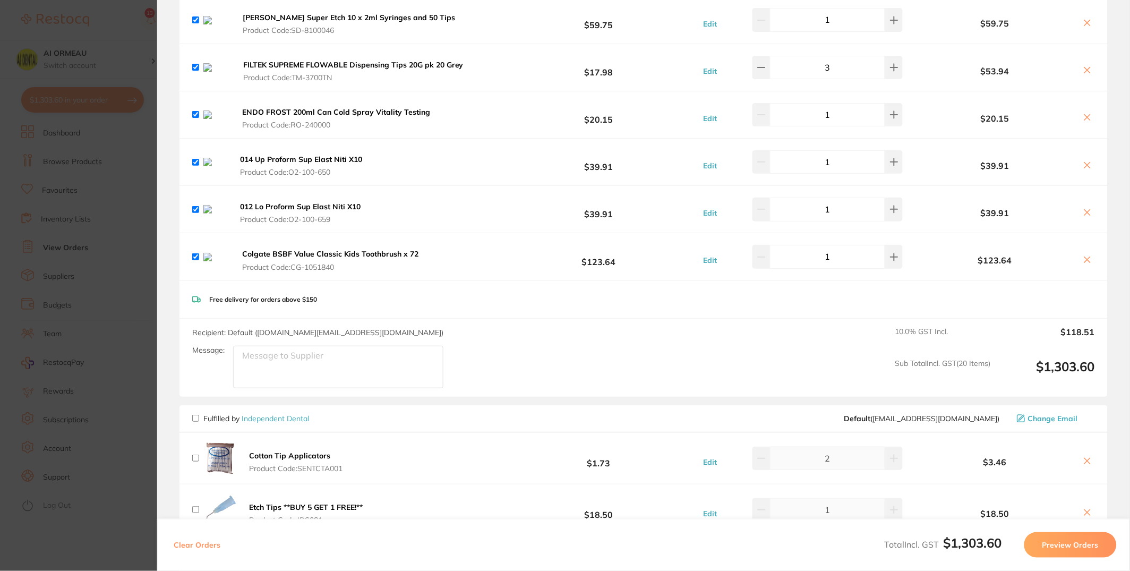
click at [414, 271] on button "Colgate BSBF Value Classic Kids Toothbrush x 72 Product Code: CG-1051840" at bounding box center [334, 260] width 190 height 22
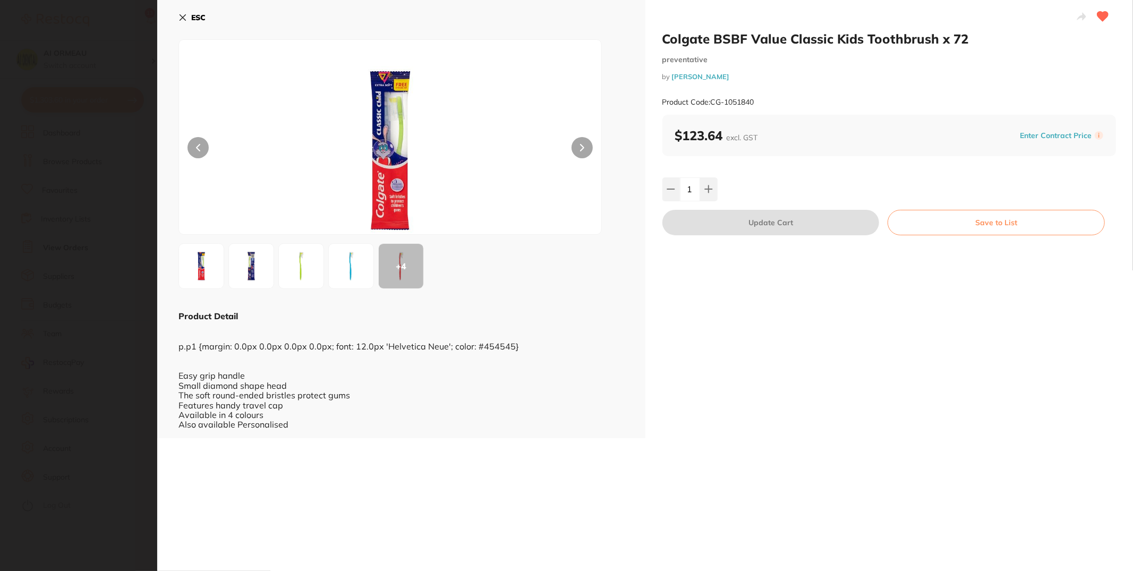
scroll to position [0, 0]
drag, startPoint x: 714, startPoint y: 103, endPoint x: 735, endPoint y: 103, distance: 21.8
click at [735, 103] on small "Product Code: CG-1051840" at bounding box center [708, 102] width 92 height 9
drag, startPoint x: 714, startPoint y: 100, endPoint x: 781, endPoint y: 101, distance: 67.4
click at [781, 100] on div "Product Code: CG-1051840" at bounding box center [889, 102] width 454 height 26
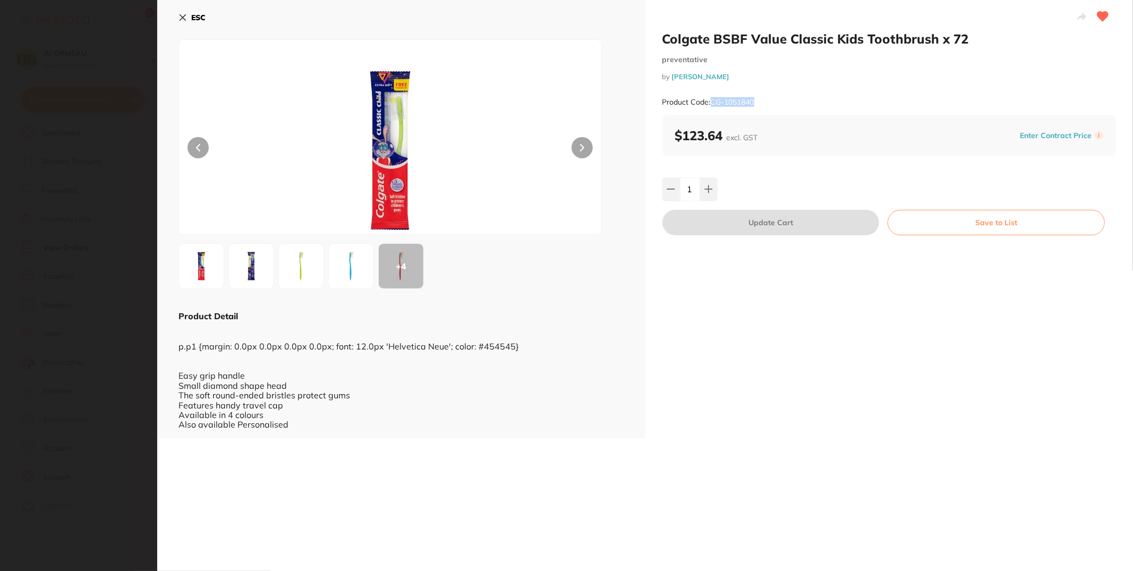
drag, startPoint x: 781, startPoint y: 101, endPoint x: 712, endPoint y: 98, distance: 69.6
click at [712, 98] on div "Product Code: CG-1051840" at bounding box center [889, 102] width 454 height 26
copy small "CG-1051840"
click at [184, 23] on button "ESC" at bounding box center [191, 17] width 27 height 18
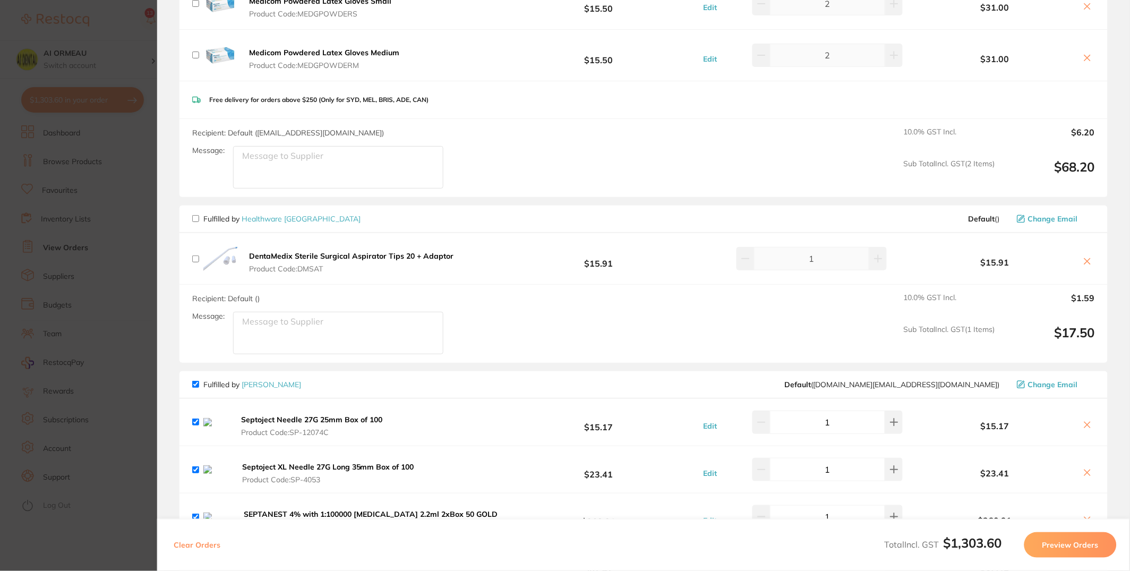
scroll to position [153, 0]
click at [1087, 422] on icon at bounding box center [1087, 424] width 8 height 8
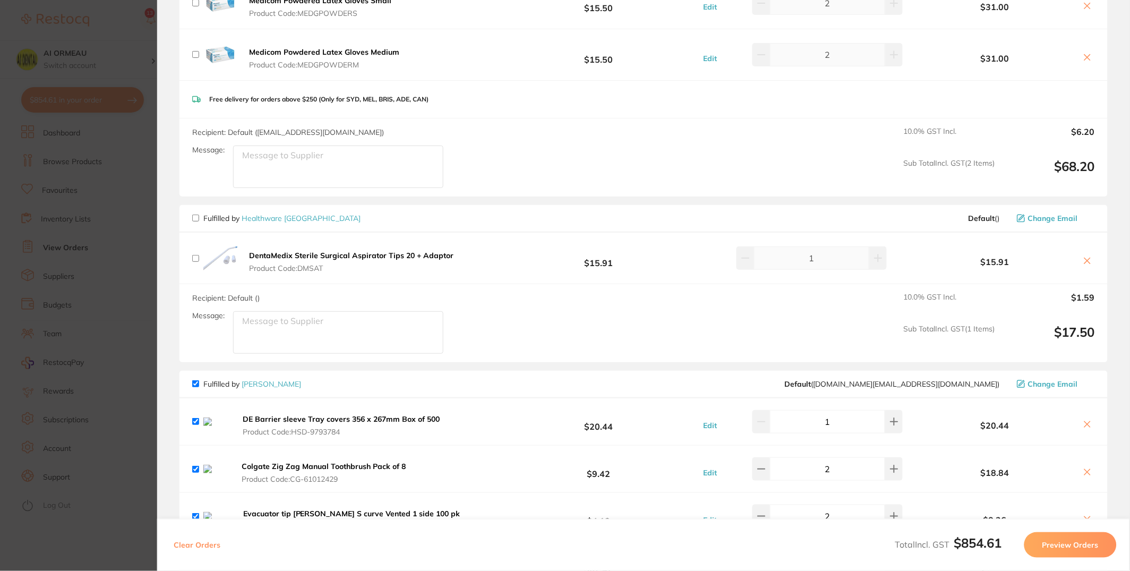
click at [1087, 422] on icon at bounding box center [1087, 424] width 8 height 8
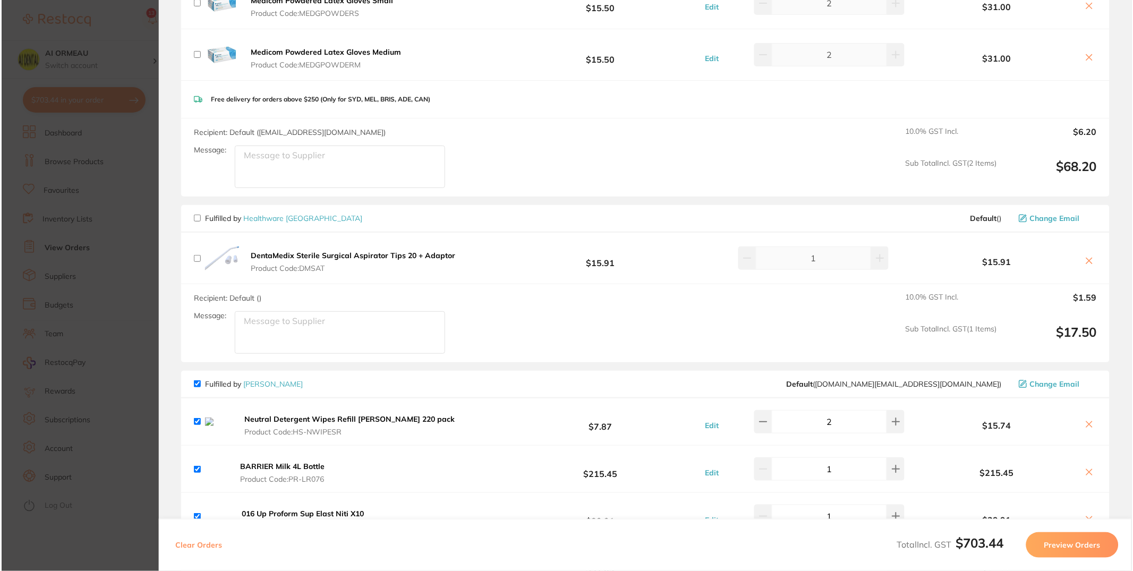
scroll to position [0, 0]
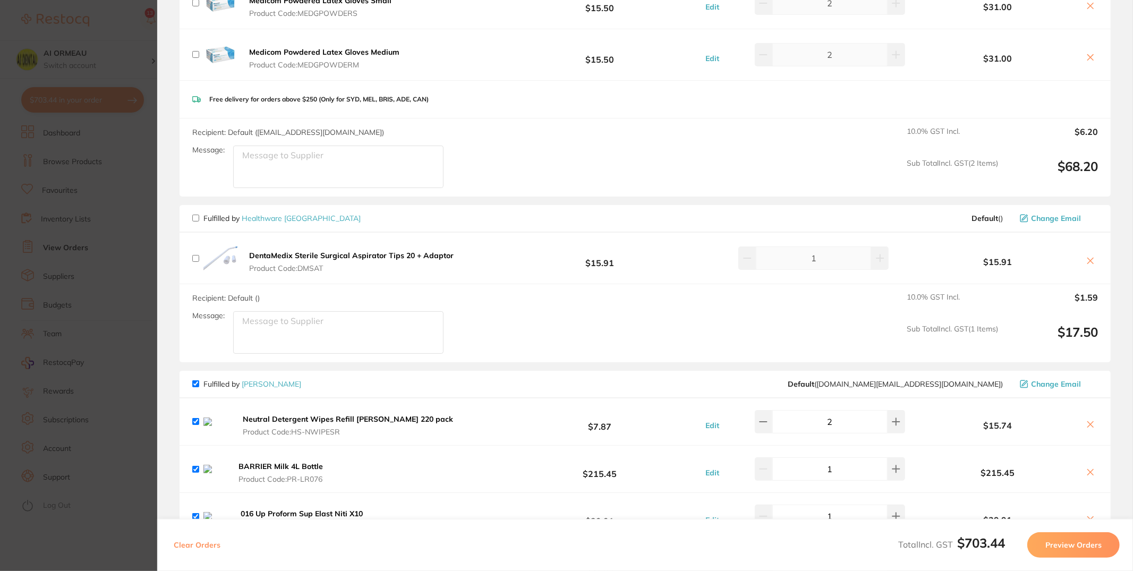
click at [1088, 425] on icon at bounding box center [1090, 425] width 6 height 6
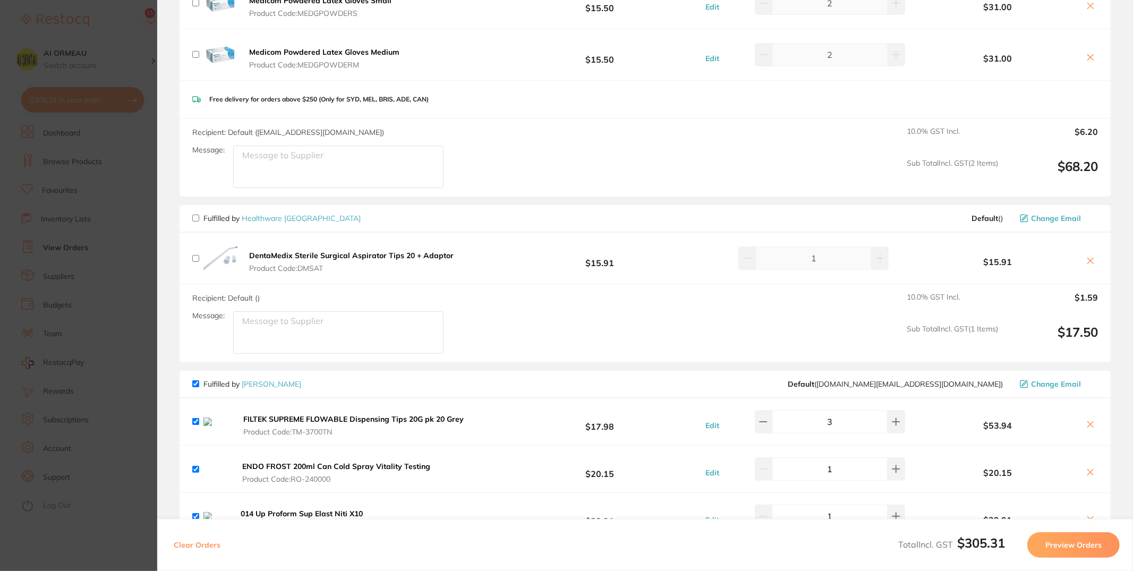
click at [1088, 425] on icon at bounding box center [1090, 425] width 6 height 6
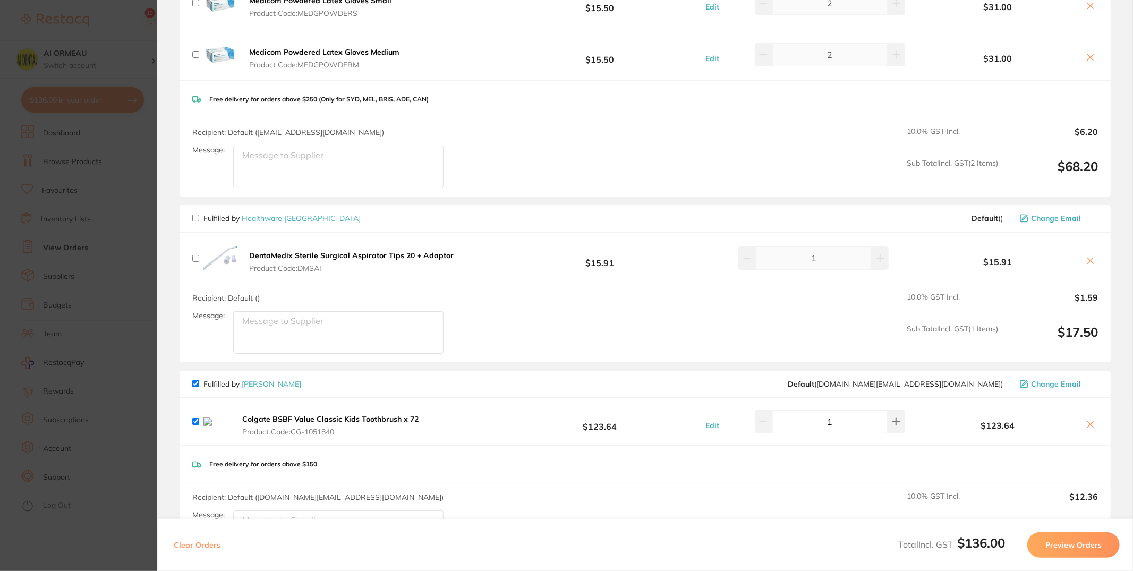
click at [1091, 427] on icon at bounding box center [1090, 424] width 8 height 8
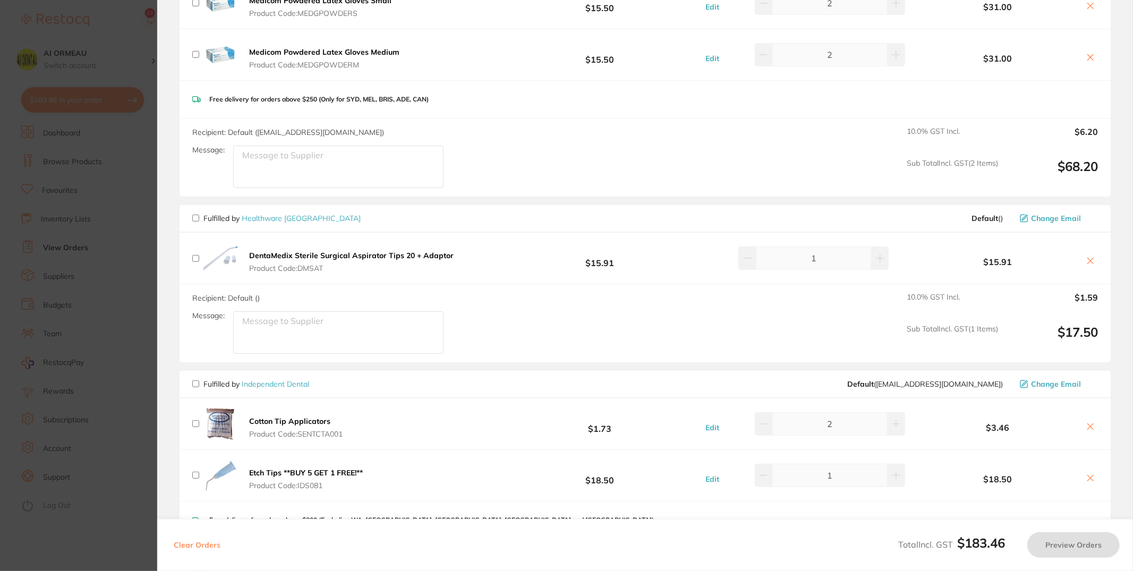
click at [120, 291] on section "Update RRP Set your pre negotiated price for this item. Item Agreed RRP (excl. …" at bounding box center [566, 285] width 1133 height 571
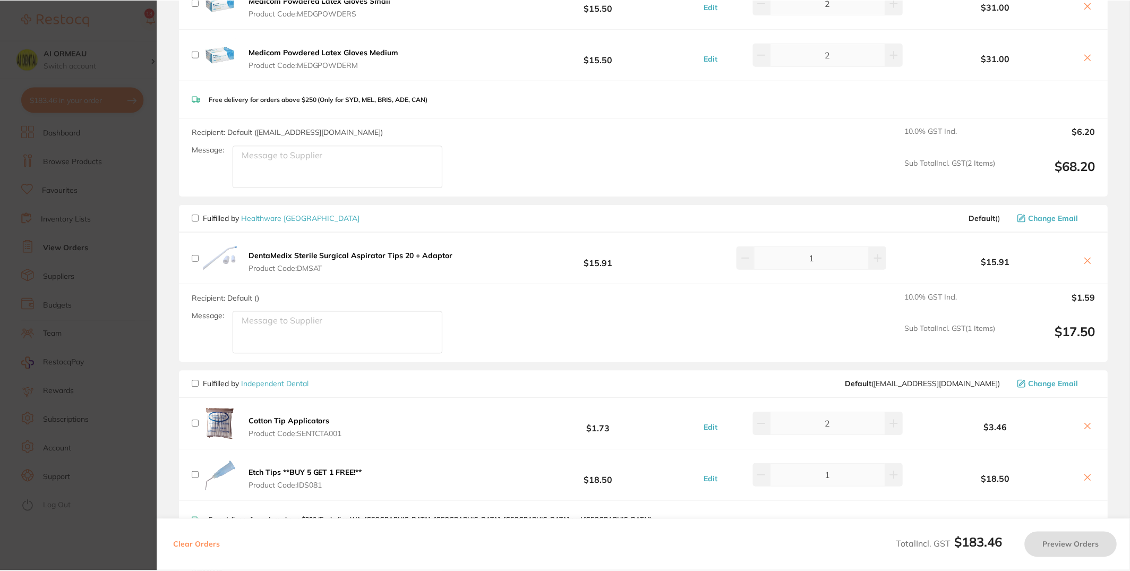
scroll to position [1, 0]
